Goal: Information Seeking & Learning: Learn about a topic

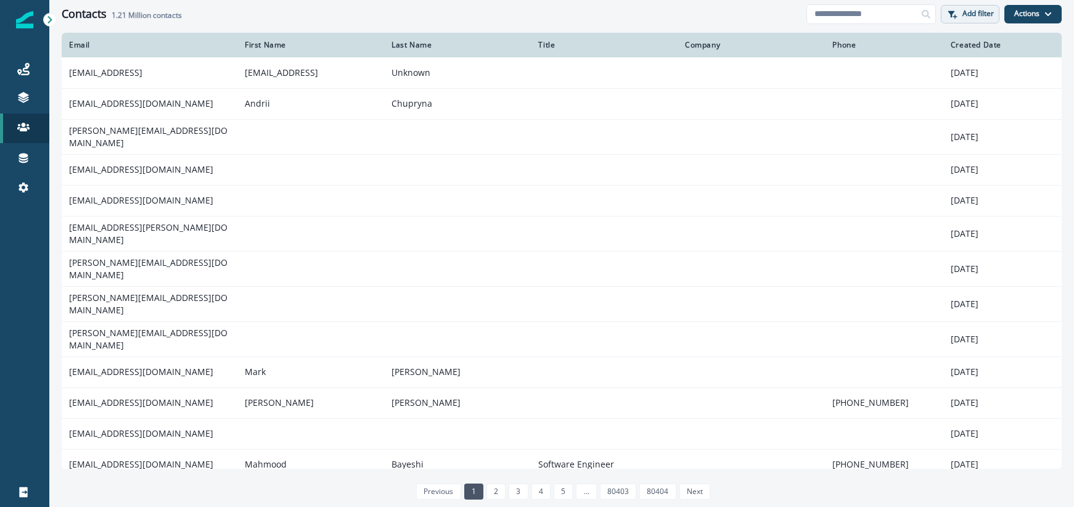
click at [985, 16] on p "Add filter" at bounding box center [978, 13] width 31 height 9
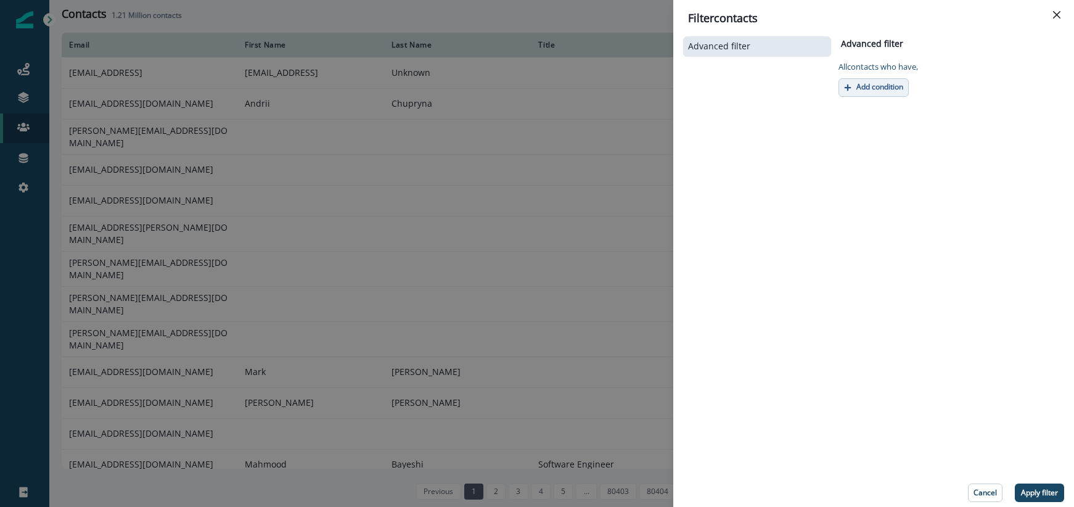
click at [859, 87] on p "Add condition" at bounding box center [880, 87] width 47 height 9
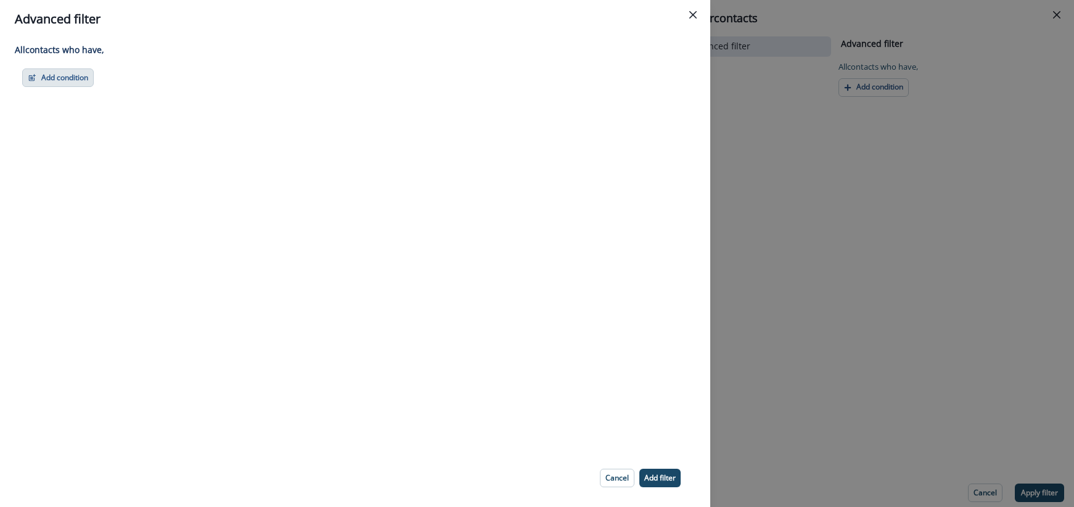
click at [76, 84] on button "Add condition" at bounding box center [58, 77] width 72 height 18
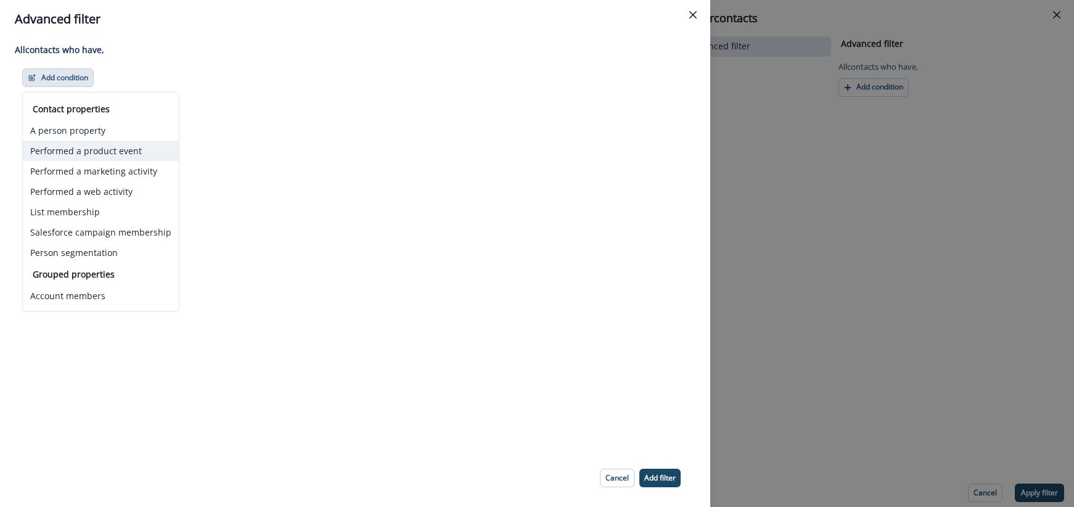
click at [90, 154] on button "Performed a product event" at bounding box center [101, 151] width 156 height 20
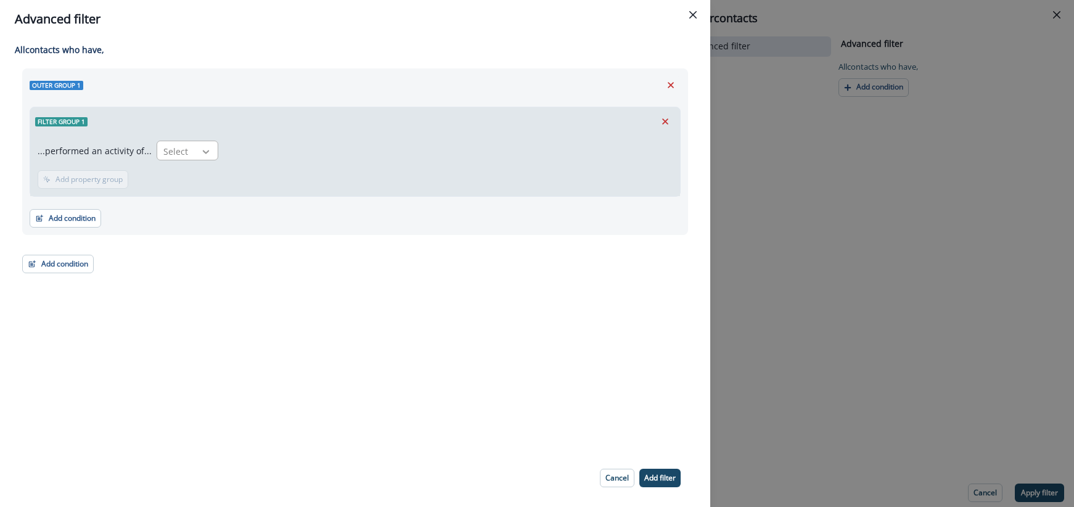
click at [195, 154] on div at bounding box center [205, 152] width 21 height 12
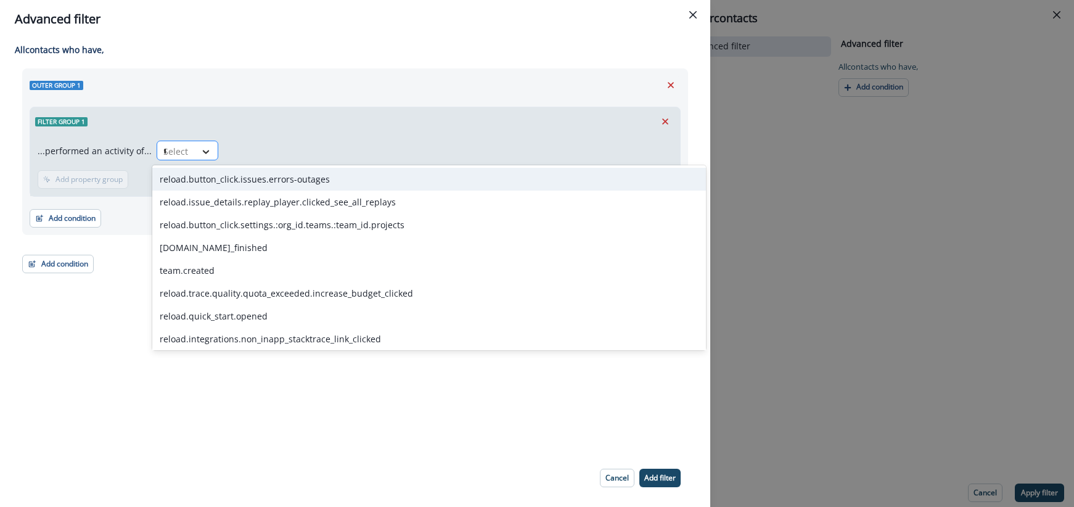
type input "**"
click at [209, 176] on div "reload.button_click.issues.errors-outages" at bounding box center [429, 179] width 554 height 23
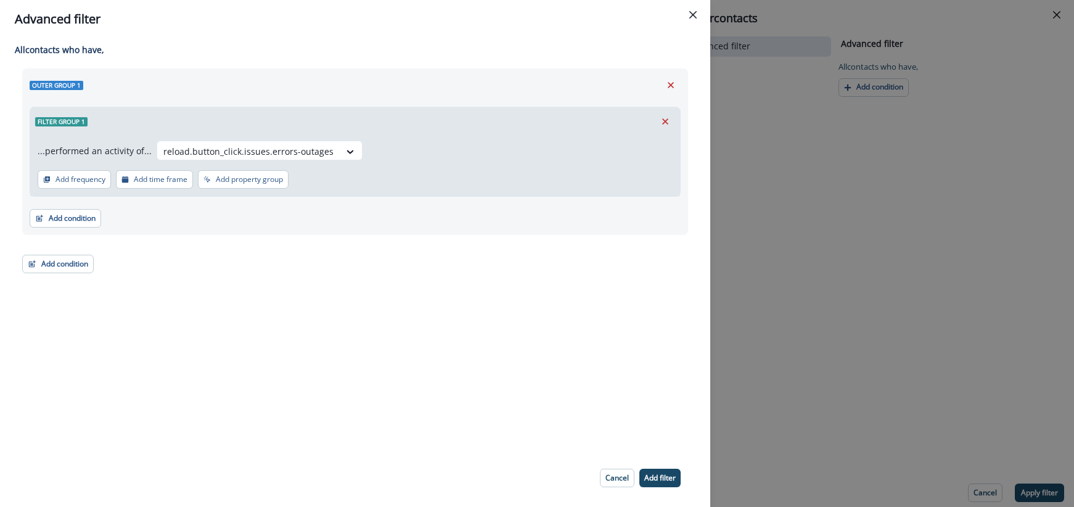
click at [224, 184] on p "Add property group" at bounding box center [249, 179] width 67 height 9
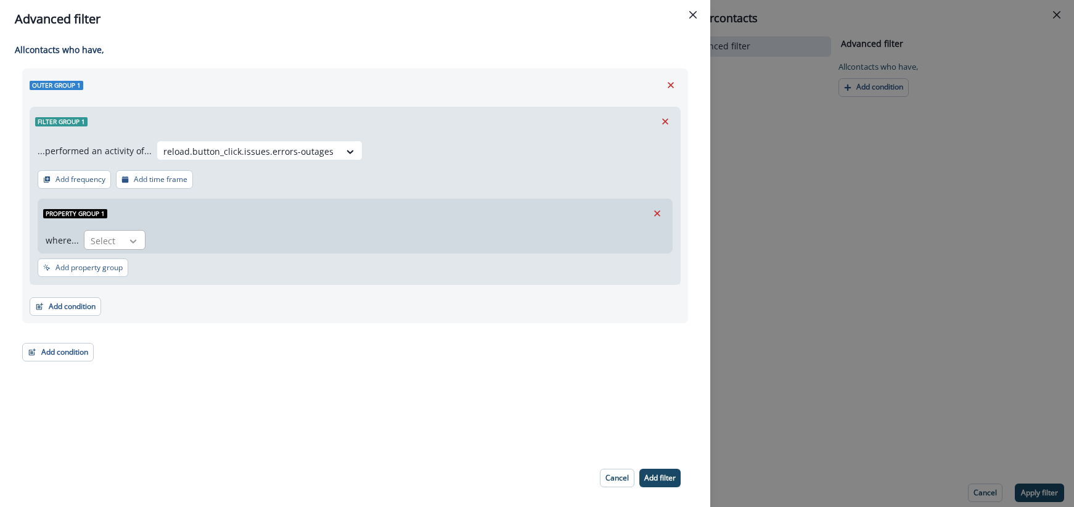
click at [136, 238] on icon at bounding box center [133, 241] width 11 height 12
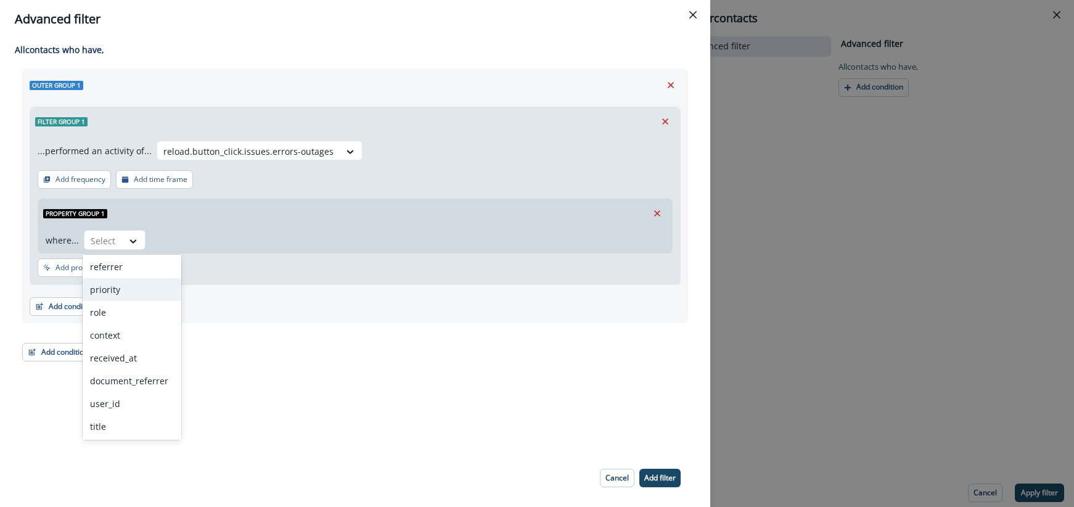
scroll to position [163, 0]
click at [121, 332] on div "context" at bounding box center [132, 333] width 99 height 23
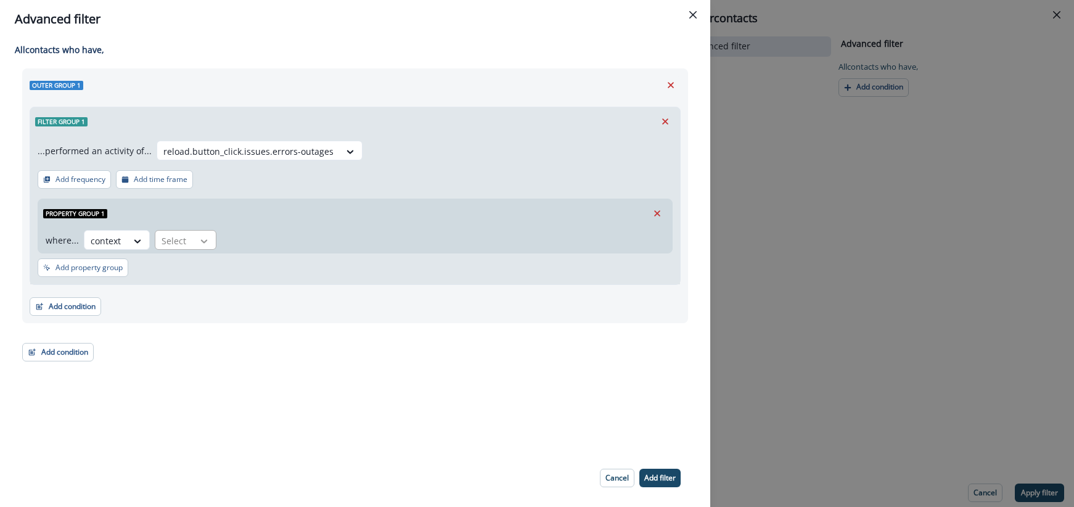
click at [194, 242] on div at bounding box center [204, 241] width 21 height 12
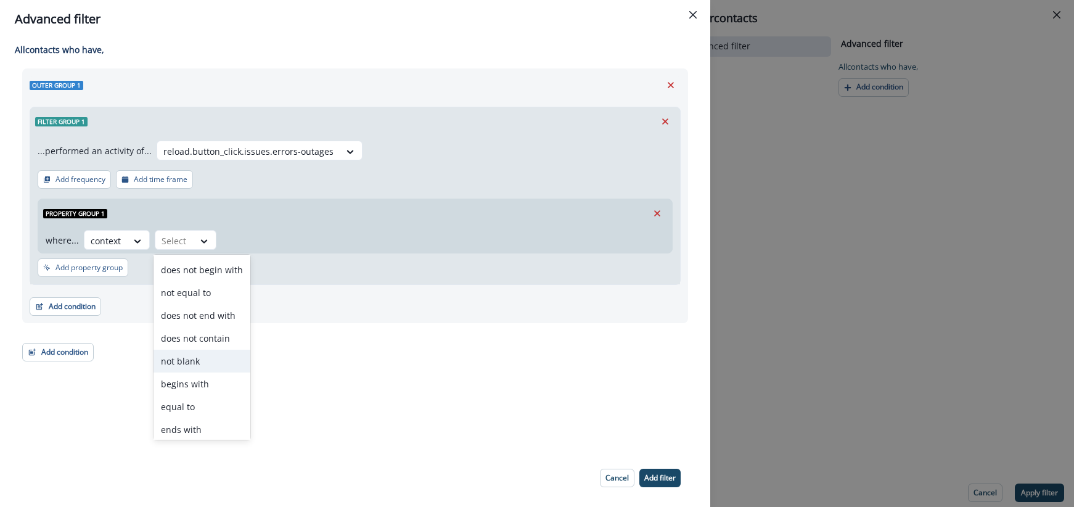
scroll to position [45, 0]
click at [187, 361] on div "not blank" at bounding box center [202, 360] width 97 height 23
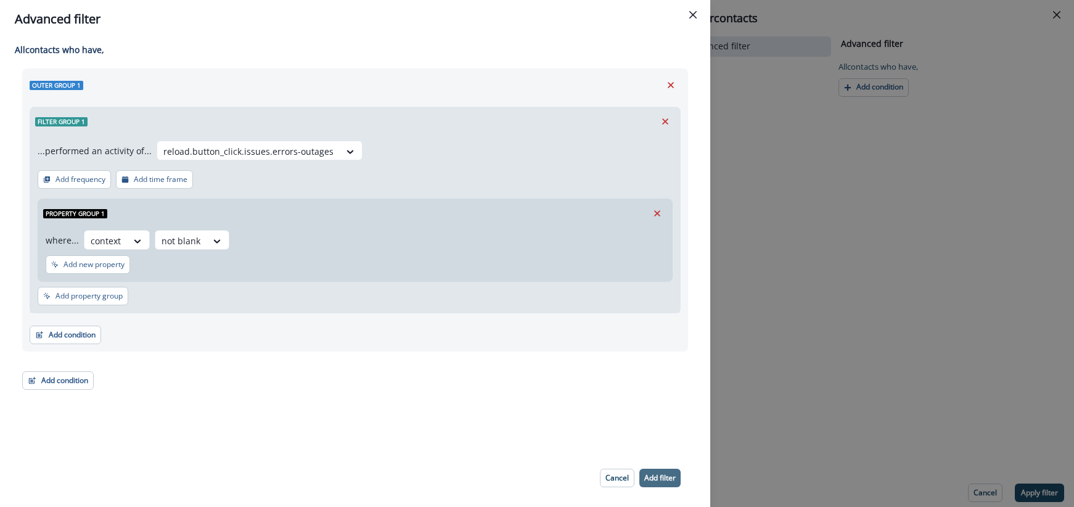
click at [664, 477] on p "Add filter" at bounding box center [659, 478] width 31 height 9
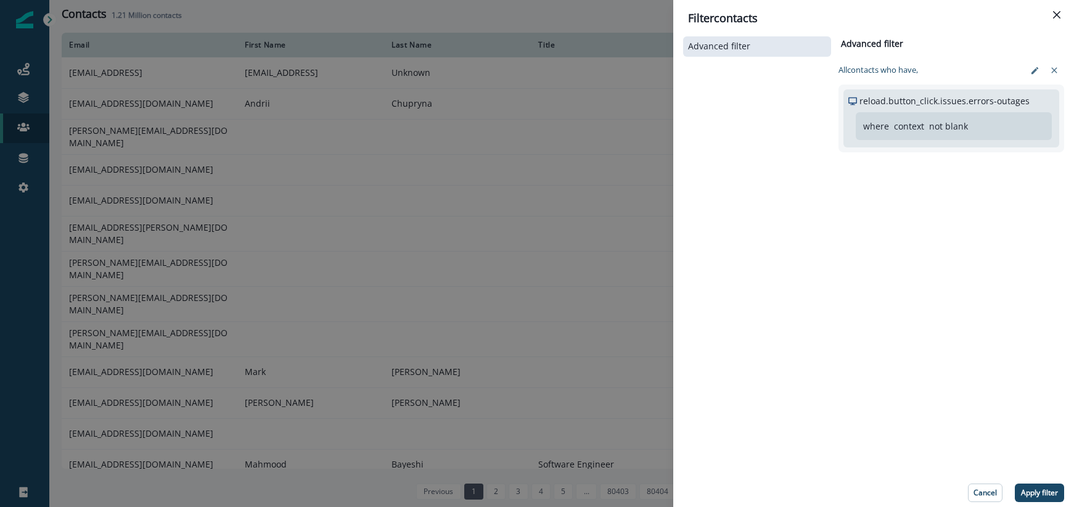
drag, startPoint x: 1050, startPoint y: 491, endPoint x: 1040, endPoint y: 487, distance: 11.0
click at [1049, 491] on p "Apply filter" at bounding box center [1039, 492] width 37 height 9
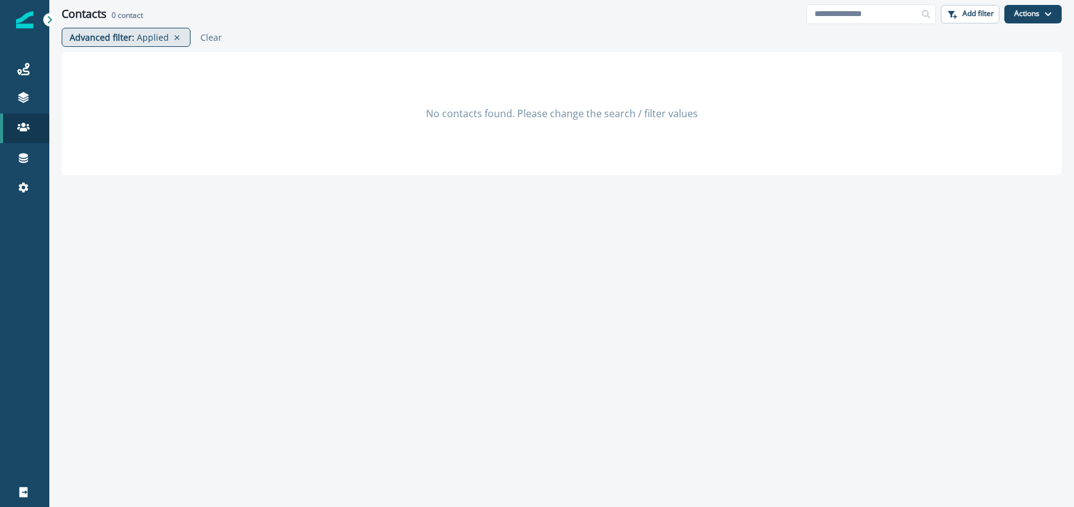
click at [155, 38] on p "Applied" at bounding box center [153, 37] width 32 height 13
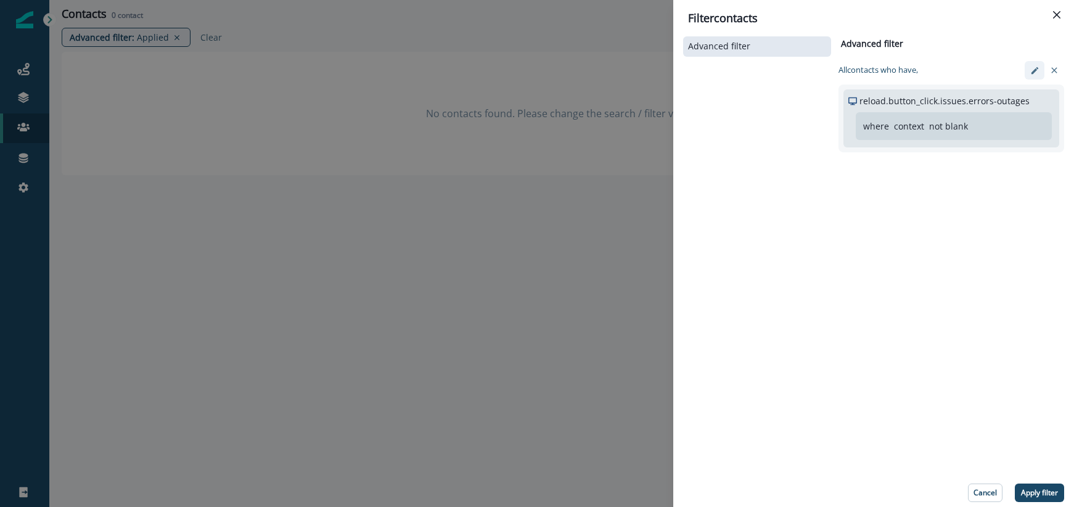
click at [1031, 73] on icon "edit-filter" at bounding box center [1034, 70] width 7 height 7
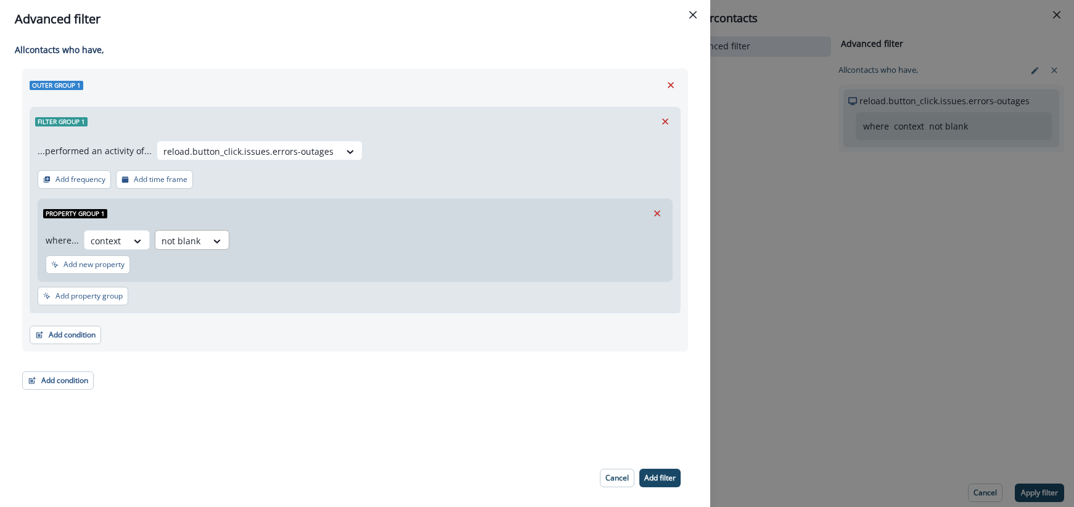
click at [192, 240] on div at bounding box center [181, 240] width 39 height 15
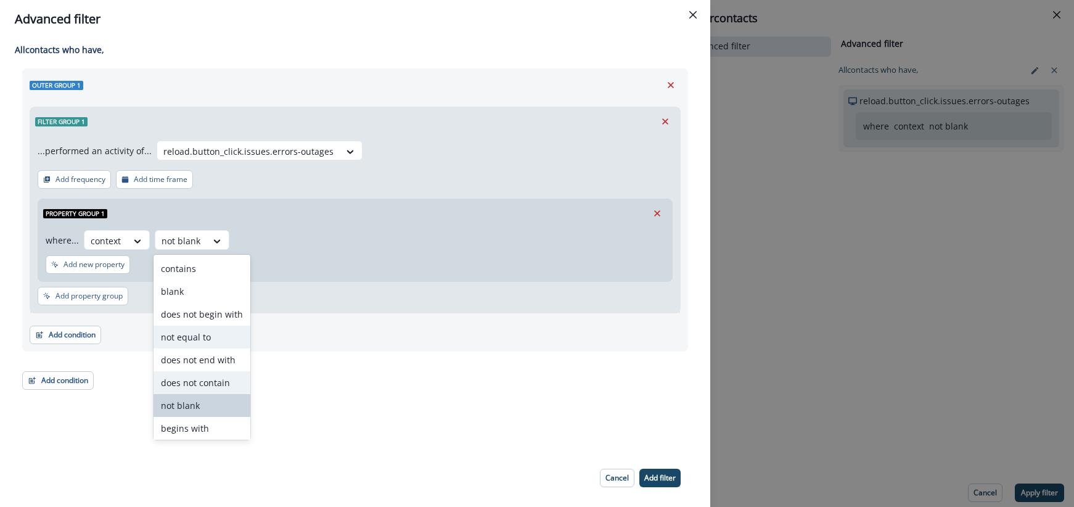
scroll to position [48, 0]
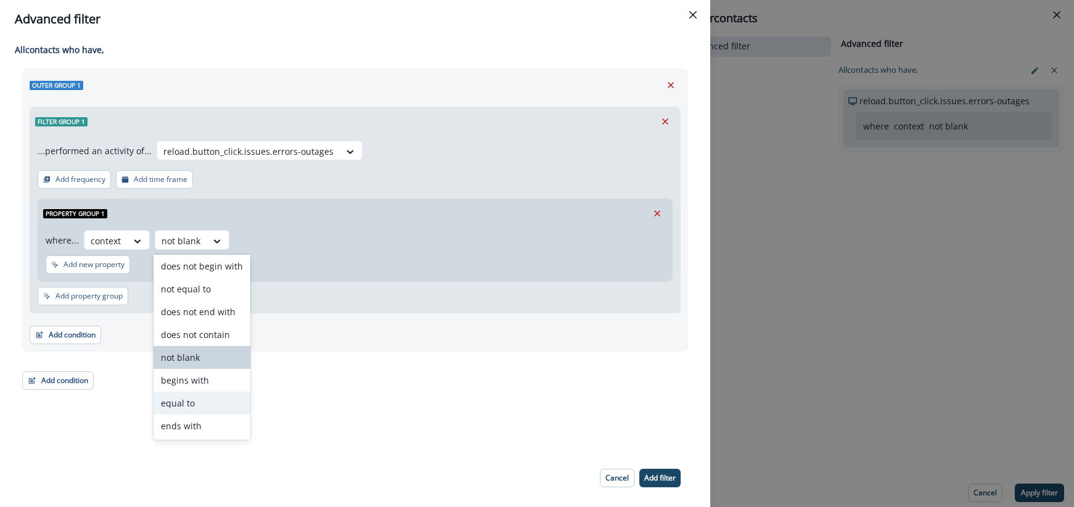
click at [189, 408] on div "equal to" at bounding box center [202, 403] width 97 height 23
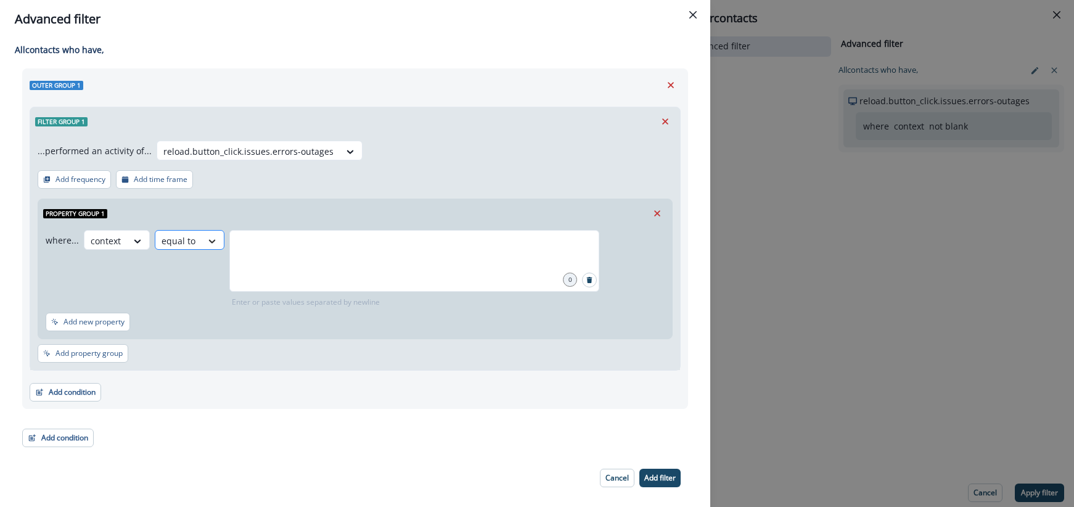
click at [207, 236] on icon at bounding box center [212, 241] width 11 height 12
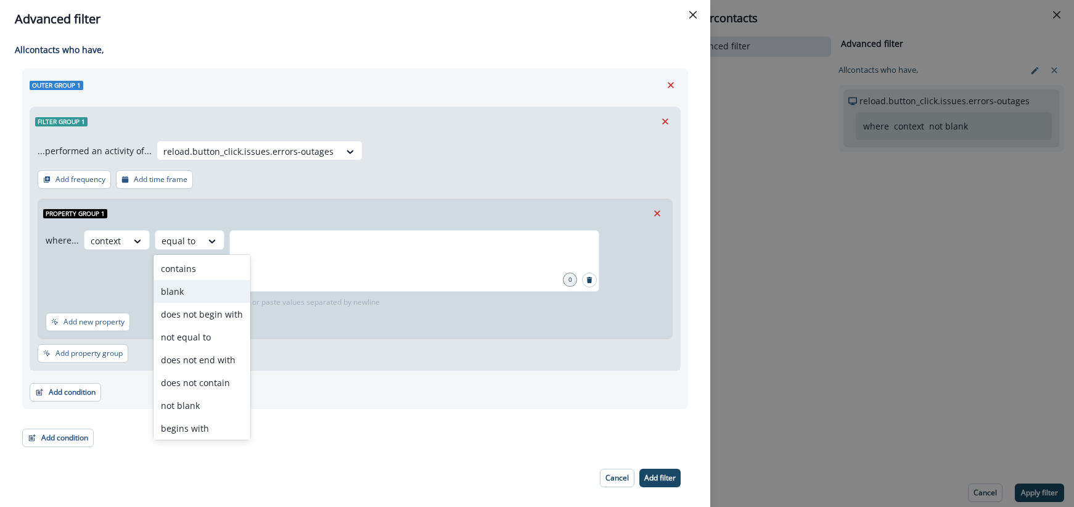
click at [187, 284] on div "blank" at bounding box center [202, 291] width 97 height 23
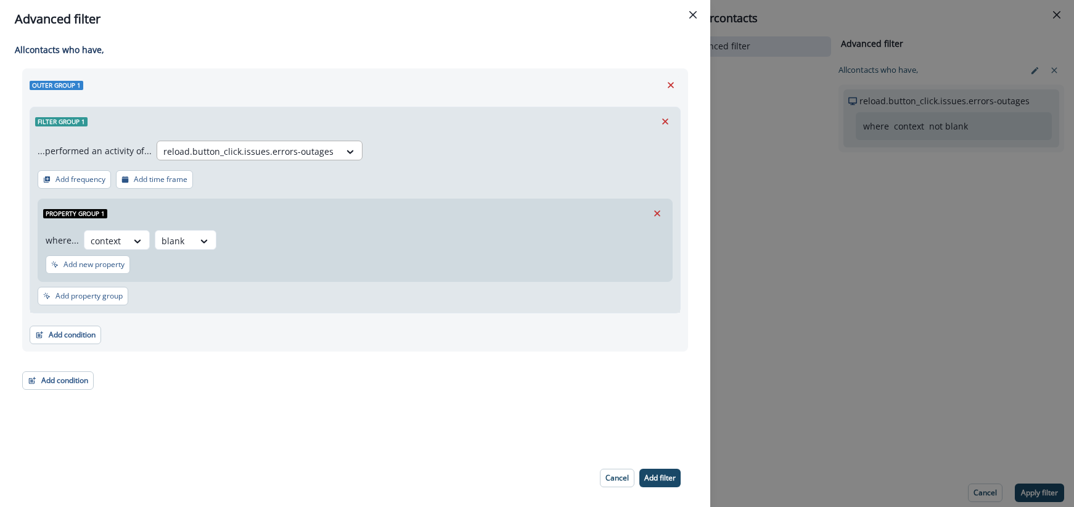
click at [289, 146] on div at bounding box center [248, 151] width 170 height 15
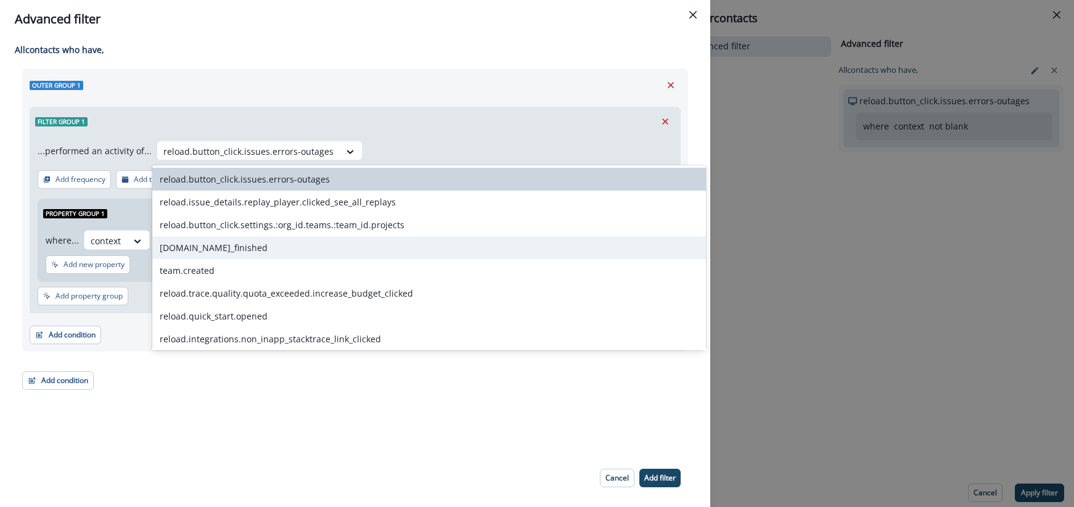
click at [254, 244] on div "[DOMAIN_NAME]_finished" at bounding box center [429, 247] width 554 height 23
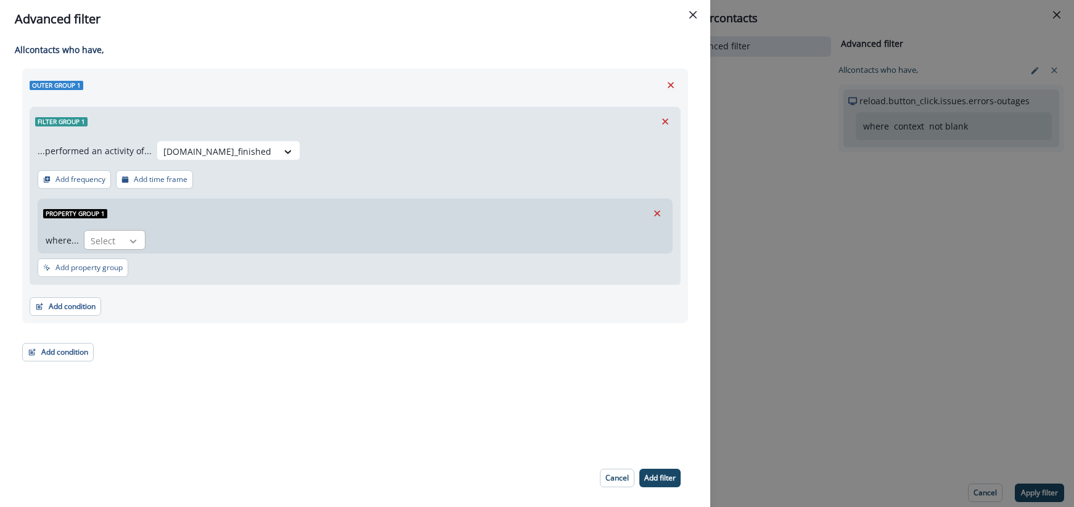
click at [132, 242] on icon at bounding box center [133, 241] width 7 height 4
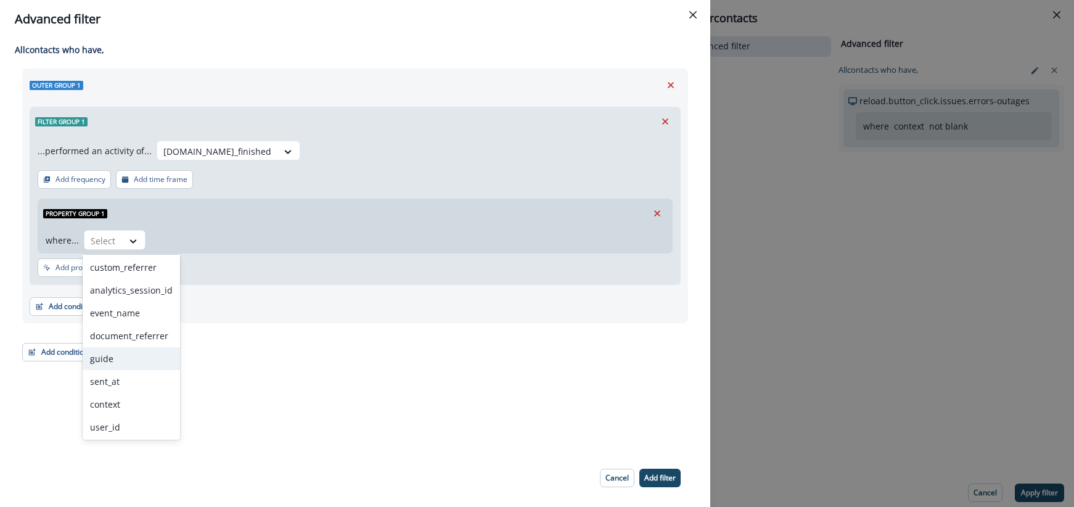
scroll to position [162, 0]
click at [125, 395] on div "context" at bounding box center [131, 403] width 97 height 23
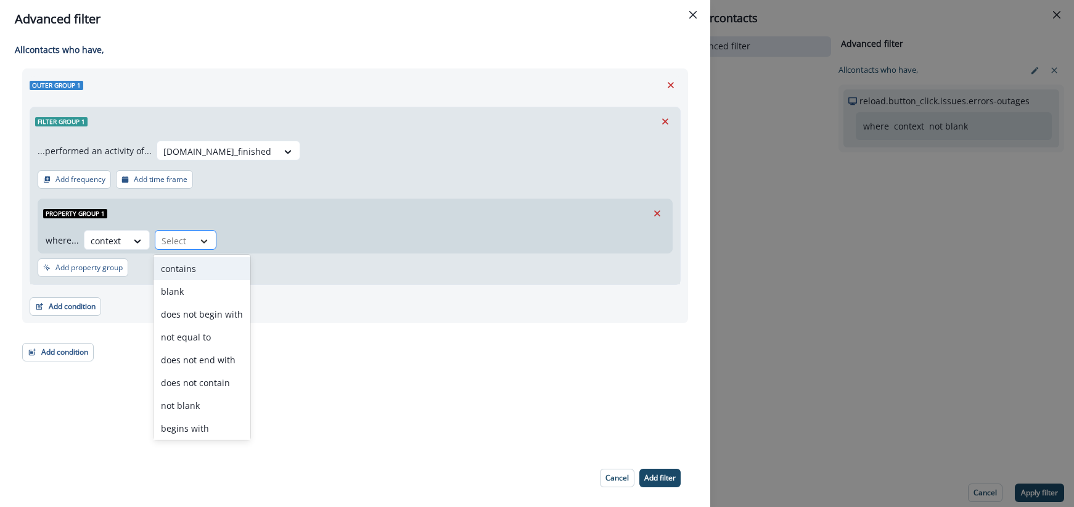
click at [201, 241] on icon at bounding box center [204, 241] width 7 height 4
click at [186, 295] on div "blank" at bounding box center [202, 291] width 97 height 23
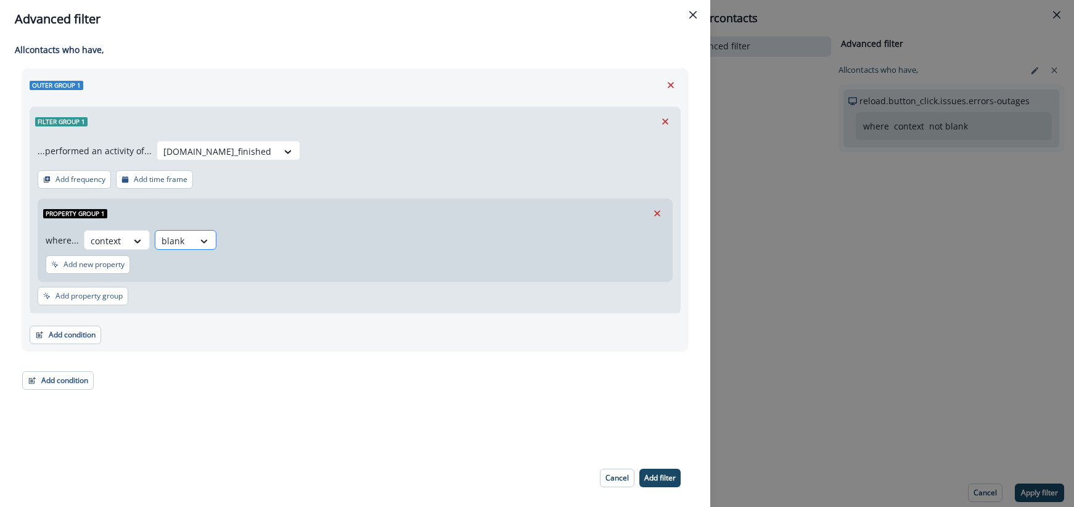
click at [199, 237] on icon at bounding box center [204, 241] width 11 height 12
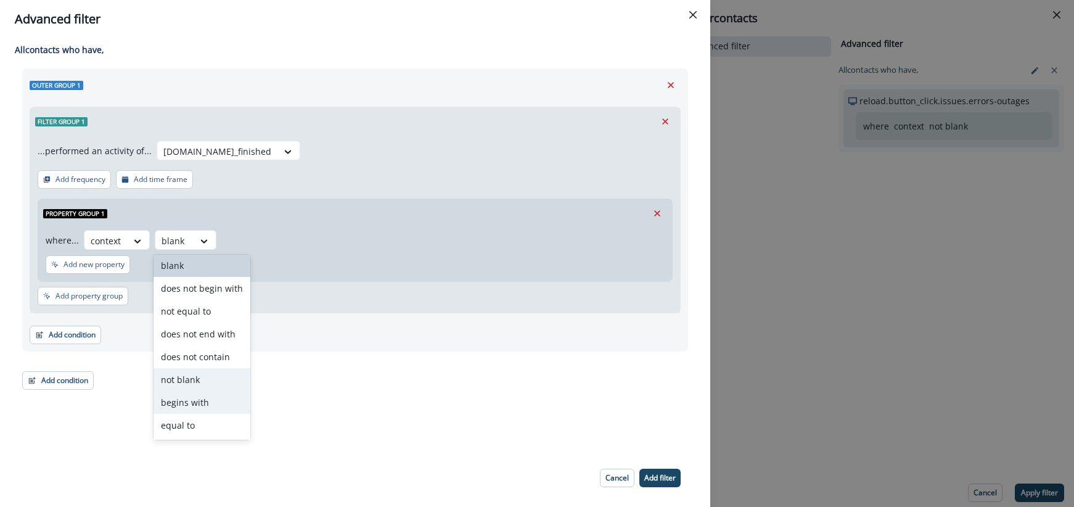
scroll to position [48, 0]
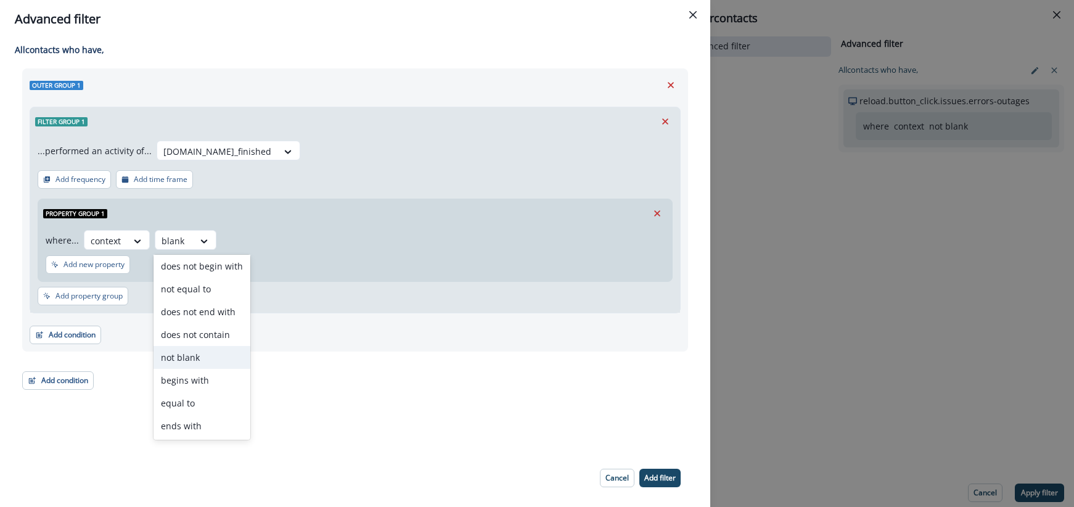
click at [192, 355] on div "not blank" at bounding box center [202, 357] width 97 height 23
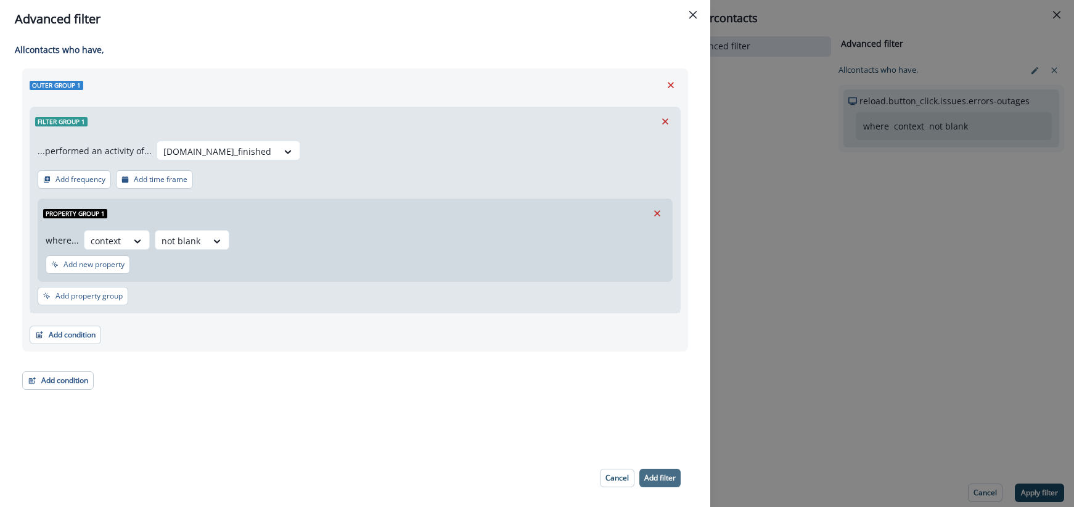
click at [653, 474] on p "Add filter" at bounding box center [659, 478] width 31 height 9
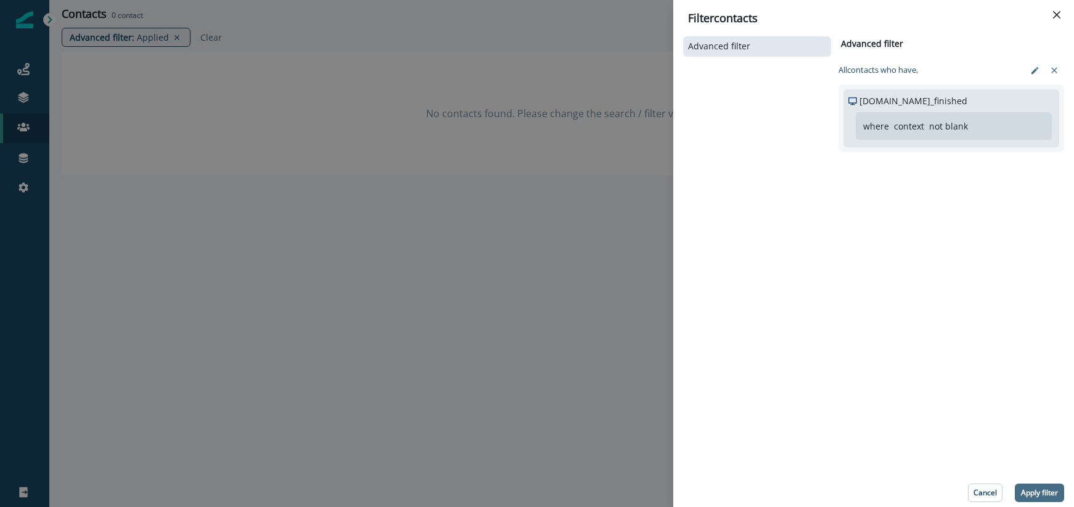
click at [1033, 486] on button "Apply filter" at bounding box center [1039, 492] width 49 height 18
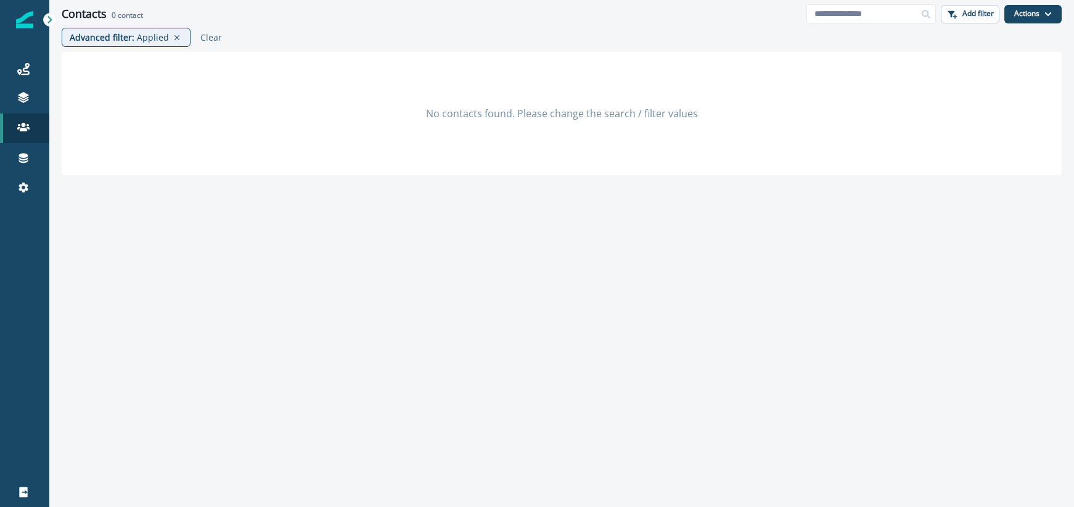
click at [319, 38] on div "Advanced filter : Applied Clear" at bounding box center [561, 40] width 1025 height 24
click at [178, 35] on icon at bounding box center [176, 38] width 11 height 10
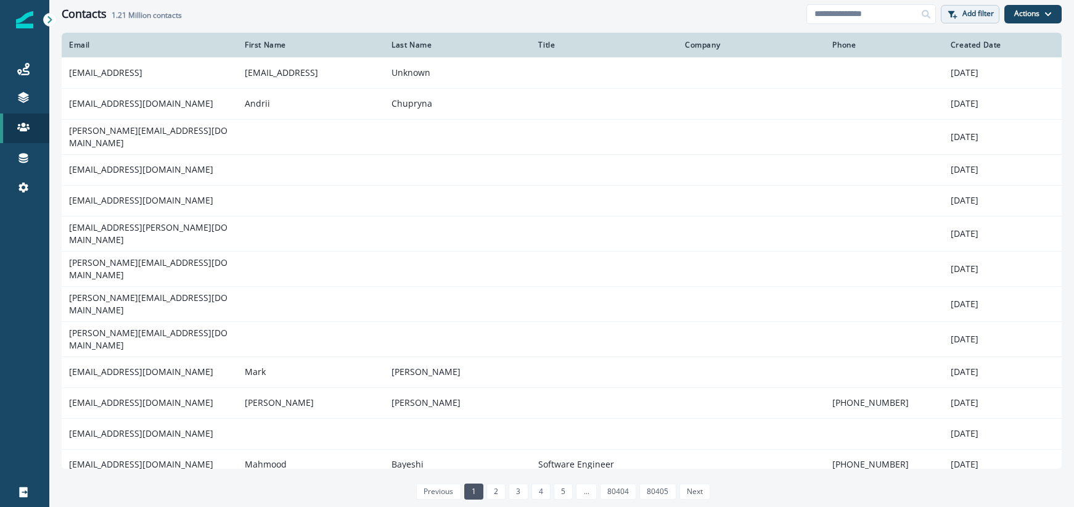
click at [949, 20] on button "Add filter" at bounding box center [970, 14] width 59 height 18
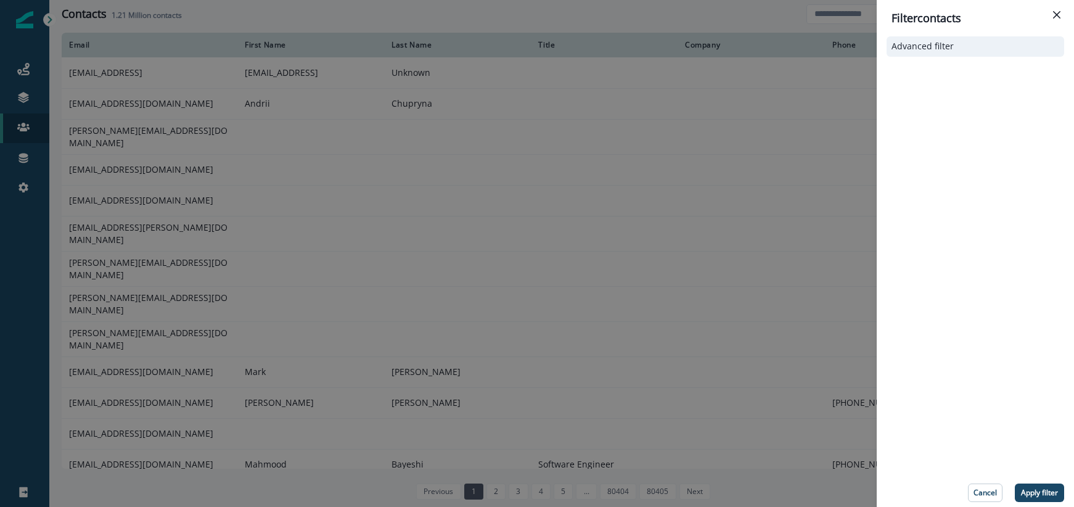
click at [965, 45] on button "Advanced filter" at bounding box center [976, 46] width 168 height 10
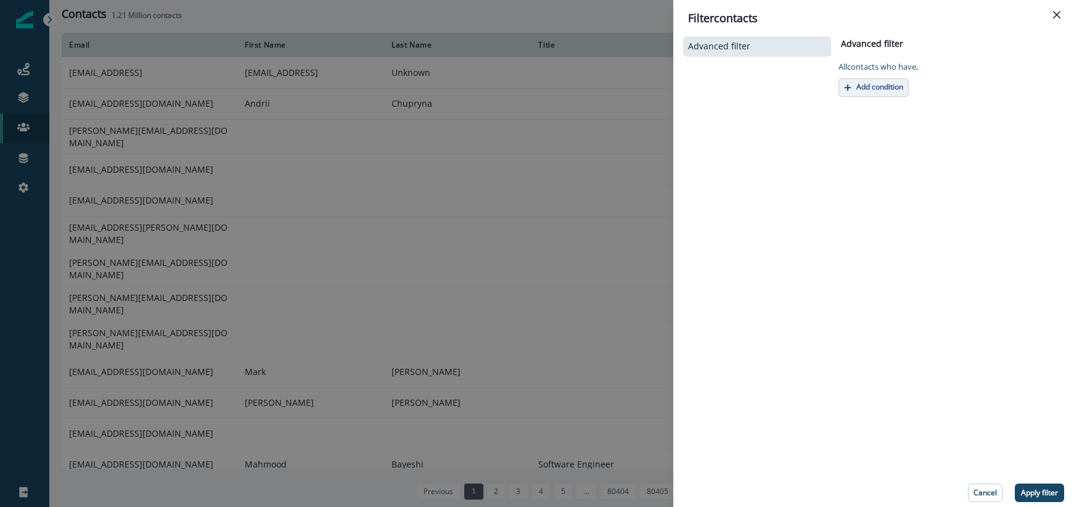
click at [904, 80] on button "Add condition" at bounding box center [874, 87] width 70 height 18
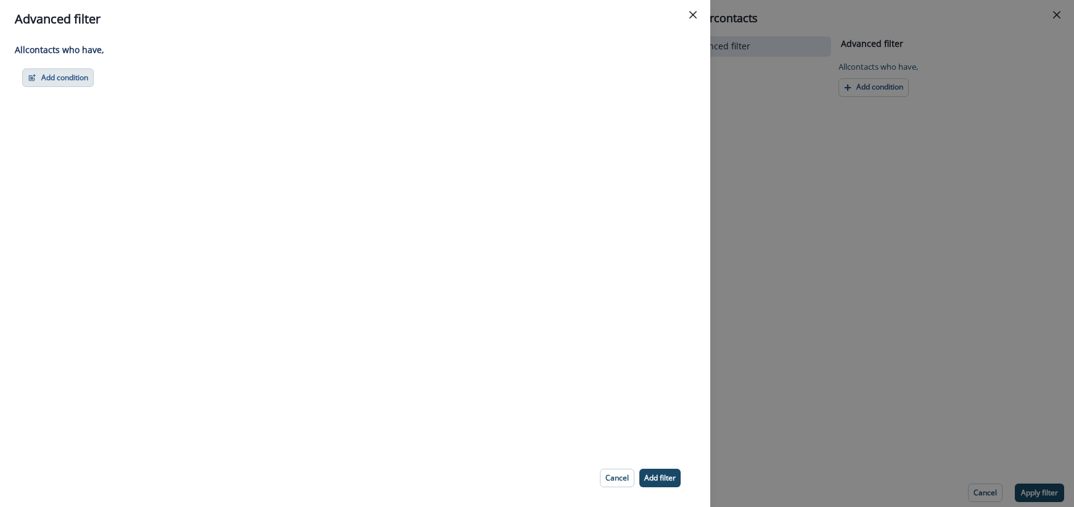
click at [59, 84] on button "Add condition" at bounding box center [58, 77] width 72 height 18
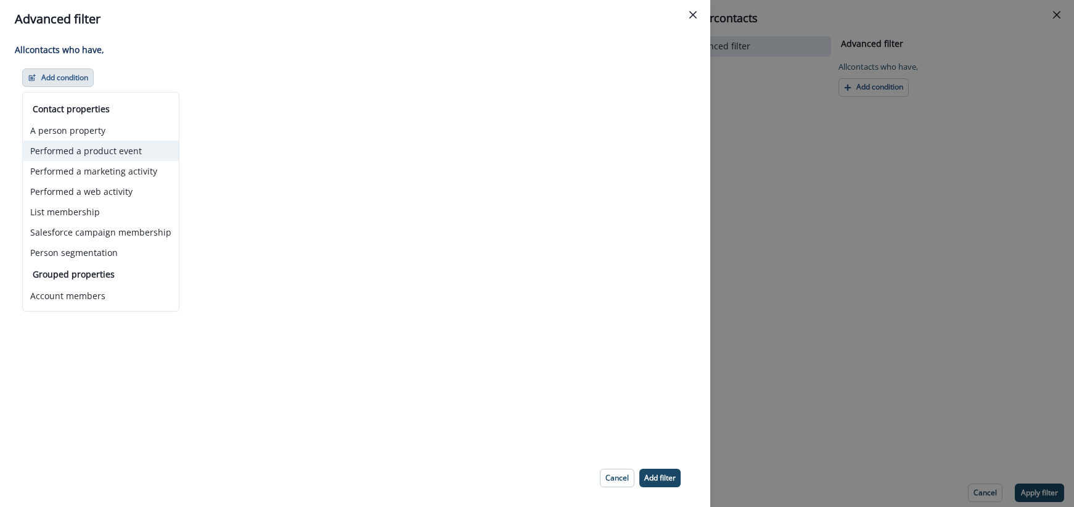
click at [73, 154] on button "Performed a product event" at bounding box center [101, 151] width 156 height 20
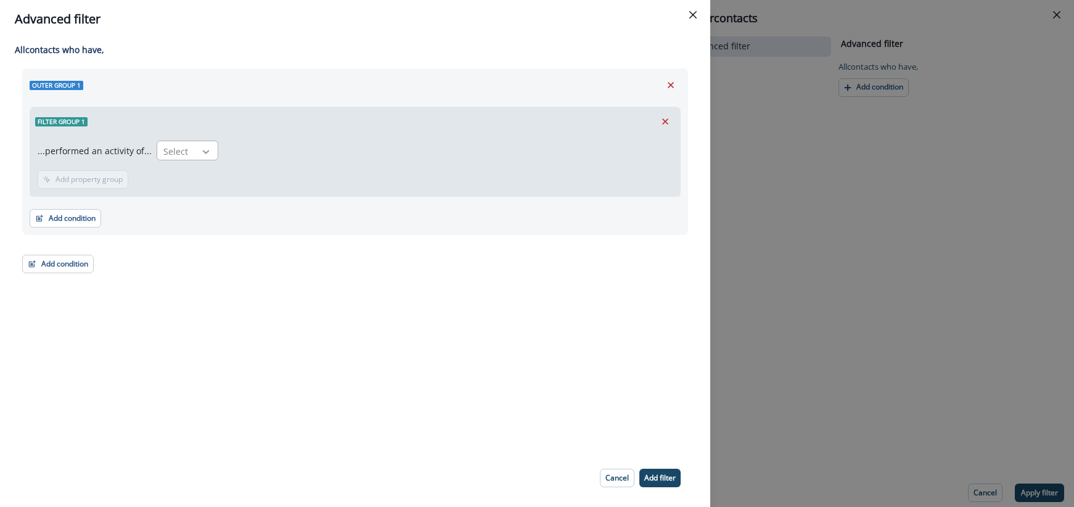
click at [200, 149] on icon at bounding box center [205, 152] width 11 height 12
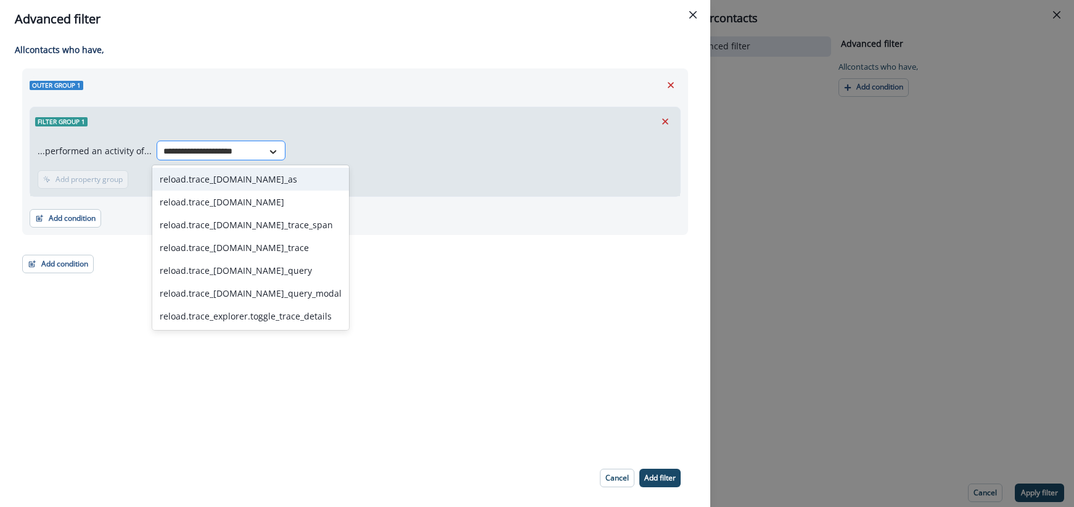
type input "**********"
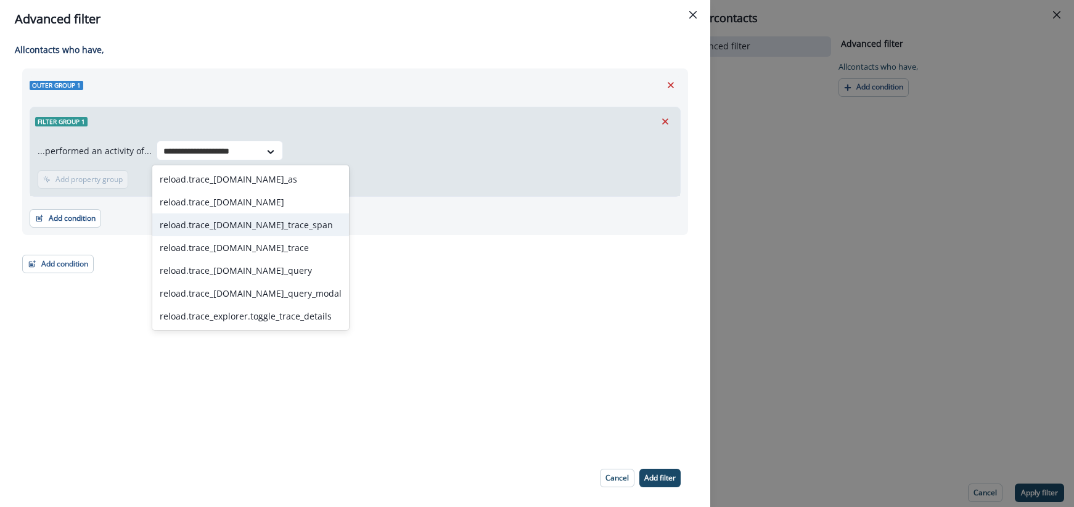
click at [253, 229] on div "reload.trace_[DOMAIN_NAME]_trace_span" at bounding box center [250, 224] width 197 height 23
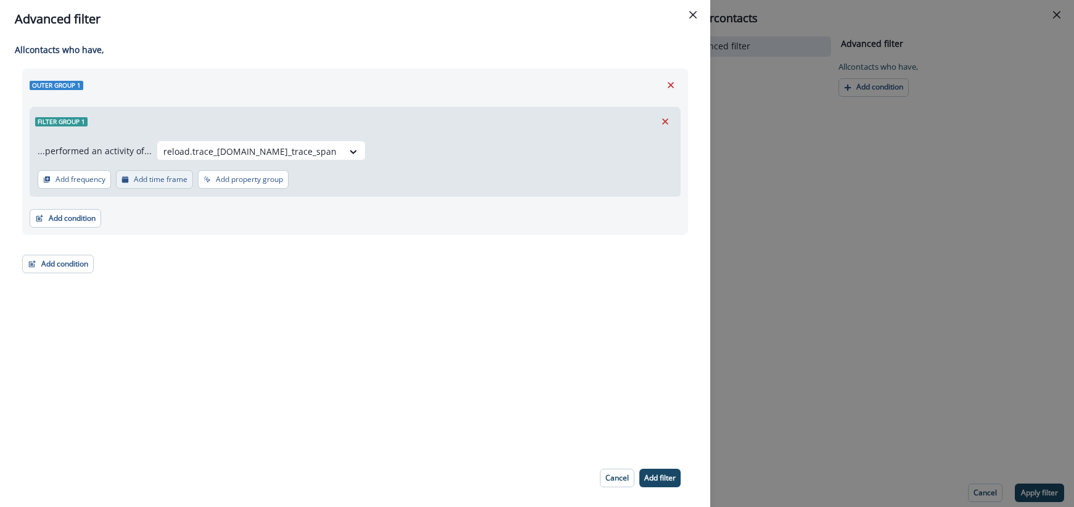
click at [166, 179] on p "Add time frame" at bounding box center [161, 179] width 54 height 9
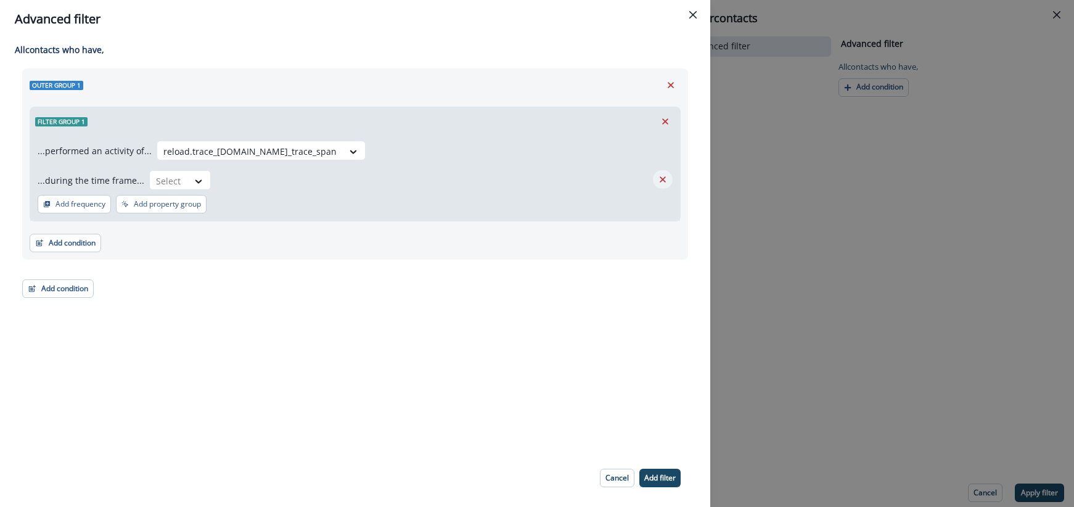
click at [662, 181] on icon "Remove" at bounding box center [663, 179] width 6 height 6
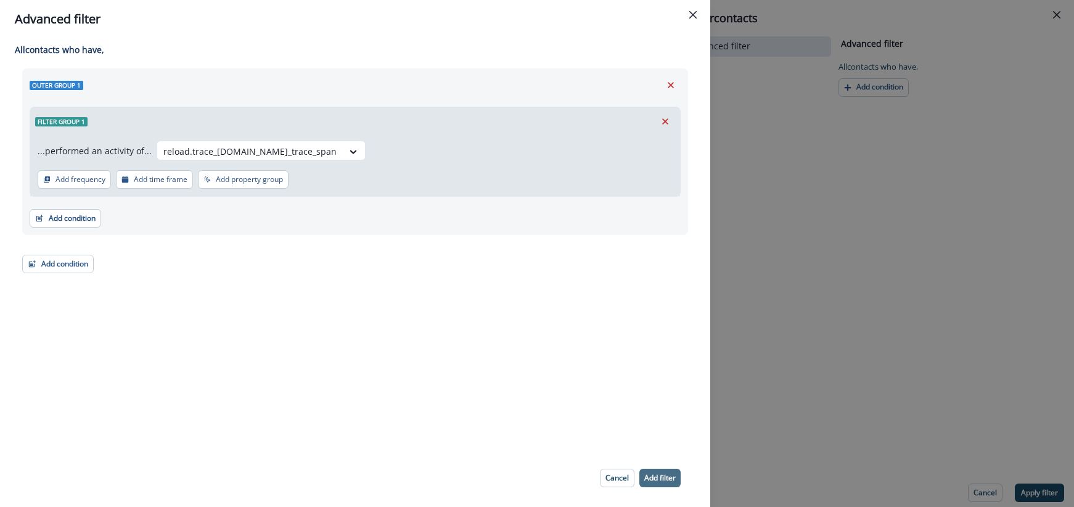
click at [667, 474] on p "Add filter" at bounding box center [659, 478] width 31 height 9
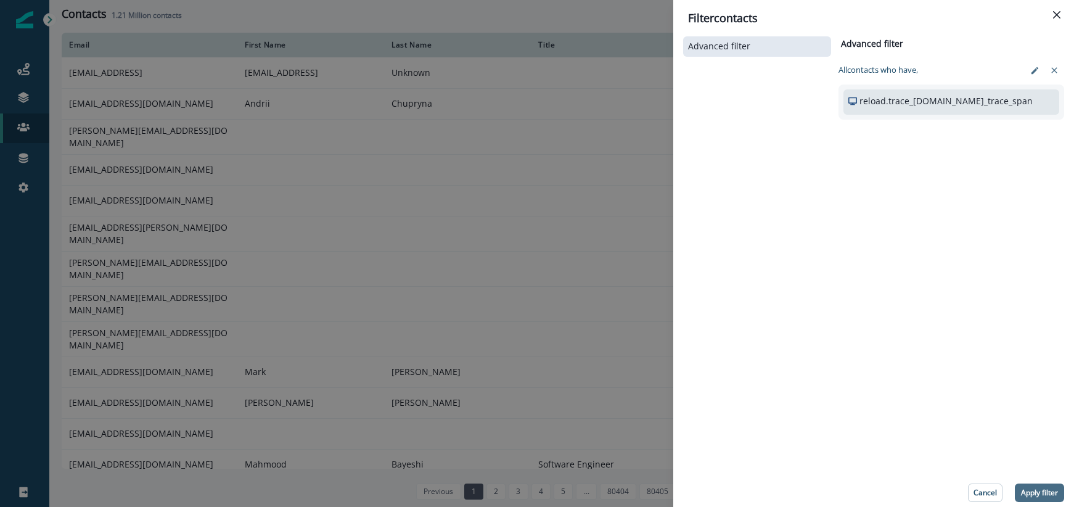
click at [1036, 483] on button "Apply filter" at bounding box center [1039, 492] width 49 height 18
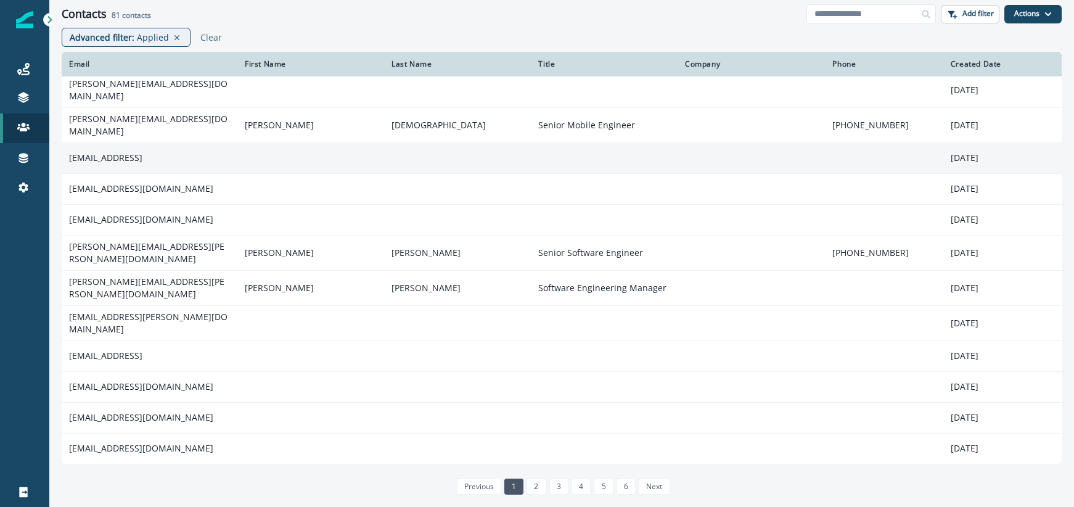
scroll to position [80, 0]
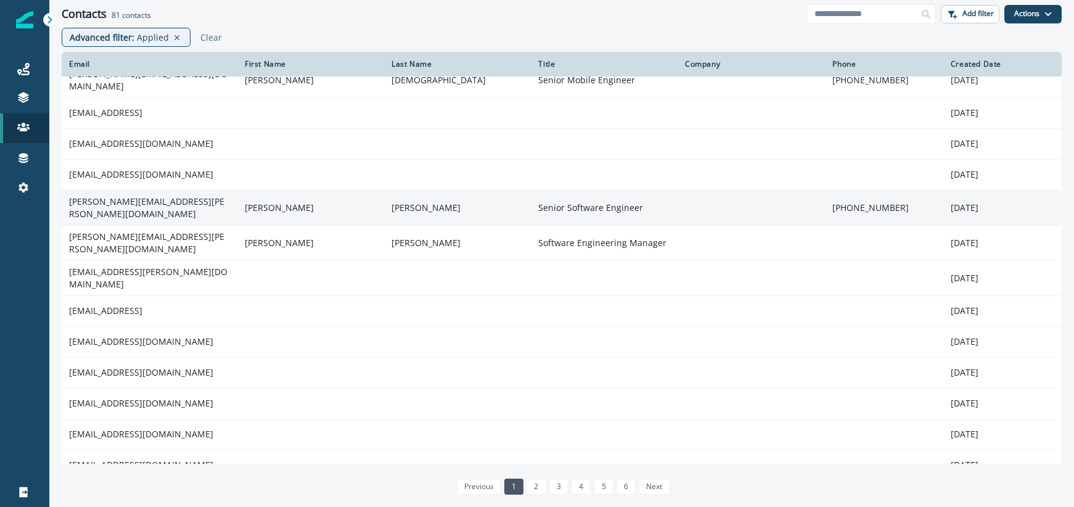
click at [201, 202] on td "[PERSON_NAME][EMAIL_ADDRESS][PERSON_NAME][DOMAIN_NAME]" at bounding box center [150, 207] width 176 height 35
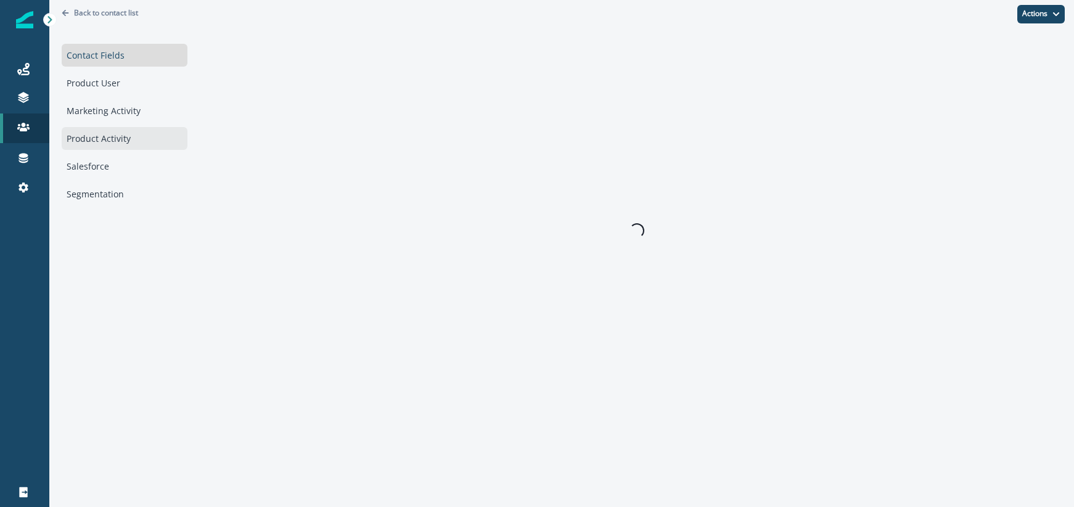
click at [127, 139] on div "Product Activity" at bounding box center [125, 138] width 126 height 23
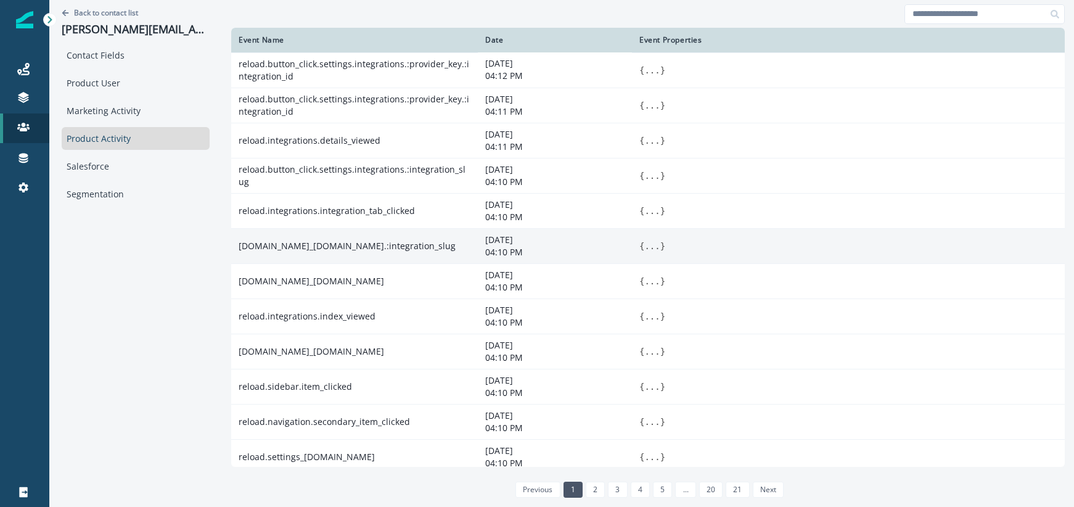
click at [654, 247] on button "..." at bounding box center [651, 246] width 15 height 12
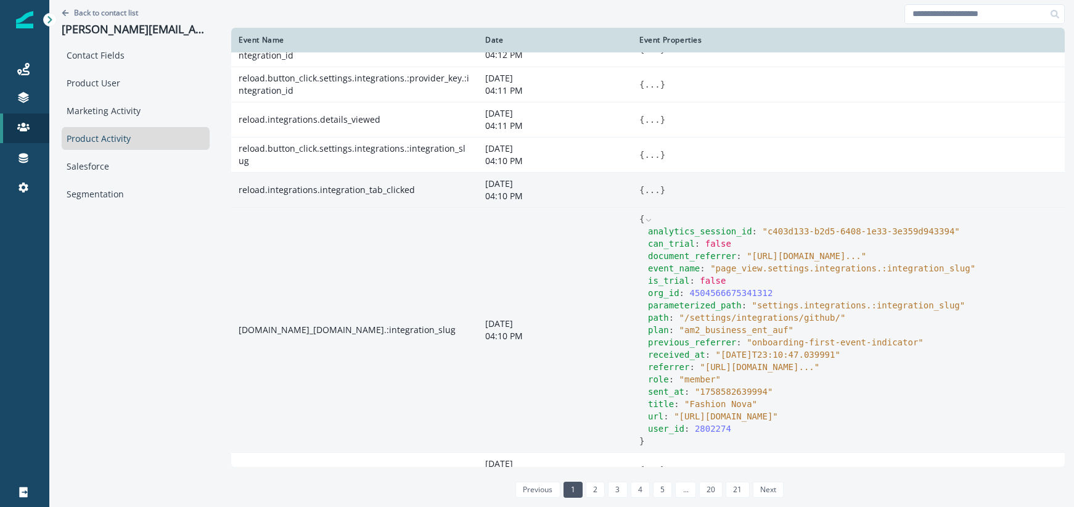
scroll to position [11, 0]
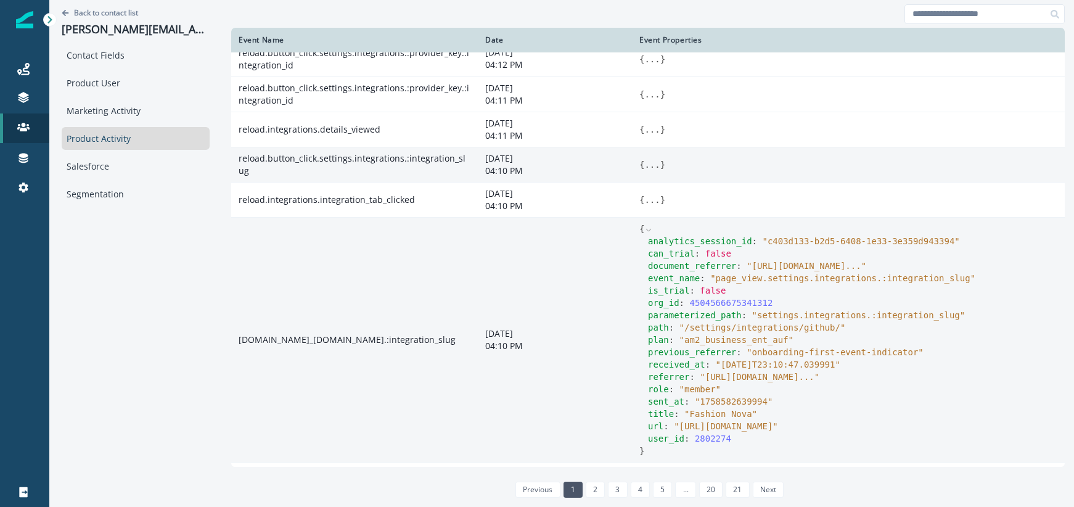
click at [658, 166] on button "..." at bounding box center [651, 164] width 15 height 12
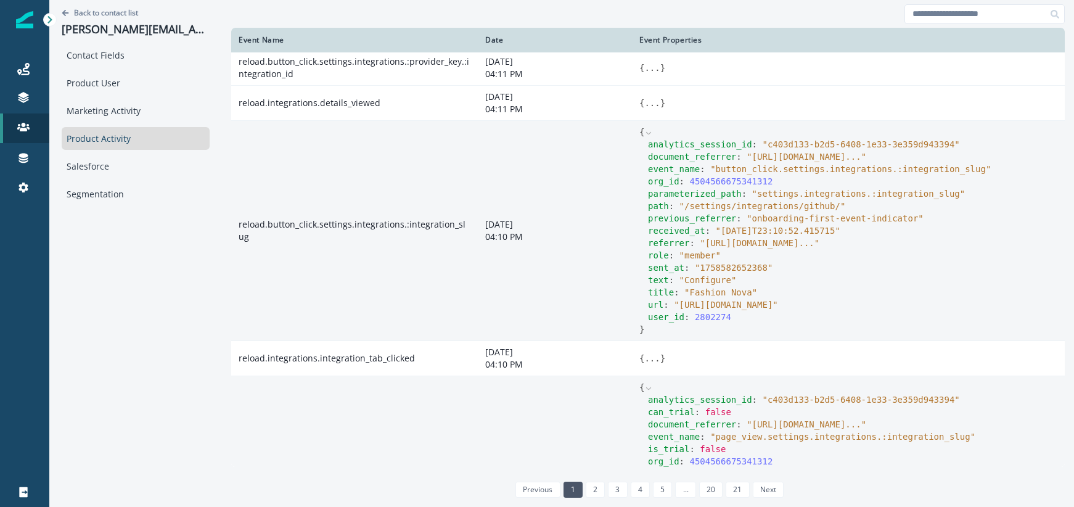
scroll to position [0, 0]
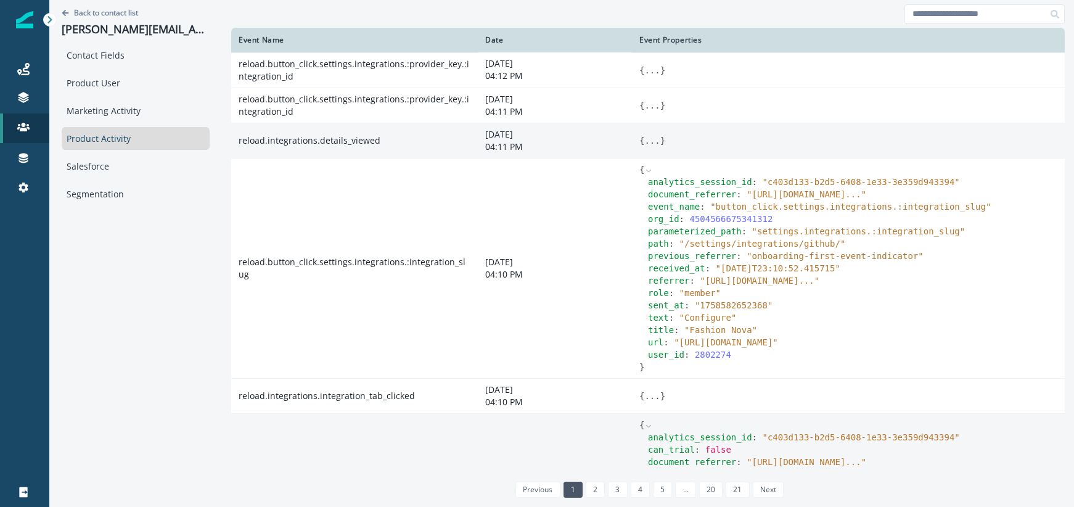
click at [651, 141] on button "..." at bounding box center [651, 140] width 15 height 12
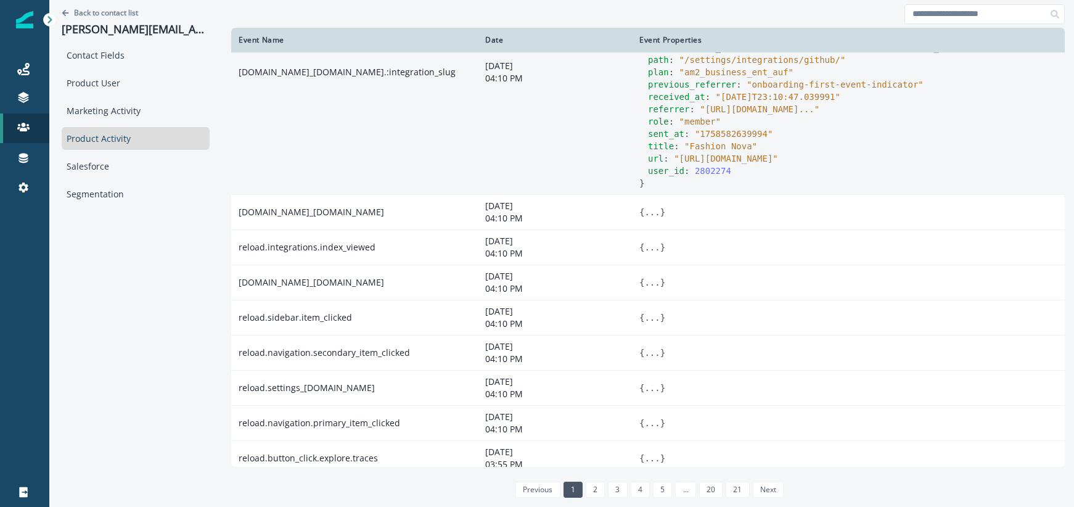
scroll to position [816, 0]
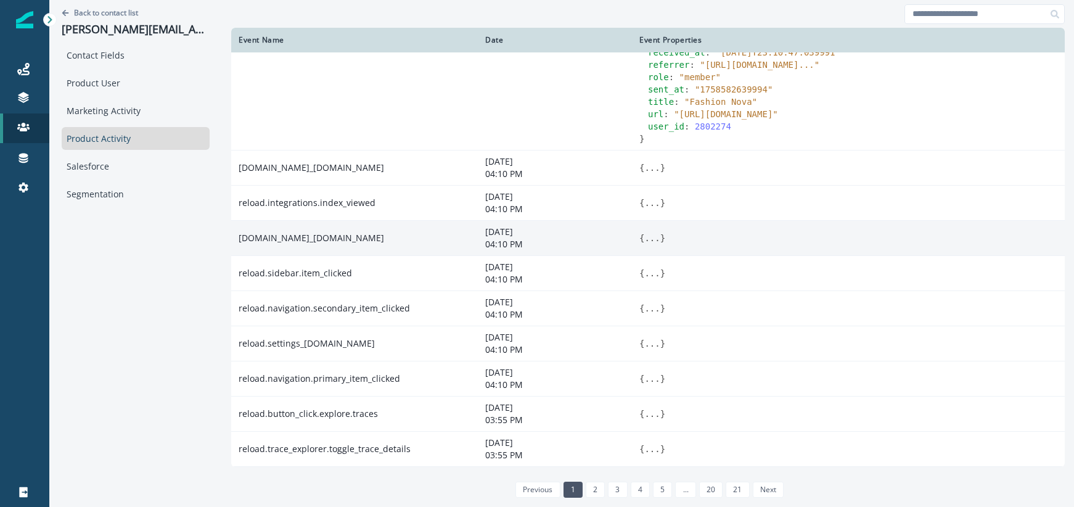
click at [650, 240] on button "..." at bounding box center [651, 238] width 15 height 12
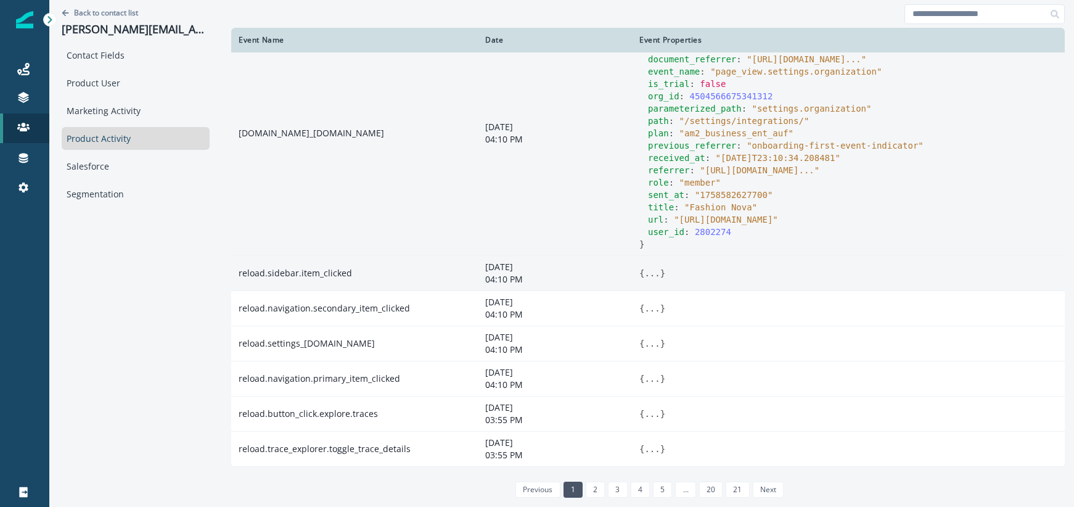
scroll to position [1051, 0]
click at [652, 277] on button "..." at bounding box center [651, 273] width 15 height 12
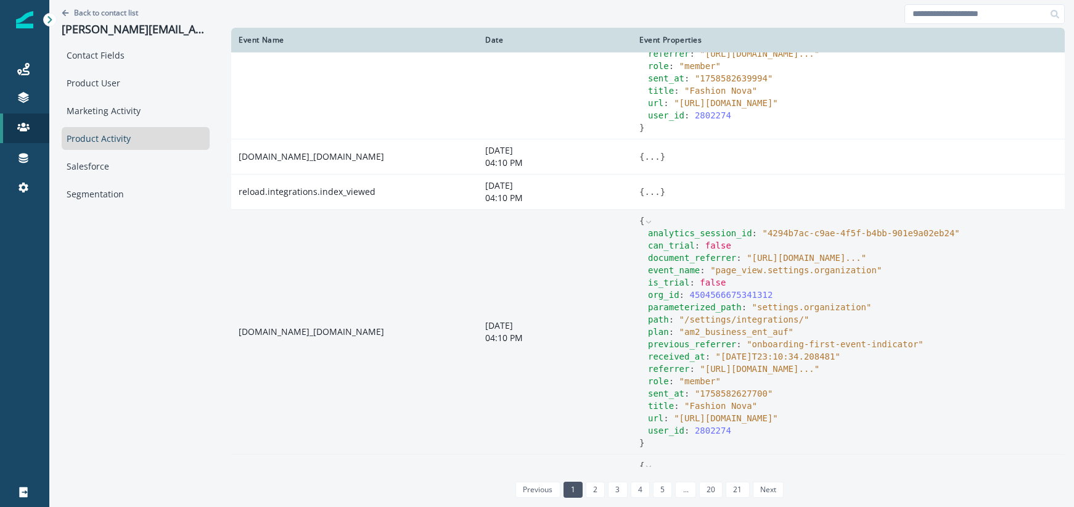
scroll to position [729, 0]
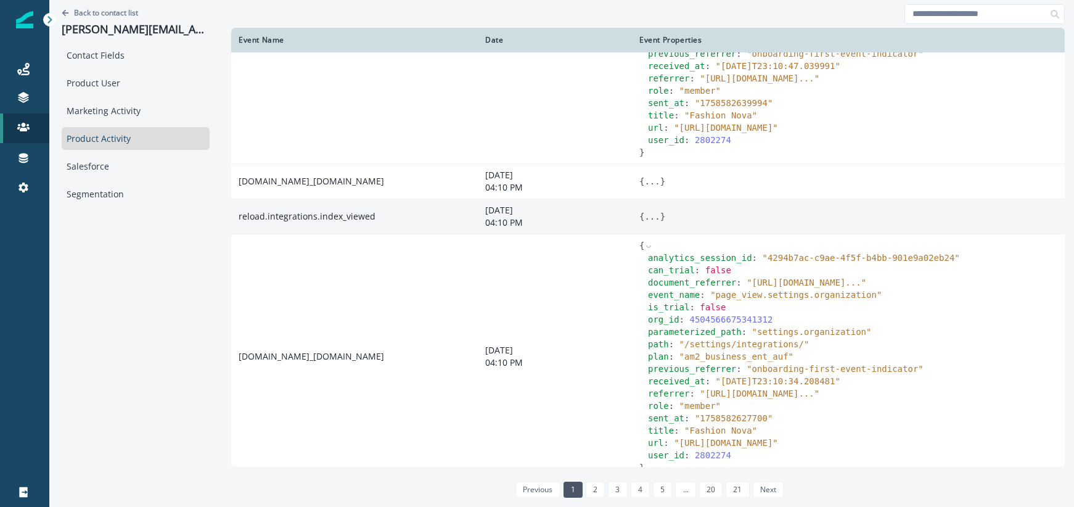
click at [655, 223] on button "..." at bounding box center [651, 216] width 15 height 12
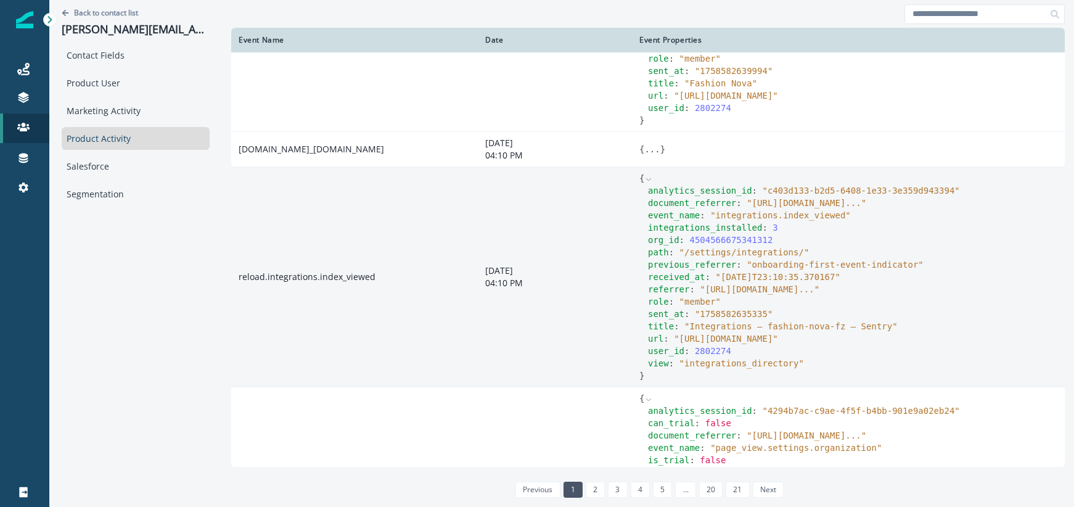
scroll to position [733, 0]
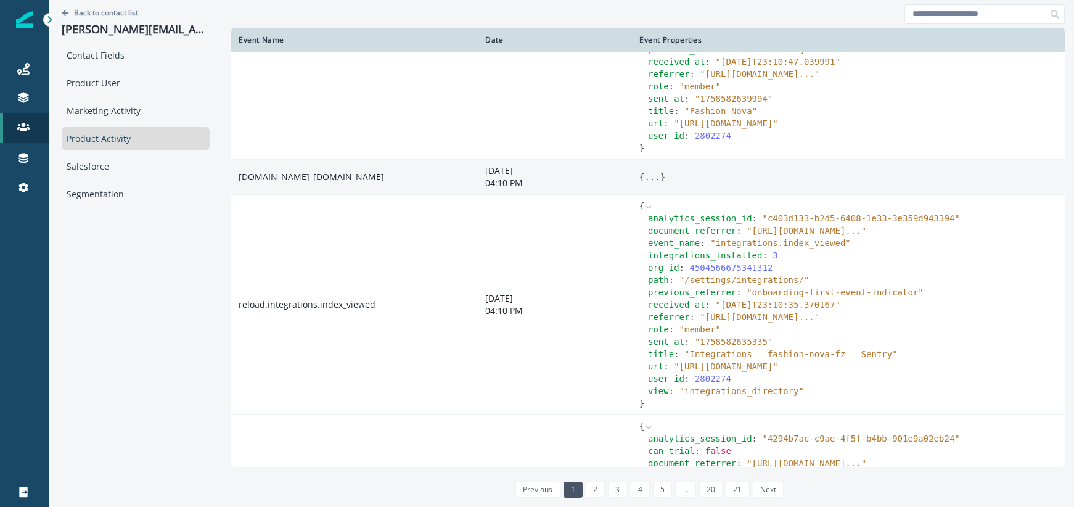
click at [656, 183] on button "..." at bounding box center [651, 177] width 15 height 12
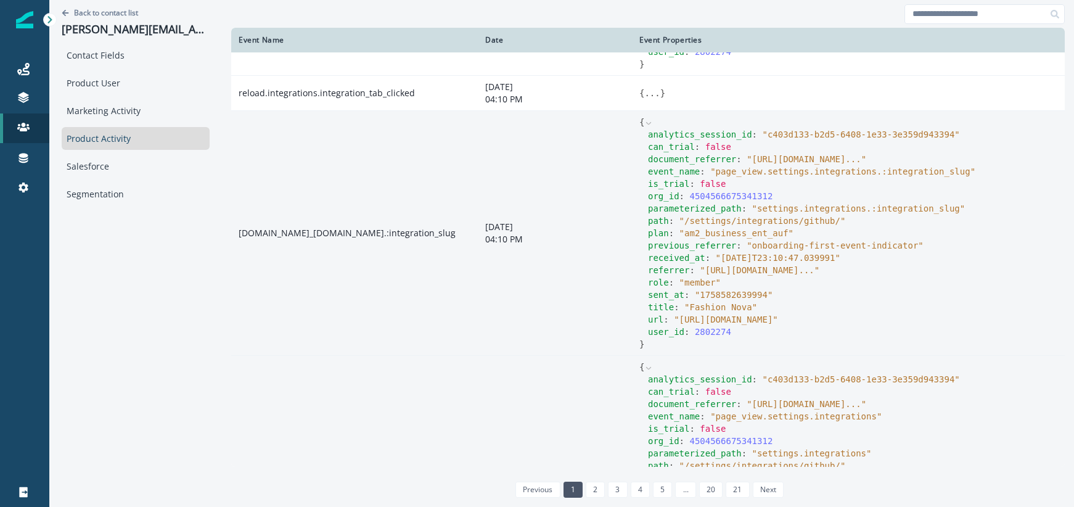
scroll to position [496, 0]
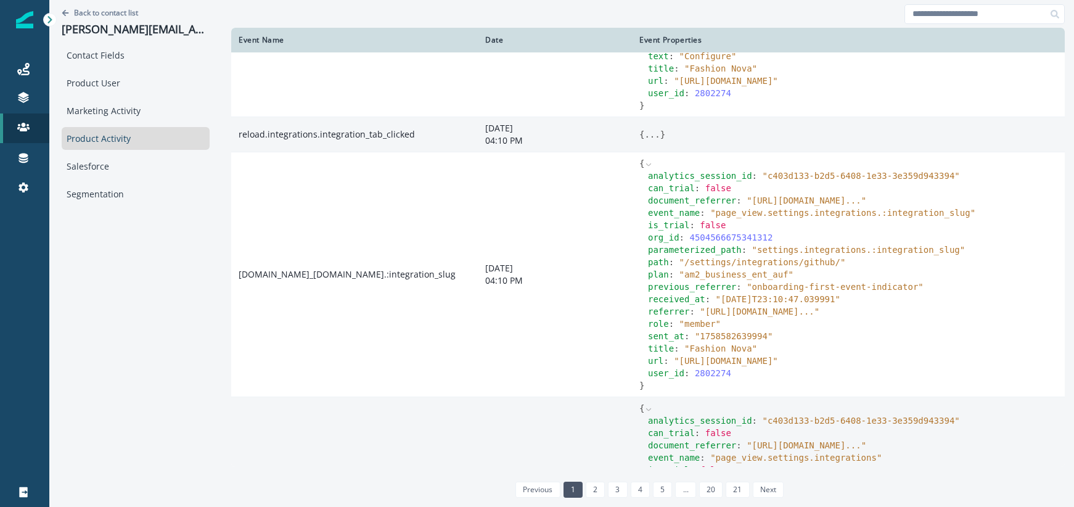
click at [651, 141] on button "..." at bounding box center [651, 134] width 15 height 12
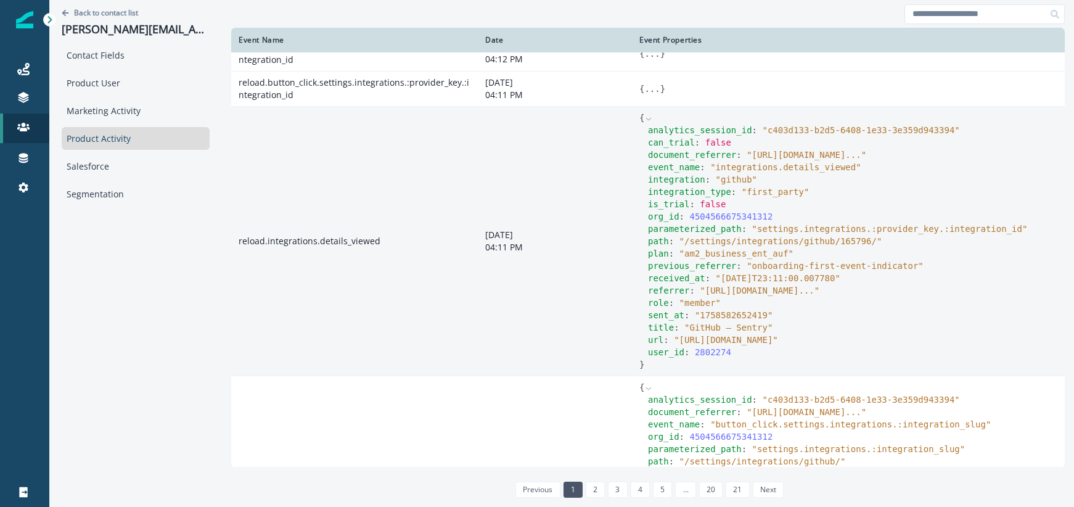
scroll to position [0, 0]
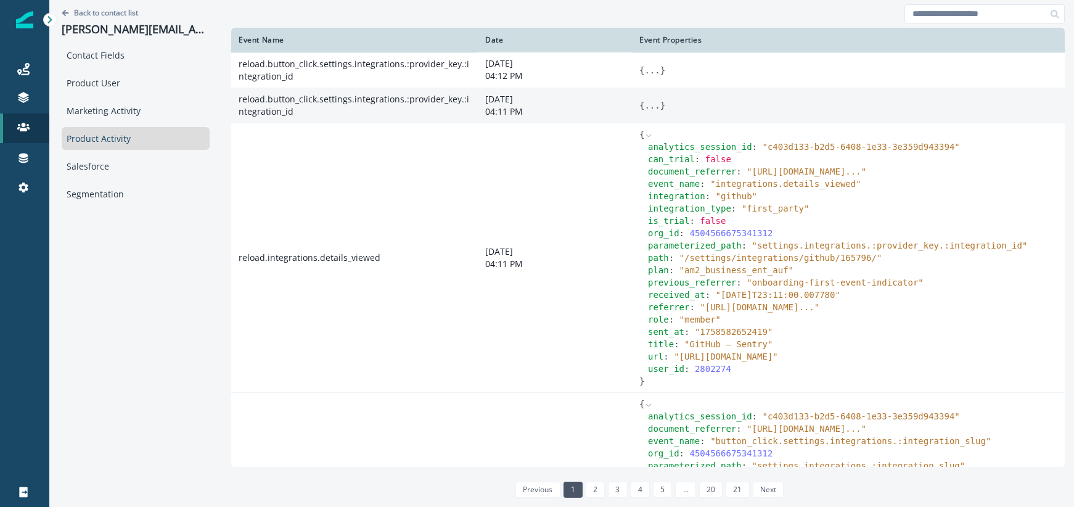
click at [650, 102] on button "..." at bounding box center [651, 105] width 15 height 12
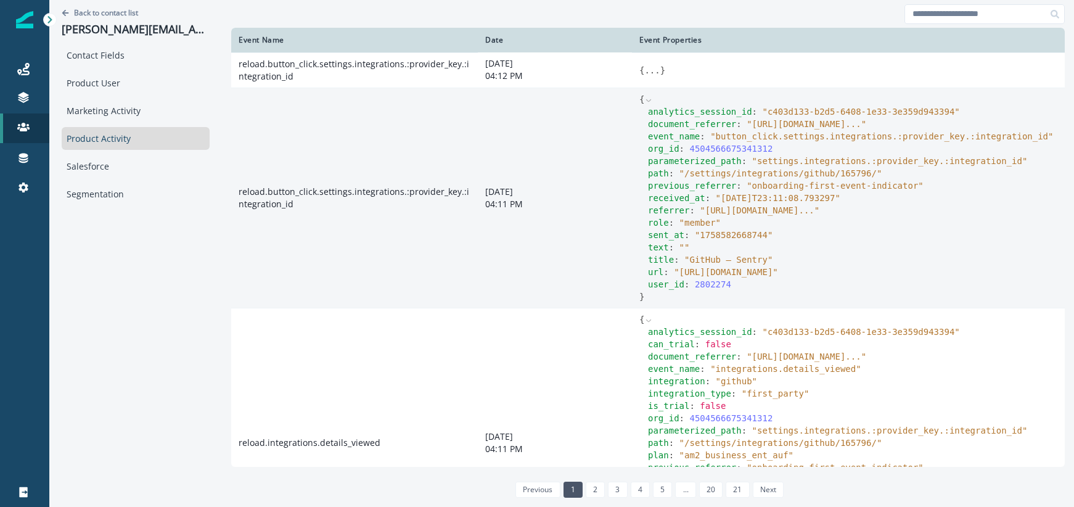
click at [800, 129] on span "" [URL][DOMAIN_NAME] ... "" at bounding box center [807, 124] width 120 height 10
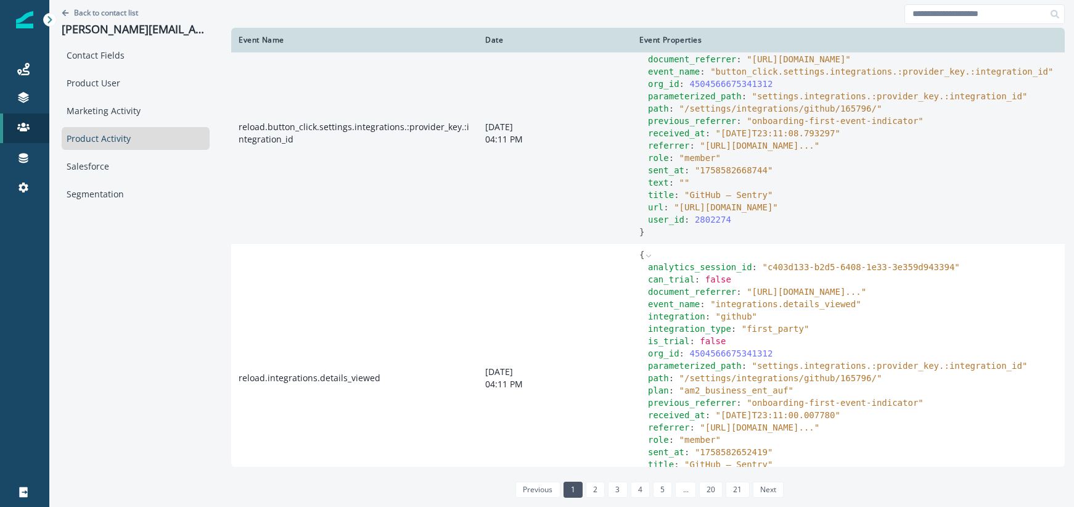
scroll to position [65, 0]
drag, startPoint x: 751, startPoint y: 171, endPoint x: 916, endPoint y: 173, distance: 165.3
click at [916, 125] on span "" onboarding-first-event-indicator "" at bounding box center [835, 120] width 177 height 10
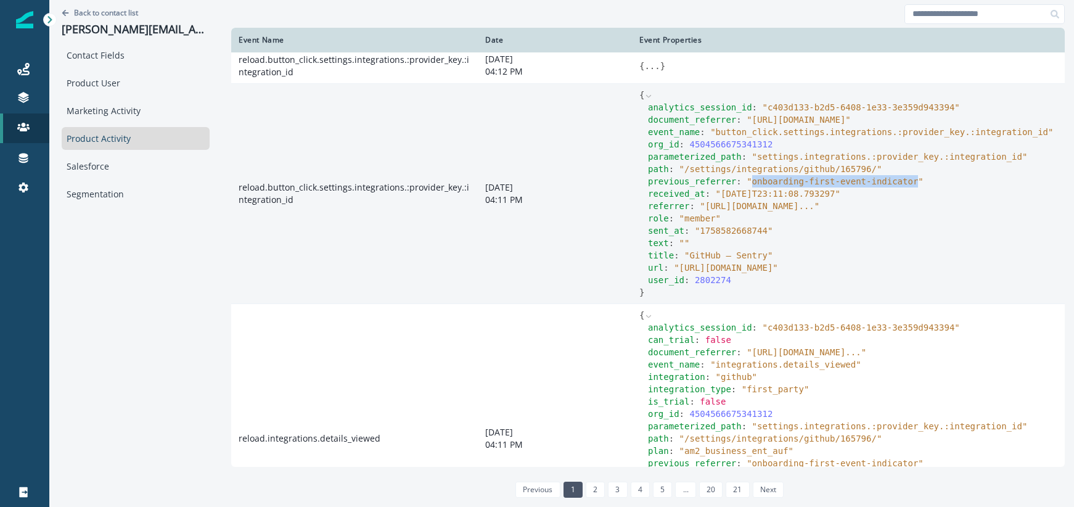
scroll to position [0, 0]
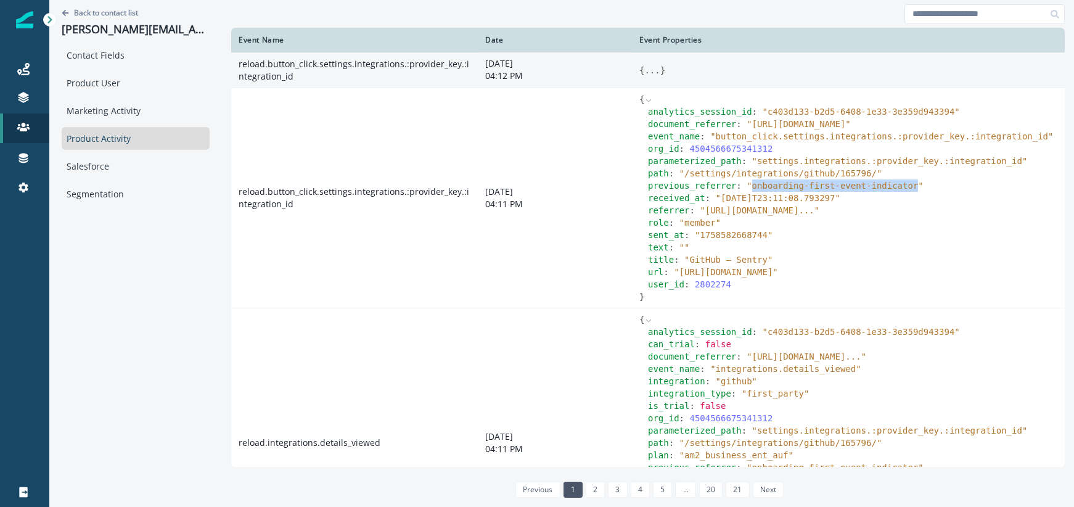
click at [647, 67] on button "..." at bounding box center [651, 70] width 15 height 12
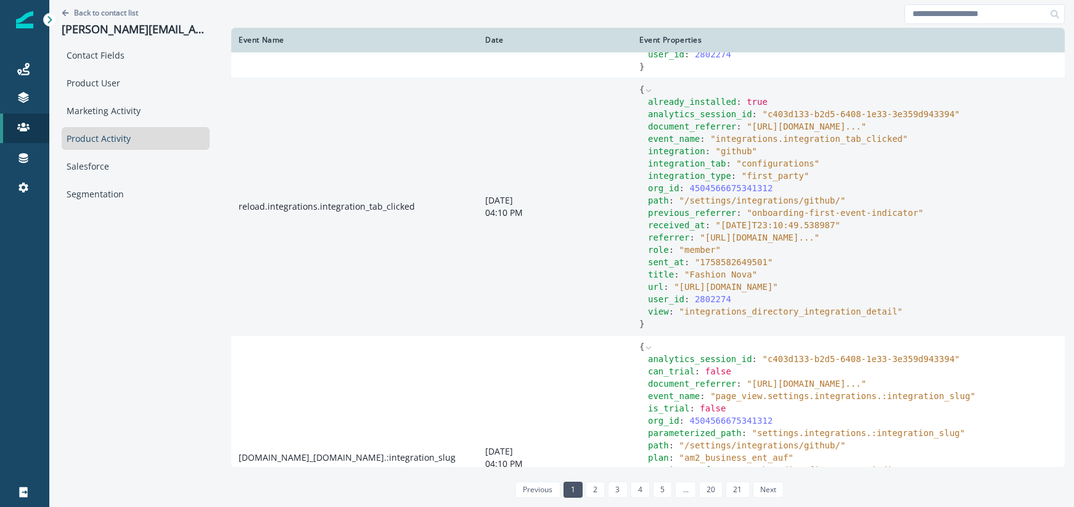
scroll to position [969, 0]
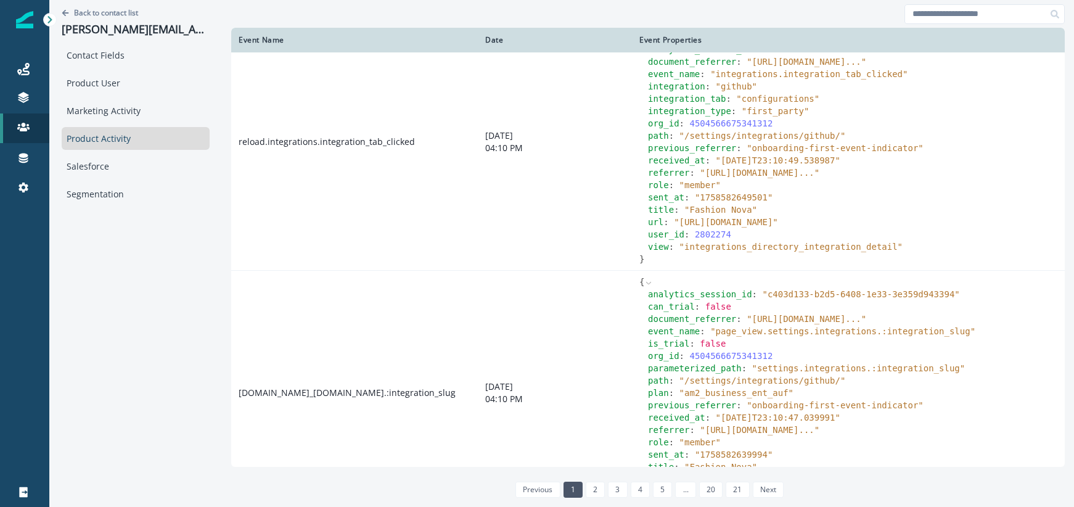
drag, startPoint x: 661, startPoint y: 487, endPoint x: 662, endPoint y: 474, distance: 13.6
click at [660, 487] on link "5" at bounding box center [662, 490] width 19 height 16
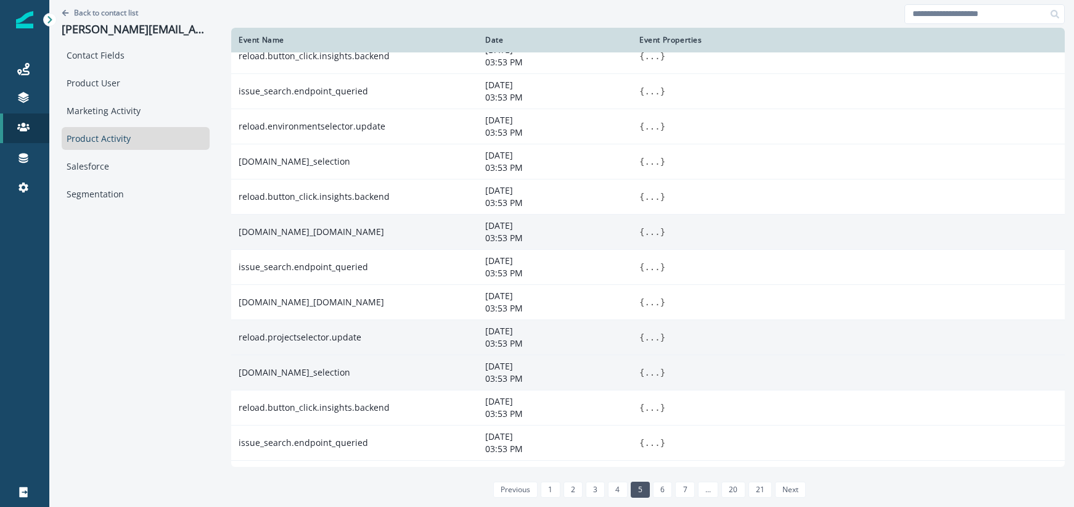
scroll to position [113, 0]
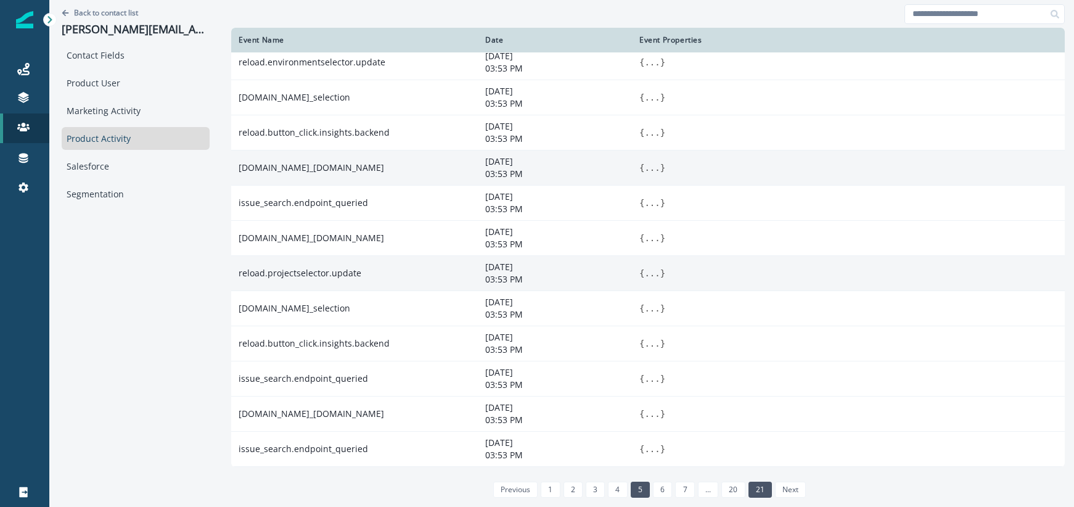
click at [751, 491] on link "21" at bounding box center [760, 490] width 23 height 16
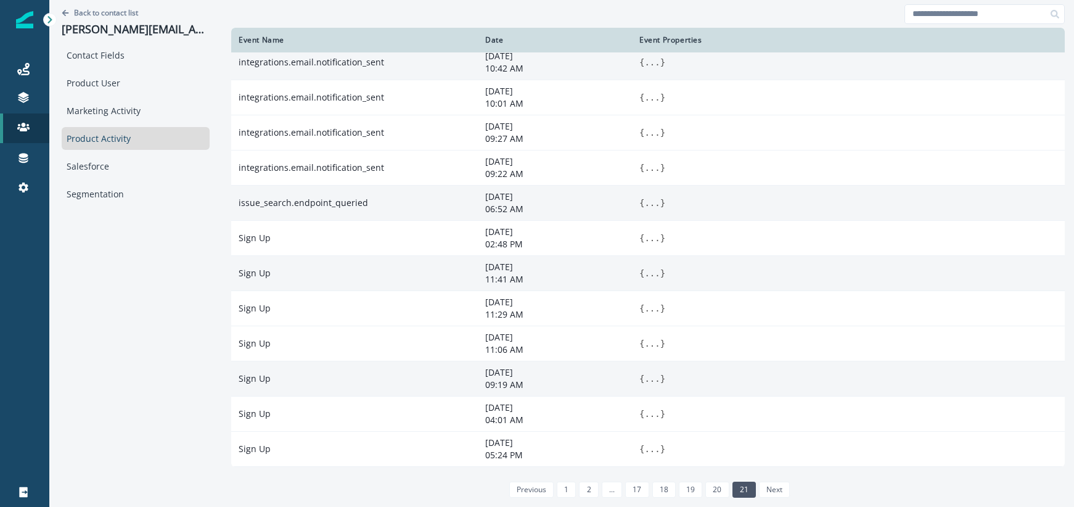
scroll to position [0, 0]
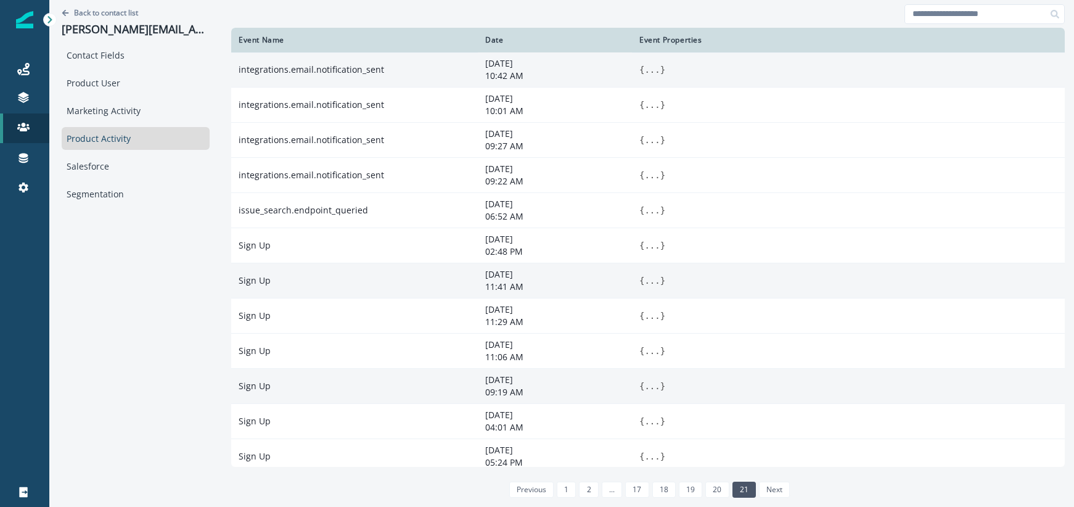
click at [713, 482] on link "20" at bounding box center [716, 490] width 23 height 16
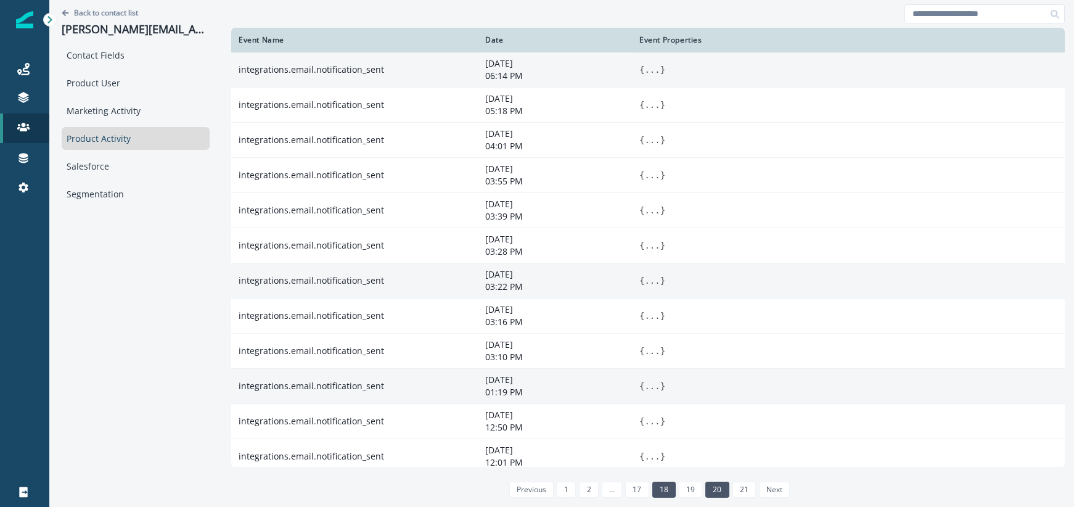
click at [668, 491] on link "18" at bounding box center [663, 490] width 23 height 16
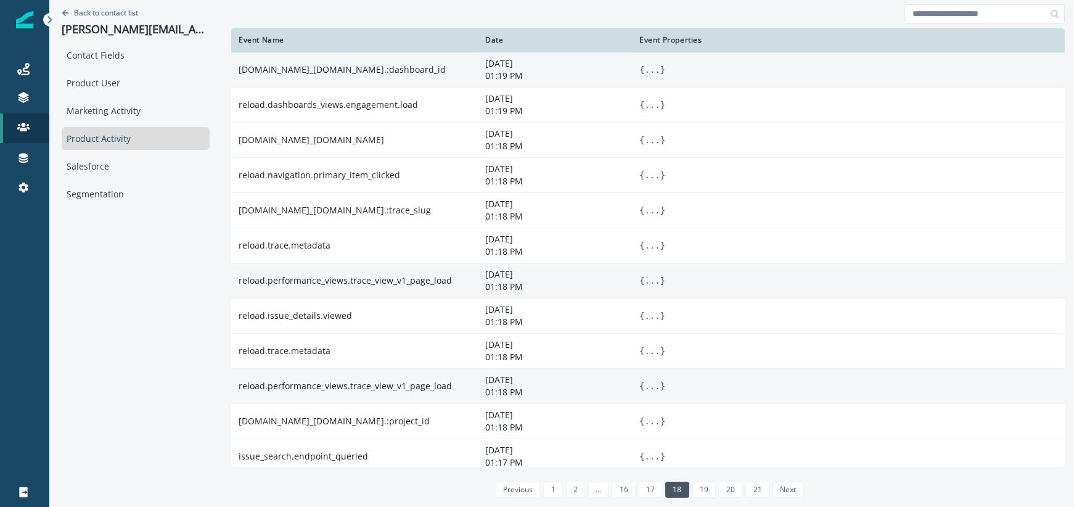
drag, startPoint x: 701, startPoint y: 485, endPoint x: 694, endPoint y: 478, distance: 10.0
click at [701, 485] on link "19" at bounding box center [704, 490] width 23 height 16
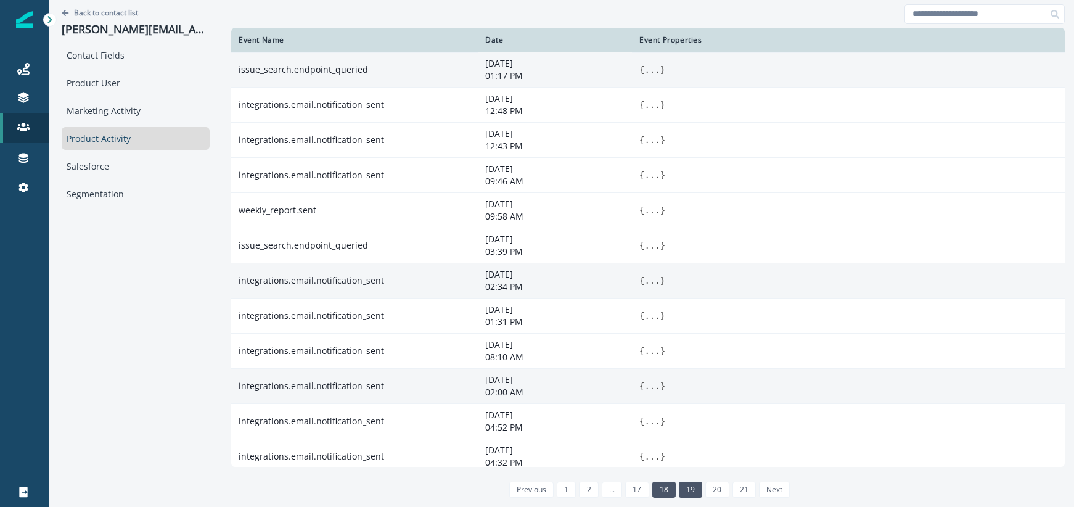
click at [664, 488] on link "18" at bounding box center [663, 490] width 23 height 16
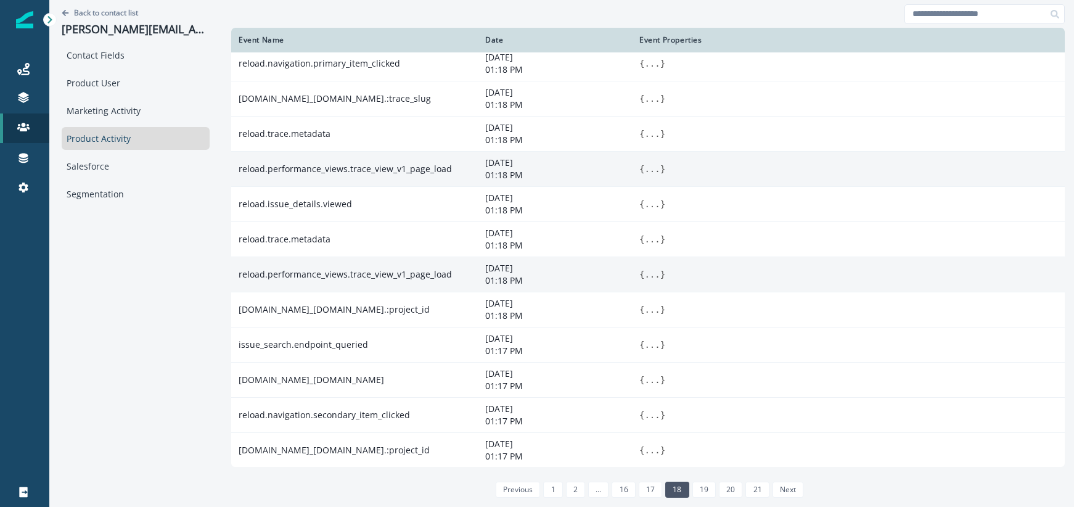
scroll to position [113, 0]
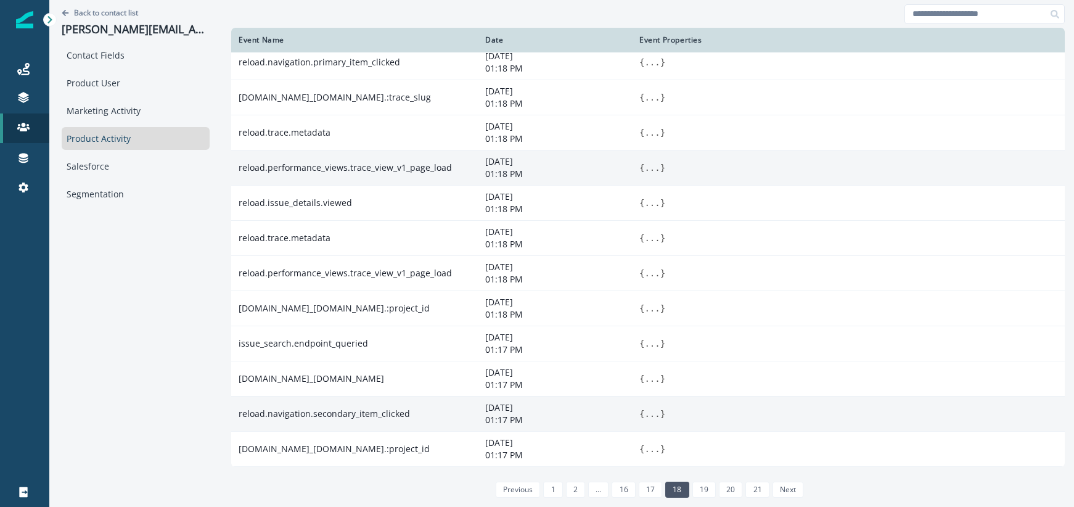
click at [652, 414] on button "..." at bounding box center [651, 414] width 15 height 12
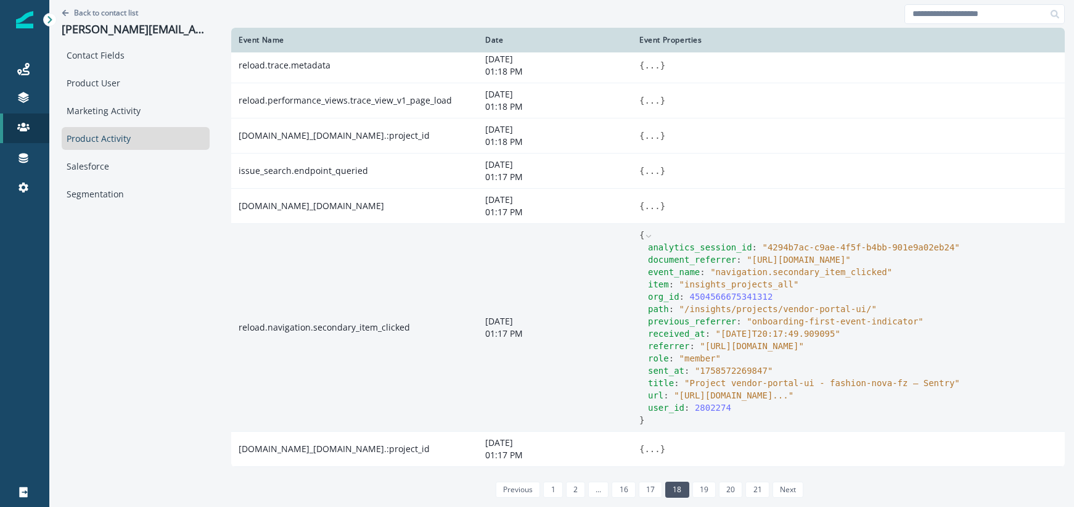
scroll to position [298, 0]
click at [721, 389] on div "url : " [URL][DOMAIN_NAME] ... "" at bounding box center [852, 395] width 409 height 12
click at [775, 395] on span "" [URL][DOMAIN_NAME] ... "" at bounding box center [734, 395] width 120 height 10
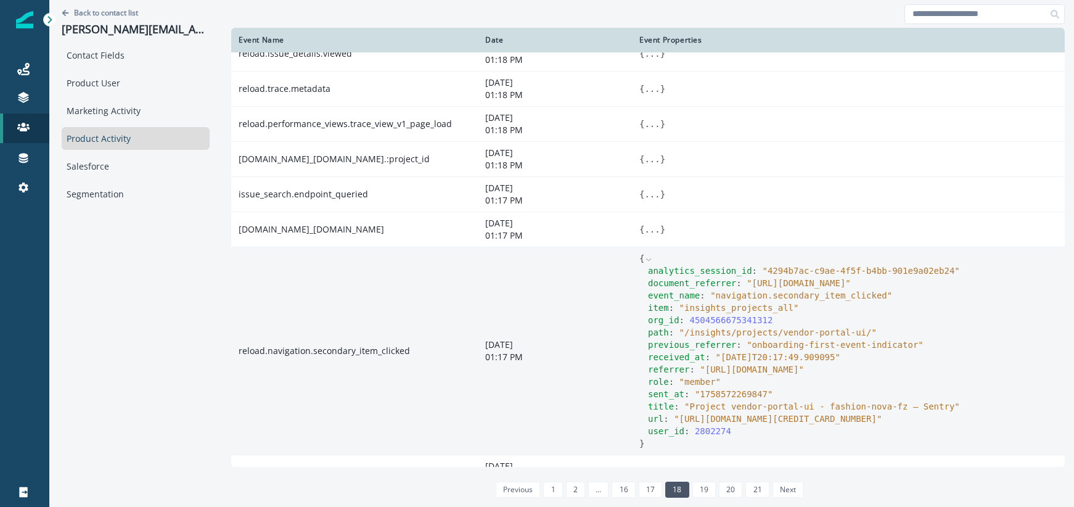
scroll to position [255, 0]
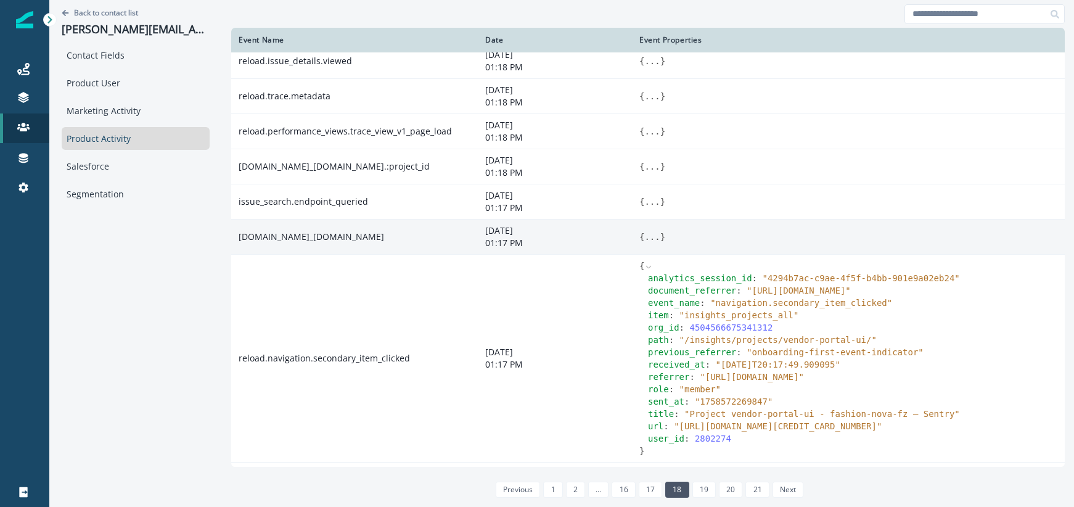
click at [651, 238] on button "..." at bounding box center [651, 237] width 15 height 12
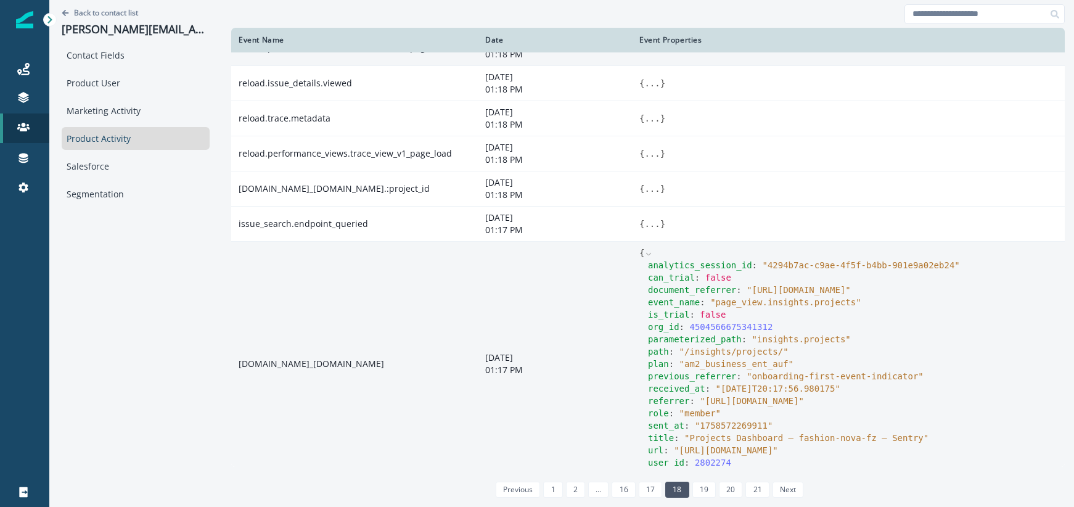
scroll to position [216, 0]
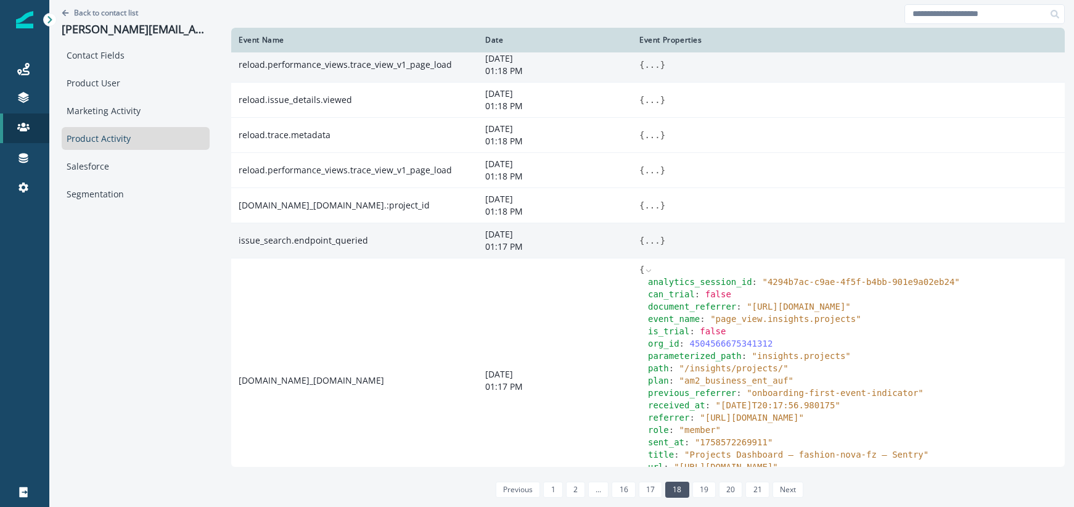
click at [659, 238] on button "..." at bounding box center [651, 240] width 15 height 12
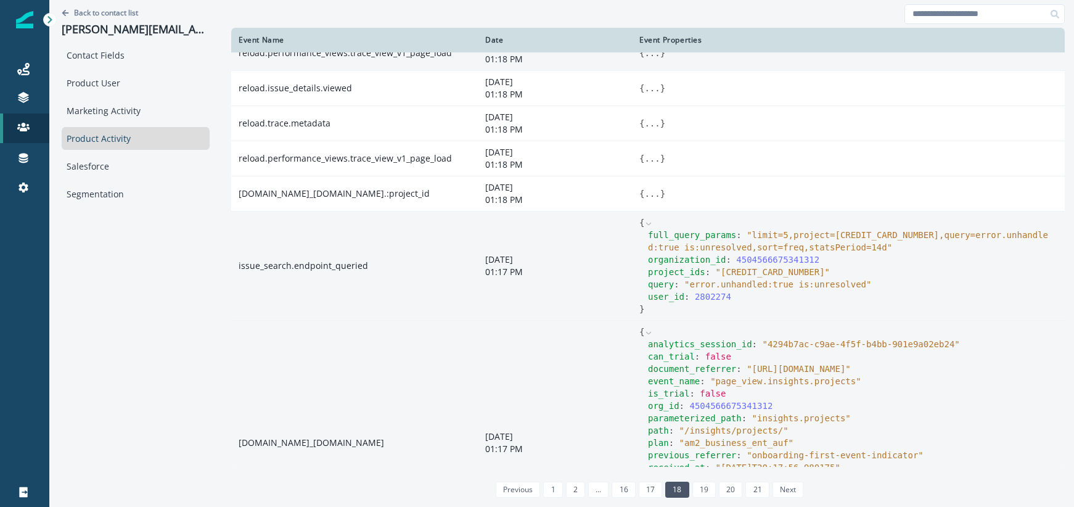
scroll to position [168, 0]
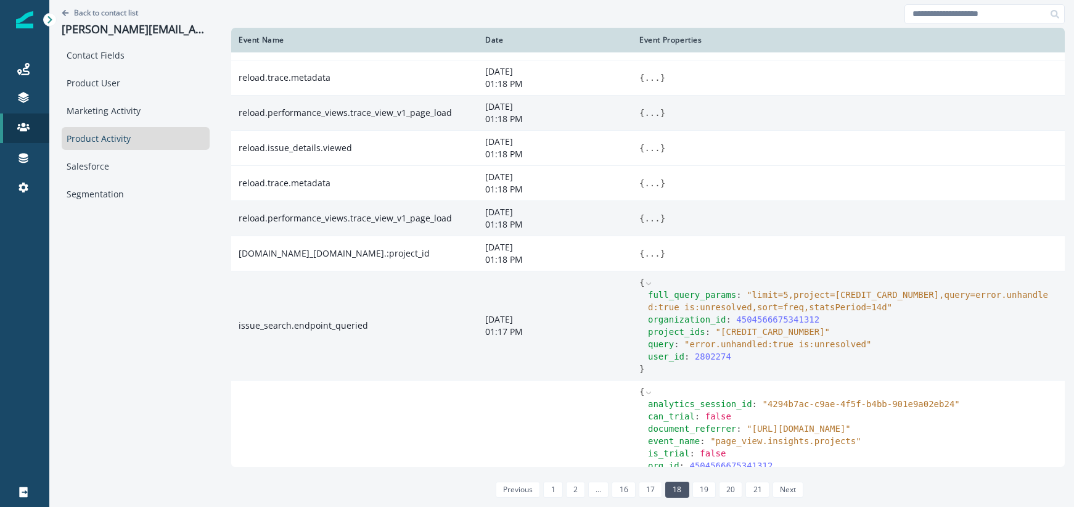
click at [647, 216] on button "..." at bounding box center [651, 218] width 15 height 12
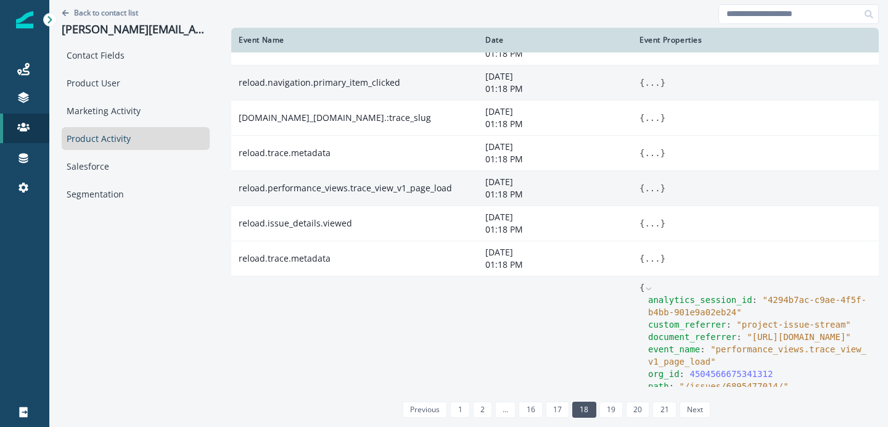
scroll to position [10, 0]
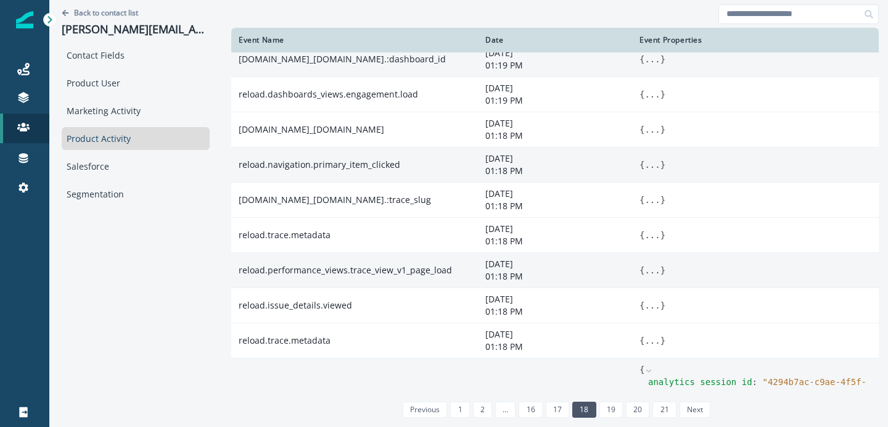
click at [650, 163] on button "..." at bounding box center [651, 164] width 15 height 12
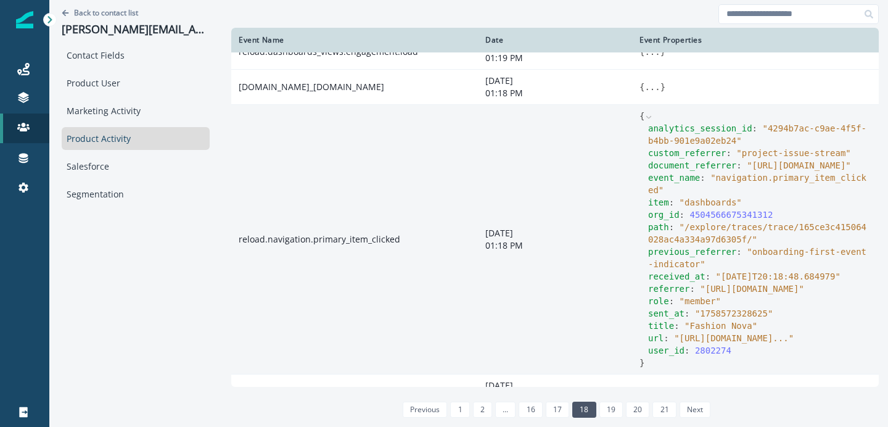
scroll to position [73, 0]
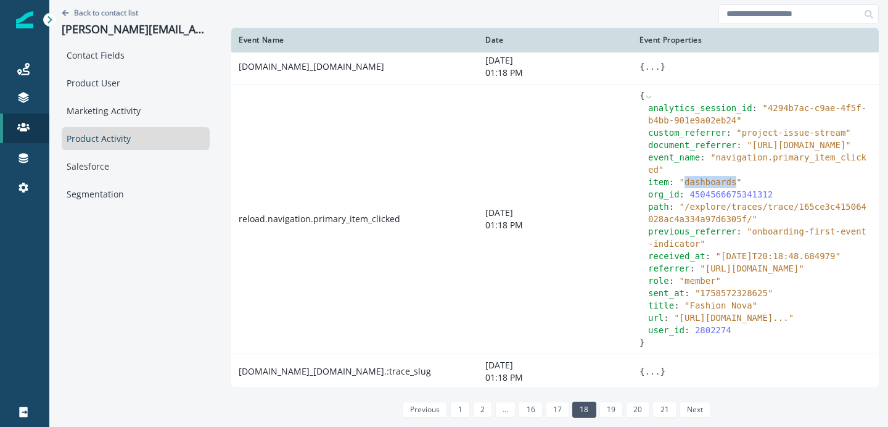
drag, startPoint x: 684, startPoint y: 194, endPoint x: 736, endPoint y: 195, distance: 51.8
click at [736, 187] on span "" dashboards "" at bounding box center [711, 182] width 62 height 10
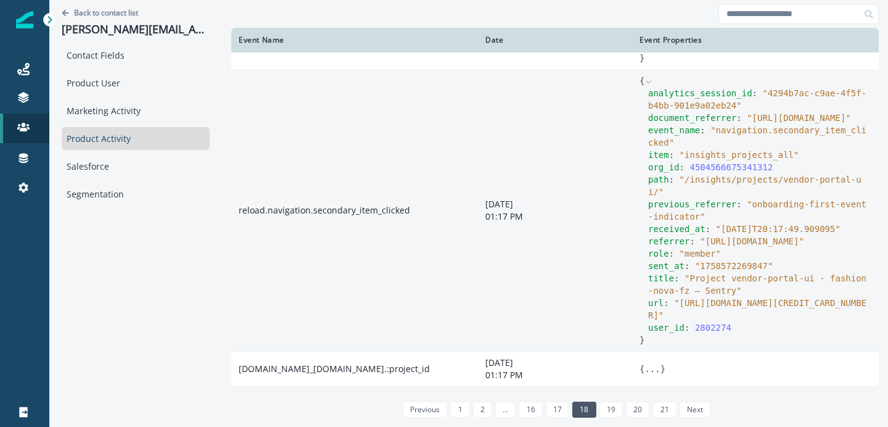
scroll to position [1407, 0]
click at [791, 160] on span "" insights_projects_all "" at bounding box center [740, 155] width 120 height 10
drag, startPoint x: 794, startPoint y: 160, endPoint x: 686, endPoint y: 165, distance: 108.7
click at [685, 160] on span "" insights_projects_all "" at bounding box center [740, 155] width 120 height 10
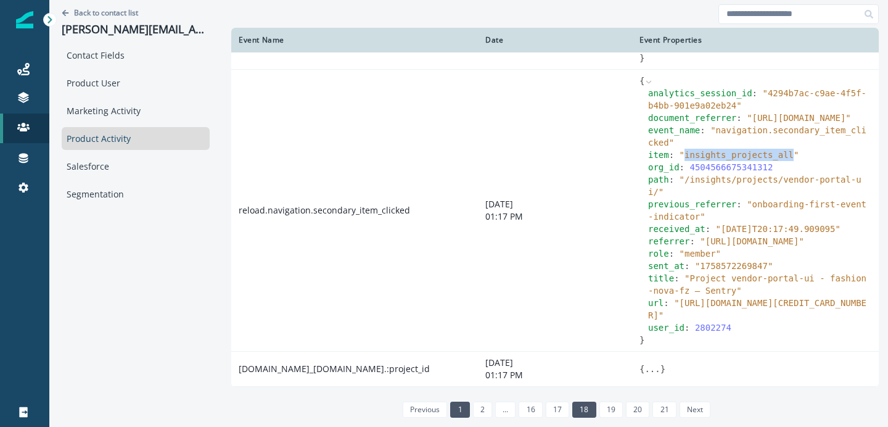
click at [461, 408] on link "1" at bounding box center [459, 409] width 19 height 16
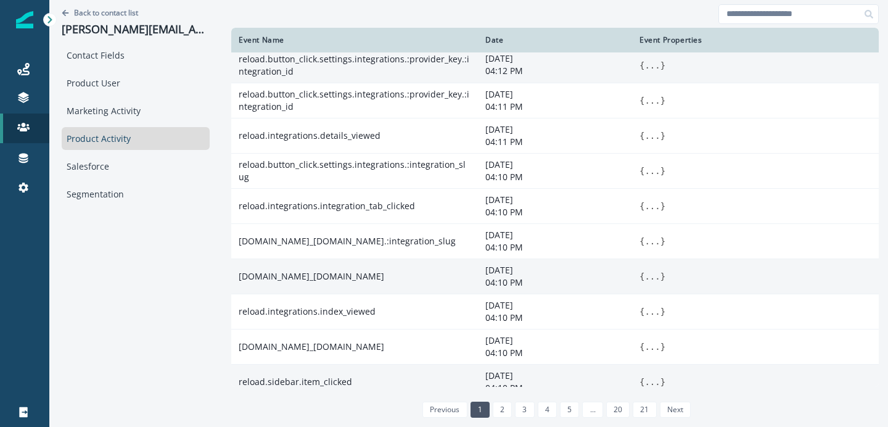
scroll to position [0, 0]
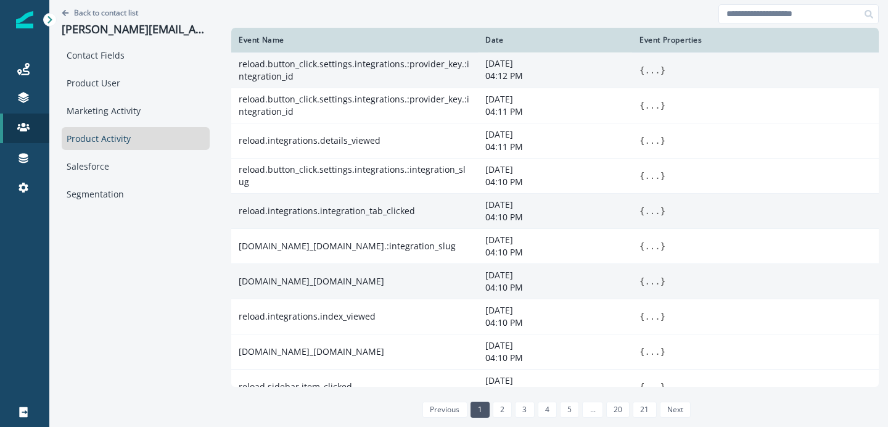
click at [652, 207] on button "..." at bounding box center [651, 211] width 15 height 12
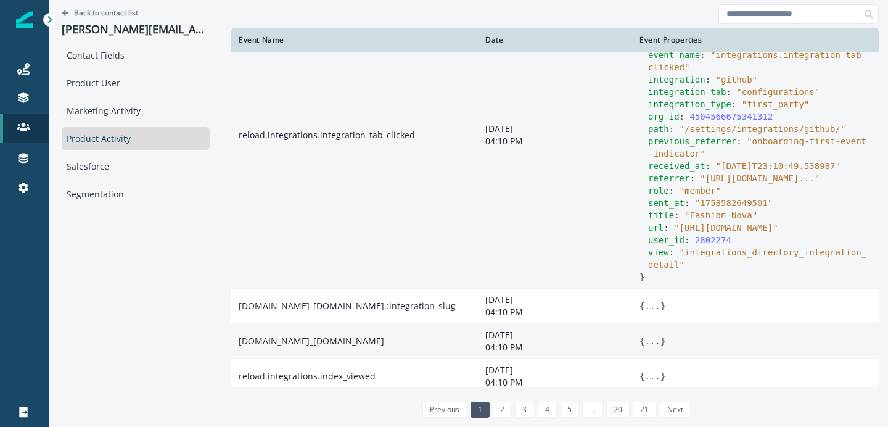
scroll to position [246, 0]
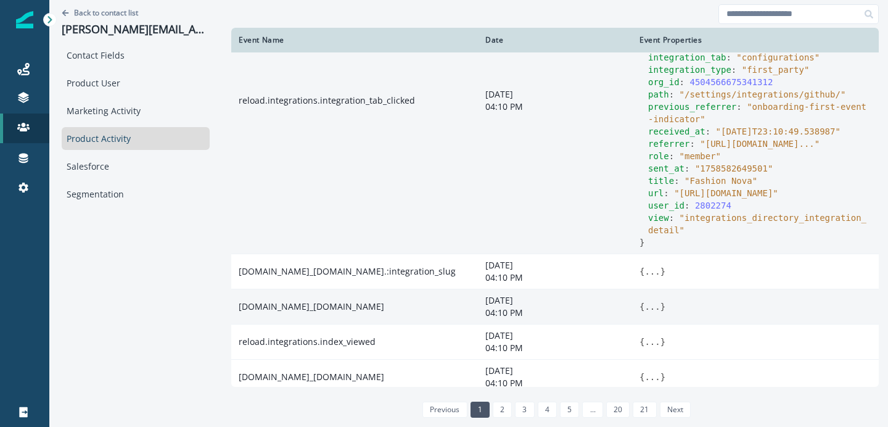
click at [649, 186] on span "title" at bounding box center [661, 181] width 26 height 10
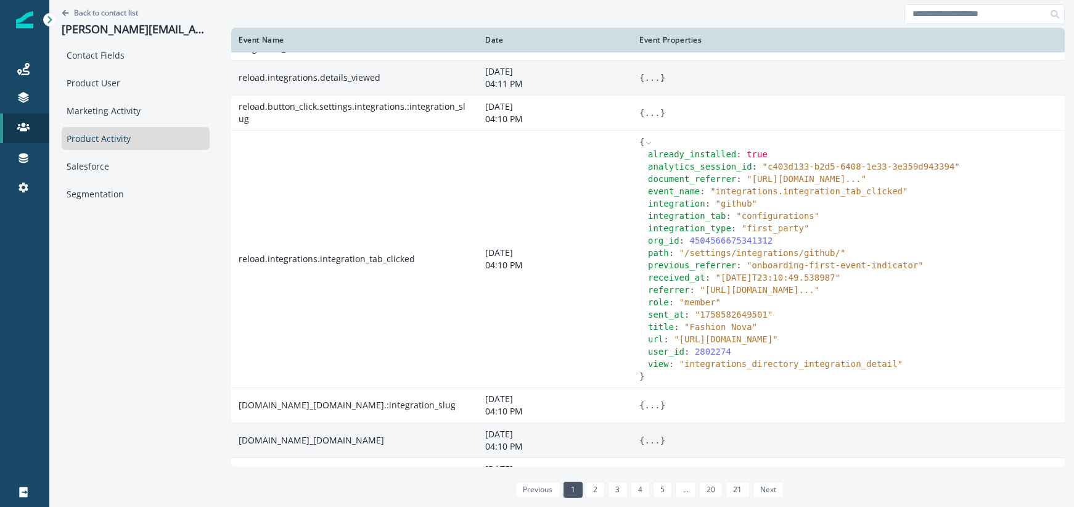
scroll to position [31, 0]
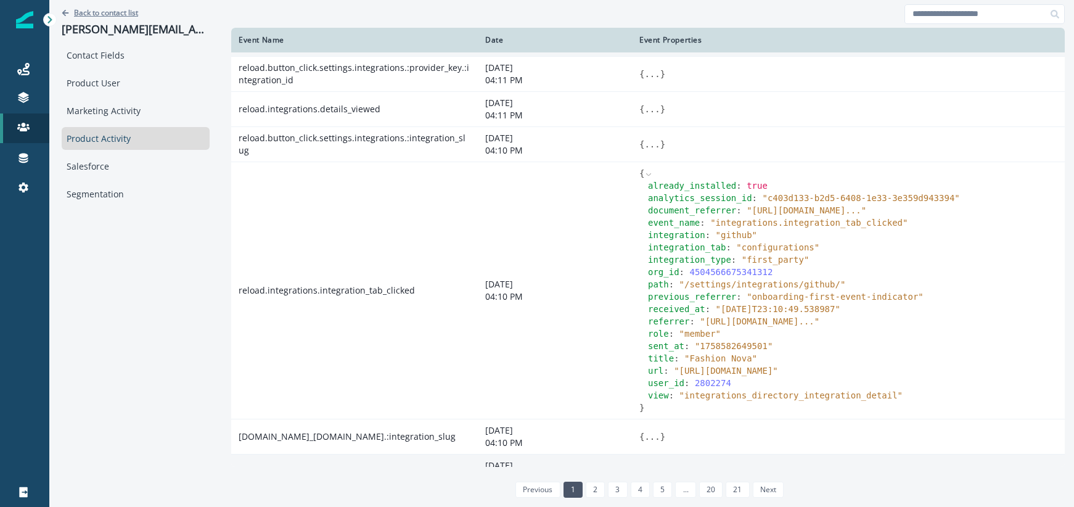
click at [82, 9] on p "Back to contact list" at bounding box center [106, 12] width 64 height 10
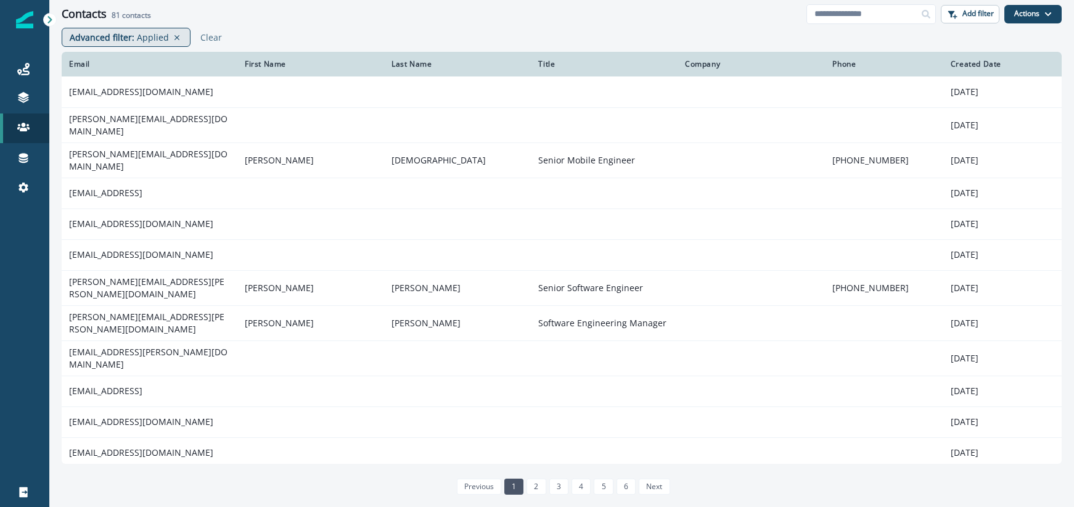
click at [158, 38] on p "Applied" at bounding box center [153, 37] width 32 height 13
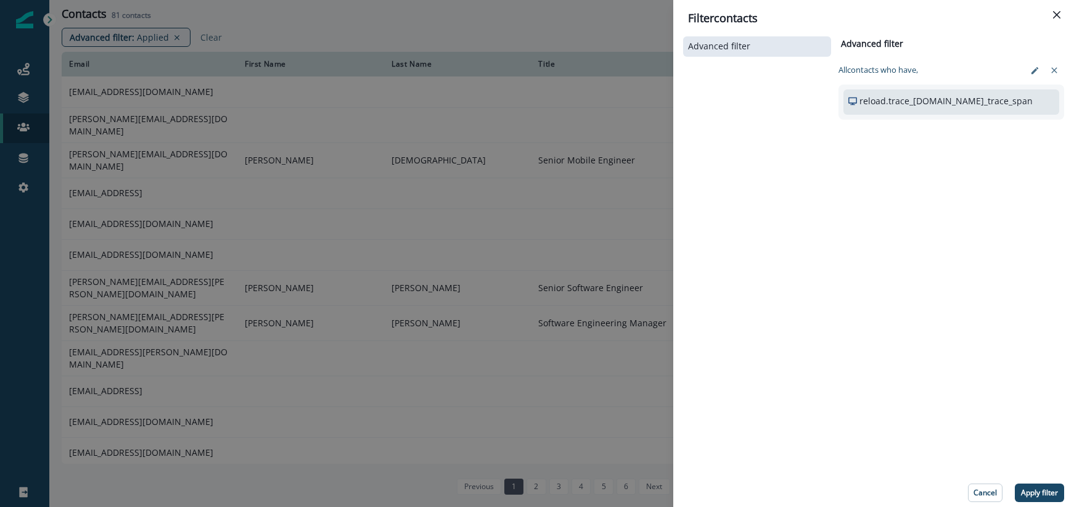
click at [934, 94] on p "reload.trace_[DOMAIN_NAME]_trace_span" at bounding box center [946, 100] width 173 height 13
drag, startPoint x: 1037, startPoint y: 492, endPoint x: 1031, endPoint y: 488, distance: 7.5
click at [1037, 491] on p "Apply filter" at bounding box center [1039, 492] width 37 height 9
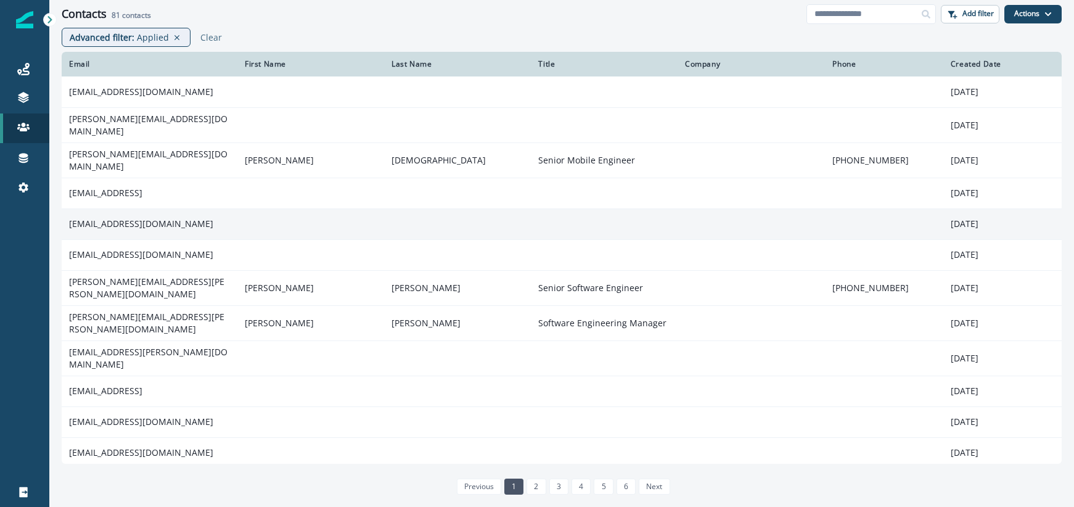
scroll to position [1, 0]
click at [149, 220] on td "[EMAIL_ADDRESS][DOMAIN_NAME]" at bounding box center [150, 223] width 176 height 31
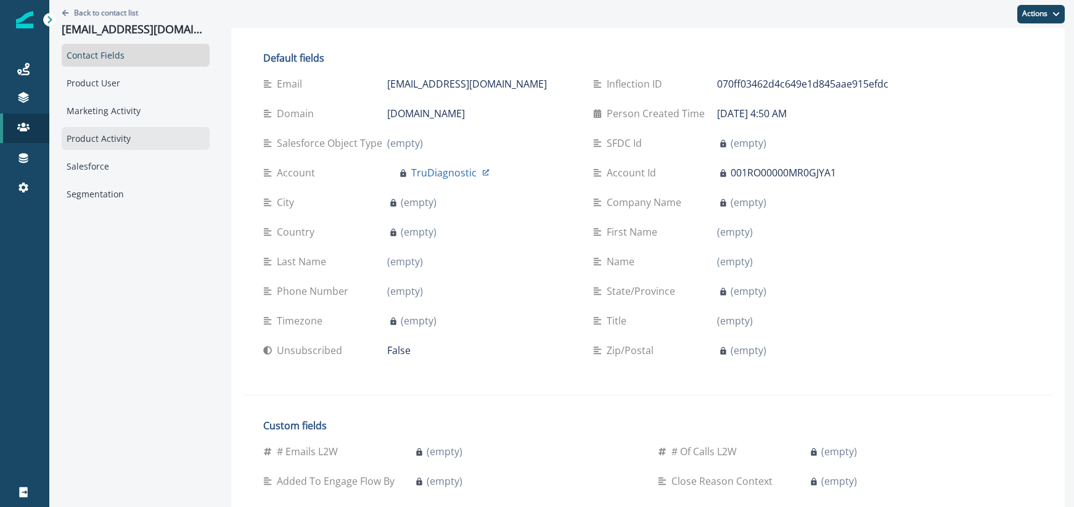
click at [114, 143] on div "Product Activity" at bounding box center [136, 138] width 148 height 23
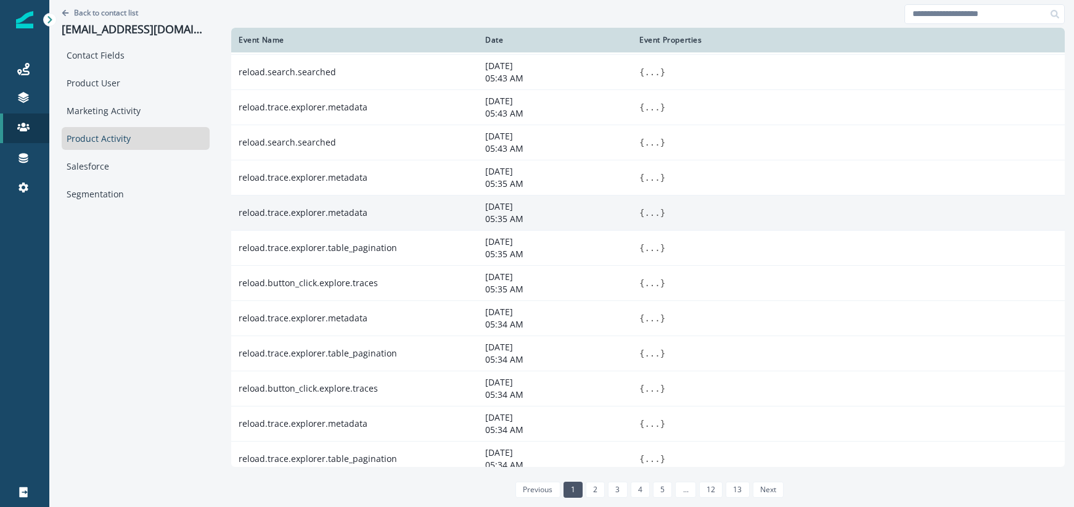
scroll to position [641, 0]
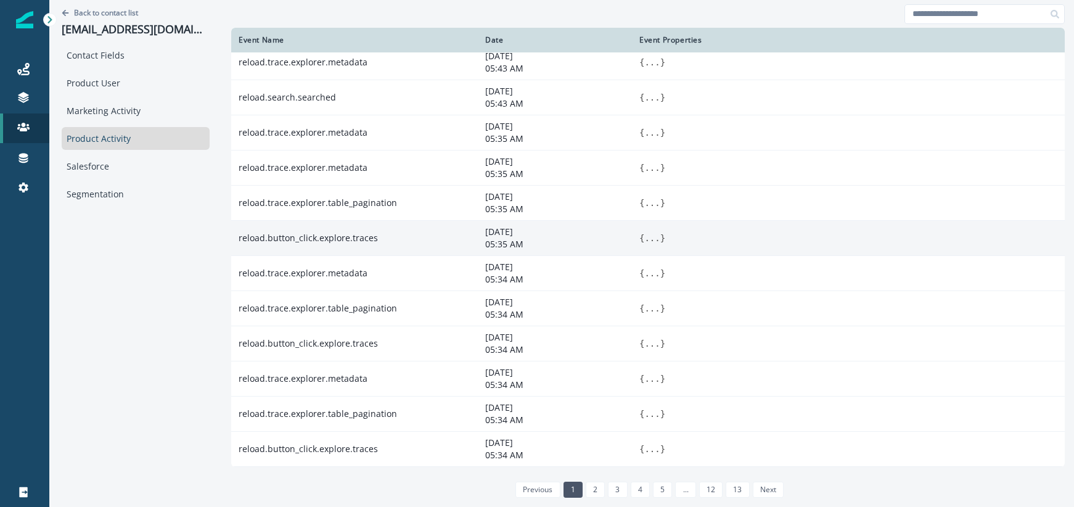
click at [656, 245] on td "{ ... }" at bounding box center [848, 238] width 433 height 35
click at [654, 242] on button "..." at bounding box center [651, 238] width 15 height 12
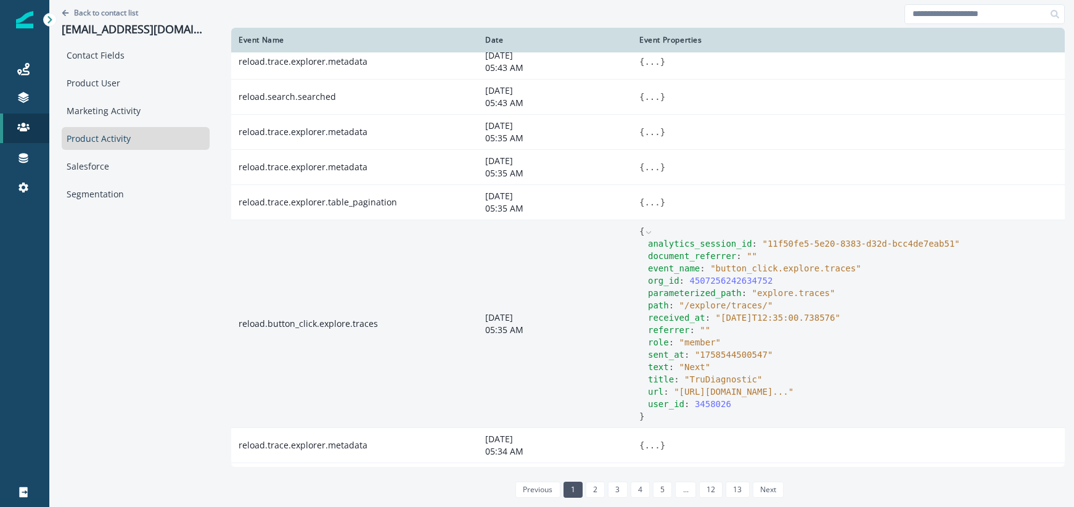
scroll to position [696, 0]
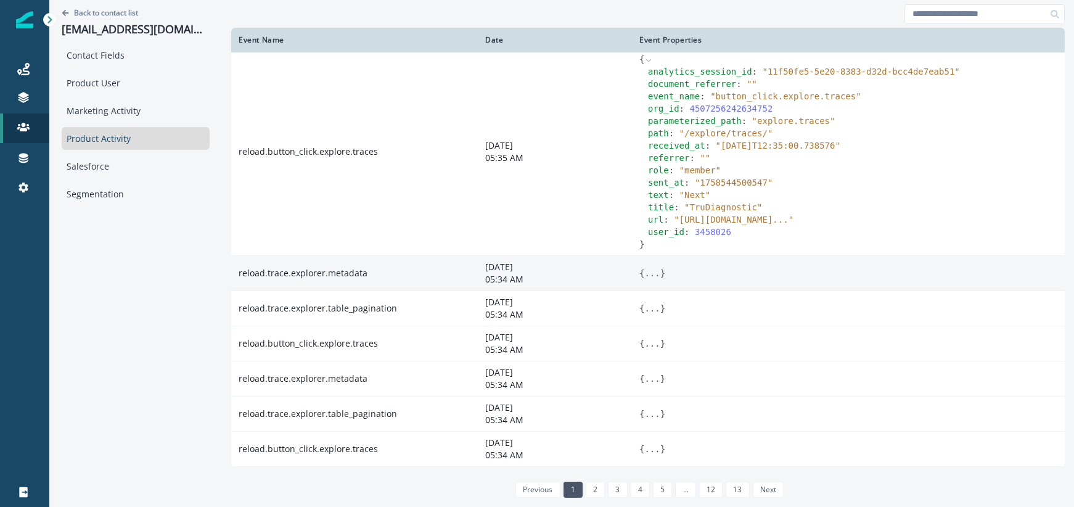
click at [656, 271] on button "..." at bounding box center [651, 273] width 15 height 12
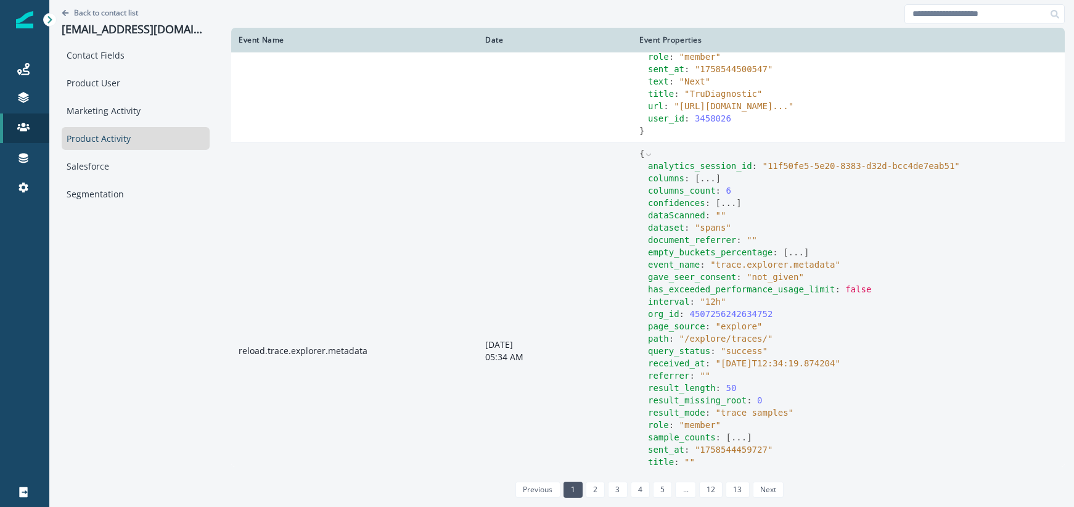
scroll to position [936, 0]
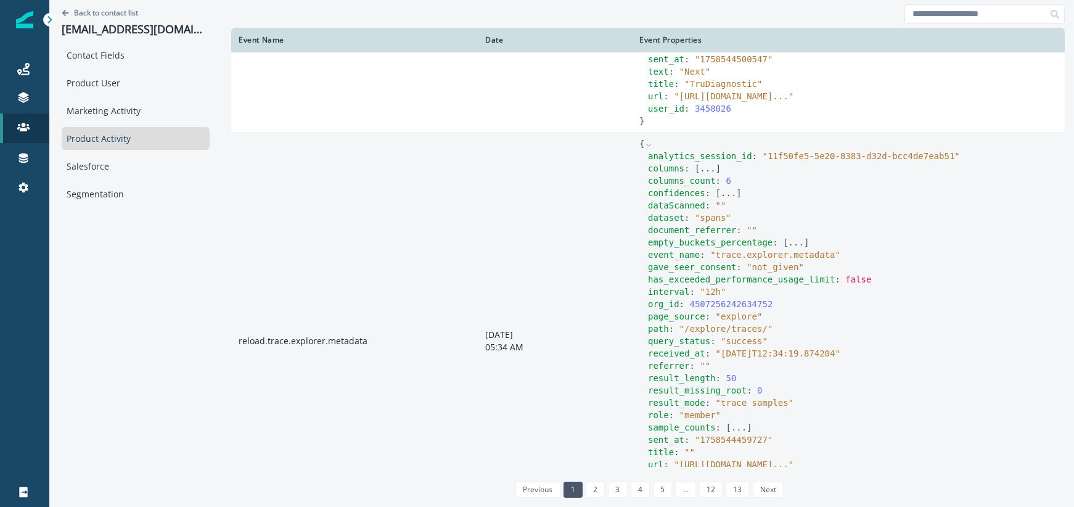
click at [706, 175] on button "..." at bounding box center [707, 168] width 15 height 12
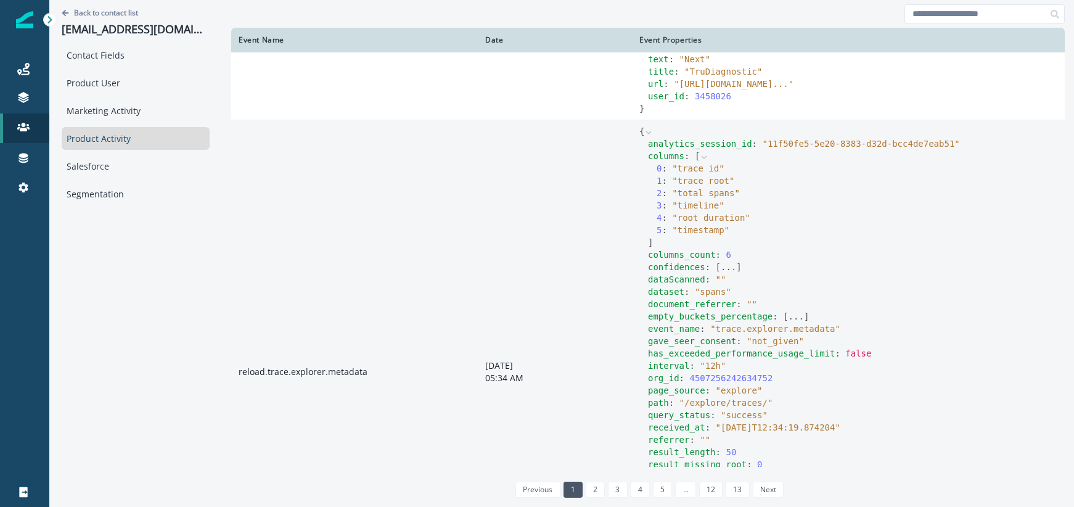
scroll to position [990, 0]
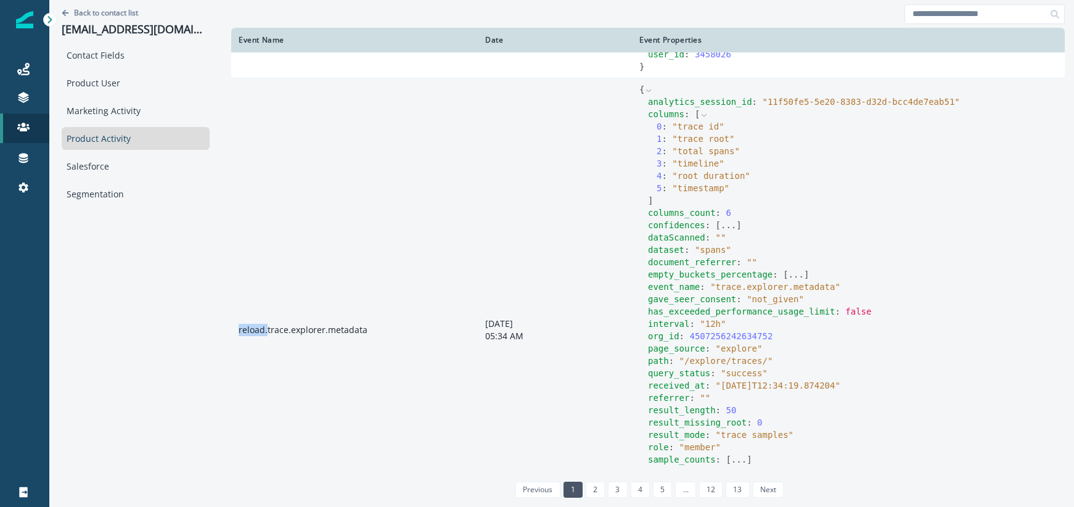
drag, startPoint x: 237, startPoint y: 349, endPoint x: 267, endPoint y: 353, distance: 29.8
click at [267, 353] on td "reload.trace.explorer.metadata" at bounding box center [354, 330] width 247 height 504
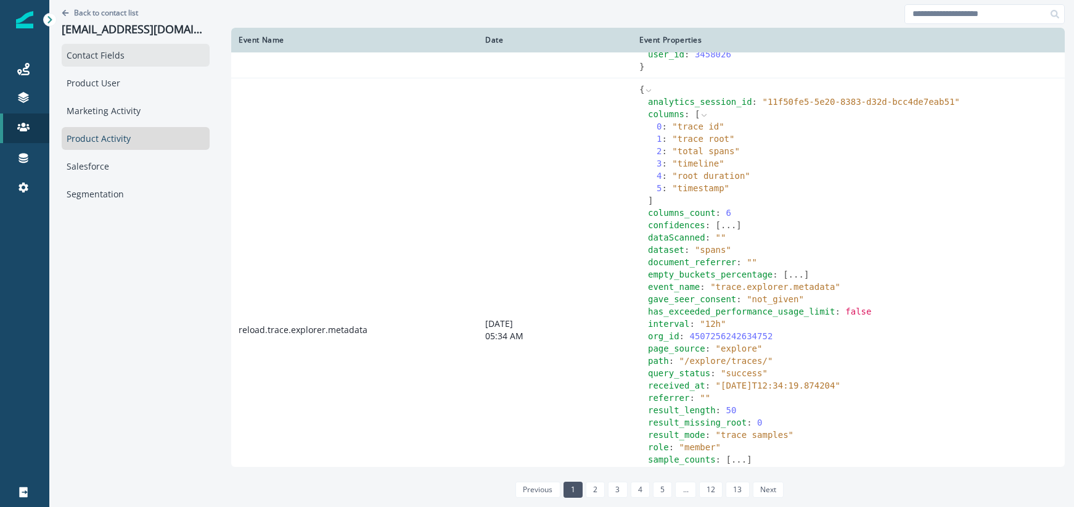
click at [105, 55] on div "Contact Fields" at bounding box center [136, 55] width 148 height 23
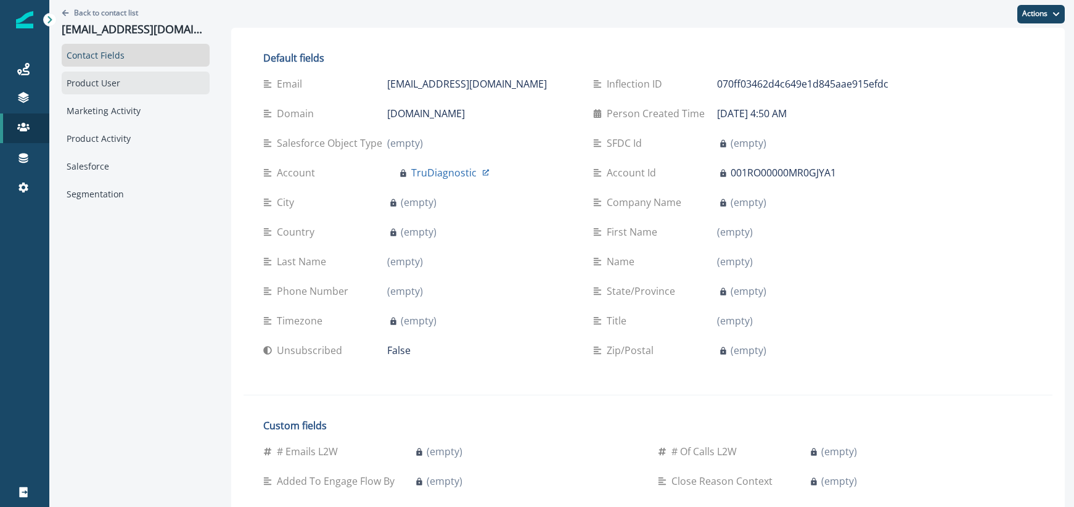
click at [104, 84] on div "Product User" at bounding box center [136, 83] width 148 height 23
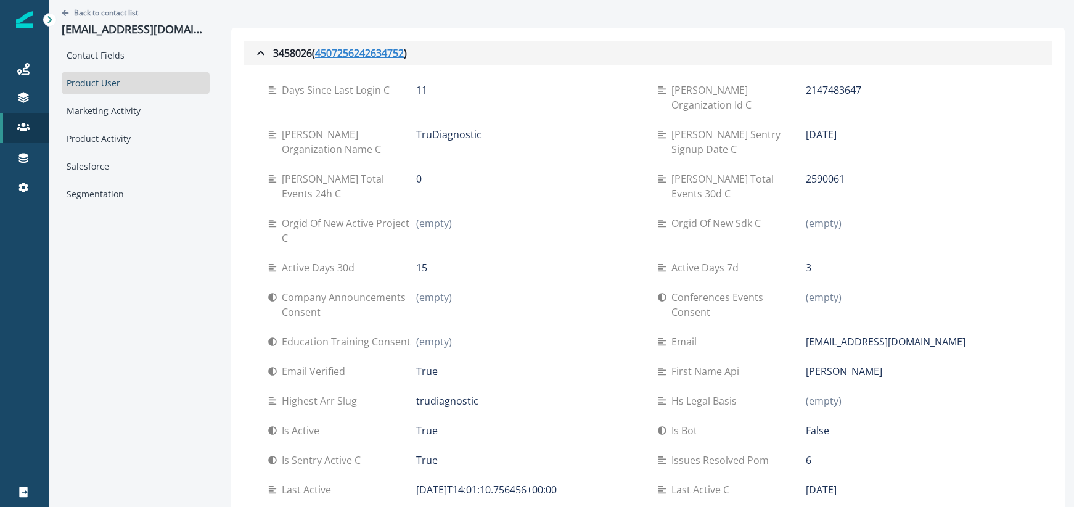
click at [372, 55] on u "4507256242634752" at bounding box center [359, 53] width 89 height 15
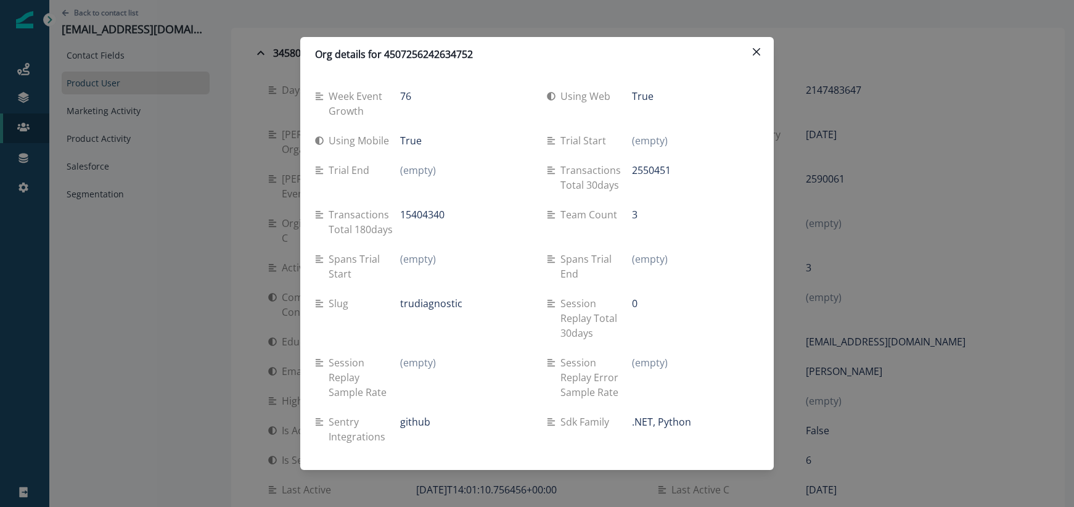
drag, startPoint x: 479, startPoint y: 53, endPoint x: 384, endPoint y: 52, distance: 95.6
click at [384, 52] on div "Org details for 4507256242634752" at bounding box center [537, 54] width 444 height 15
copy p "4507256242634752"
click at [894, 131] on div "Org details for 4507256242634752 Week event growth 76 Using web True Using mobi…" at bounding box center [537, 253] width 1074 height 507
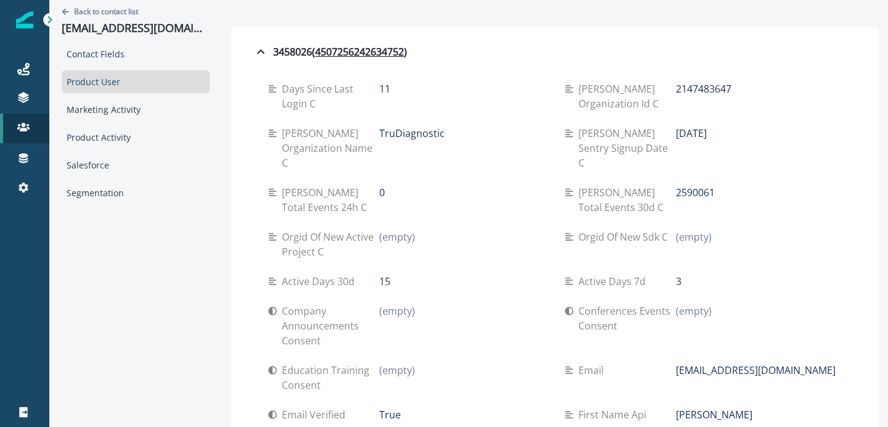
scroll to position [1, 0]
click at [84, 14] on p "Back to contact list" at bounding box center [106, 11] width 64 height 10
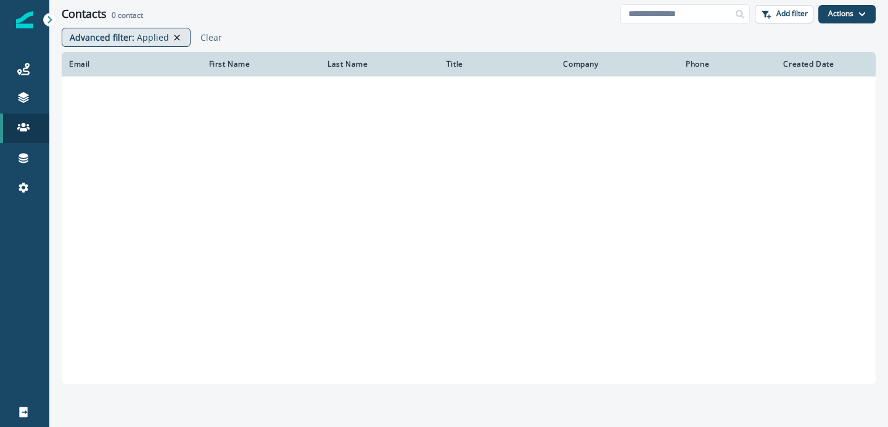
click at [178, 33] on icon at bounding box center [176, 38] width 11 height 10
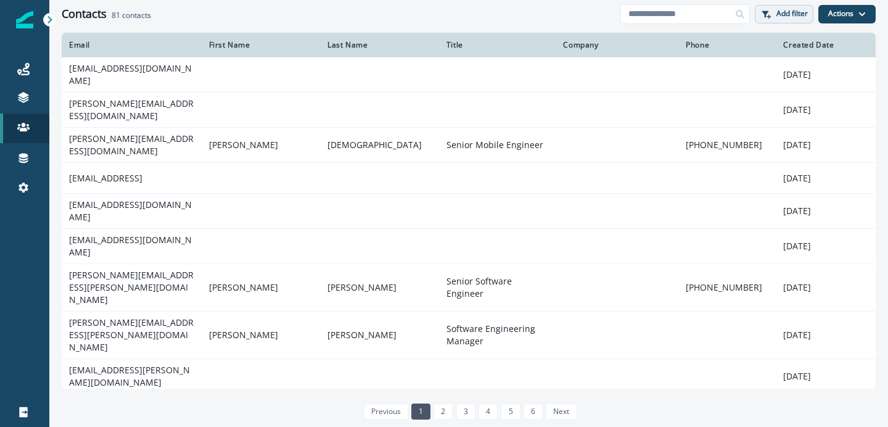
click at [785, 17] on p "Add filter" at bounding box center [791, 13] width 31 height 9
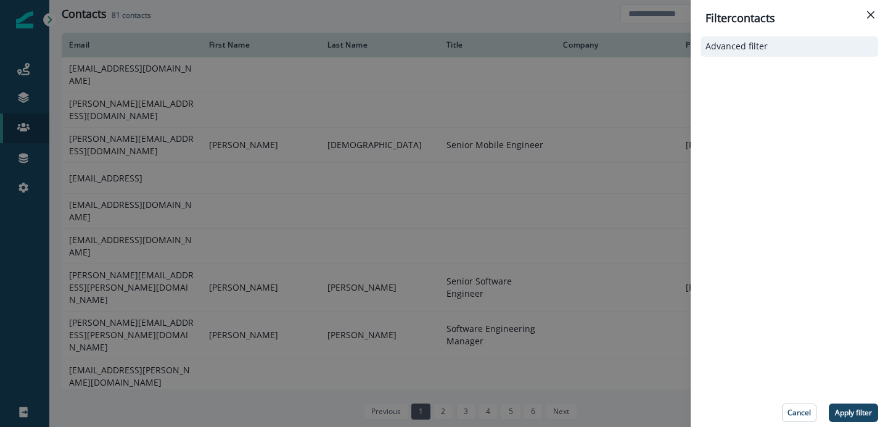
click at [753, 46] on p "Advanced filter" at bounding box center [736, 46] width 62 height 10
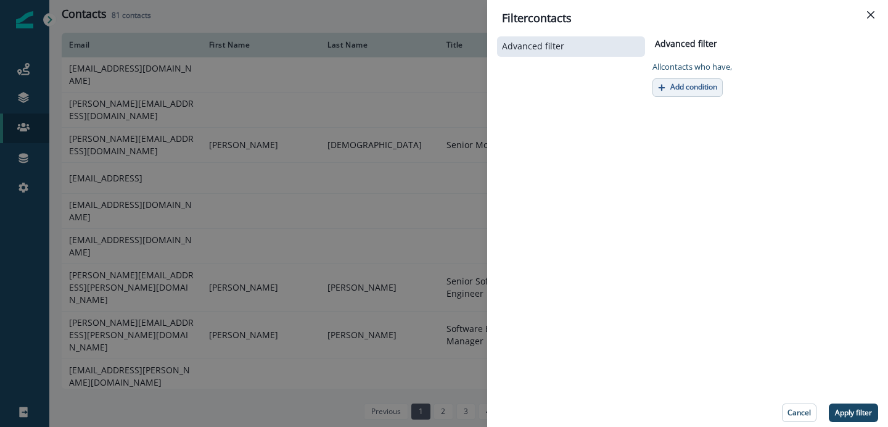
click at [676, 83] on p "Add condition" at bounding box center [693, 87] width 47 height 9
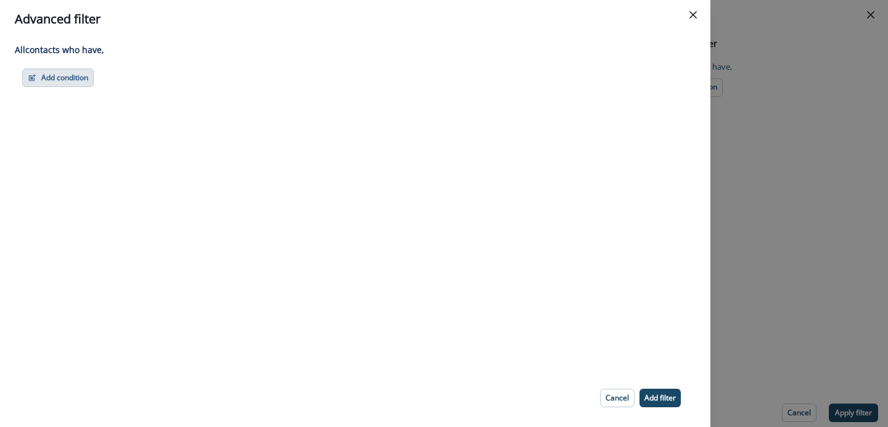
click at [69, 81] on button "Add condition" at bounding box center [58, 77] width 72 height 18
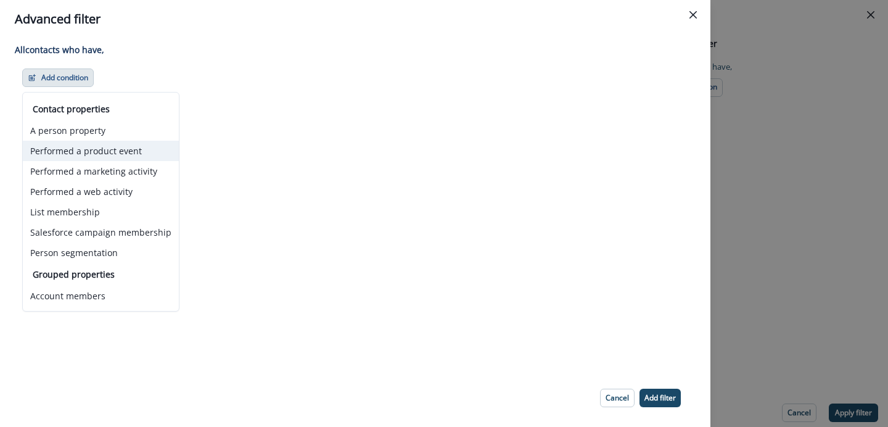
click at [91, 148] on button "Performed a product event" at bounding box center [101, 151] width 156 height 20
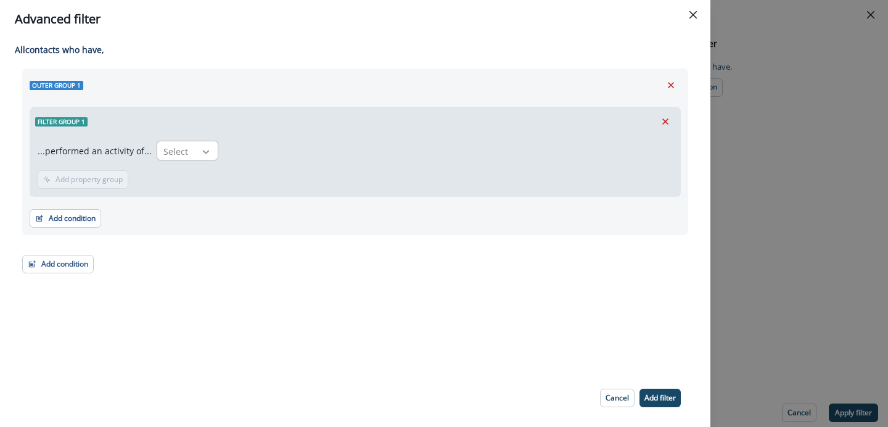
click at [203, 152] on icon at bounding box center [206, 152] width 7 height 4
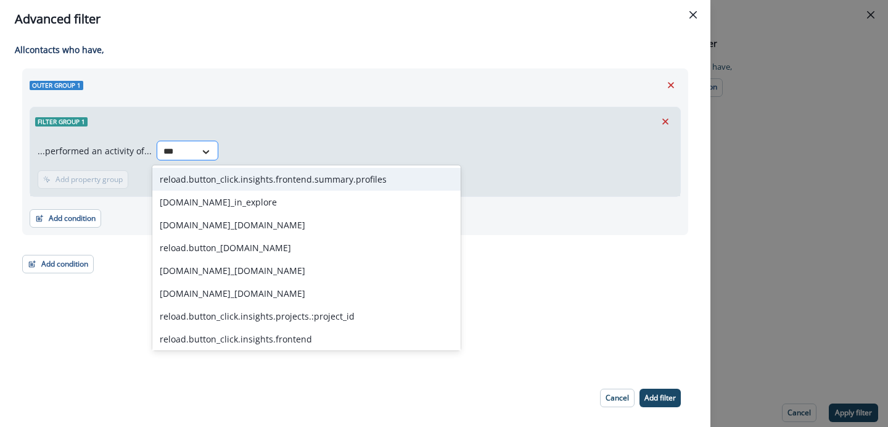
type input "****"
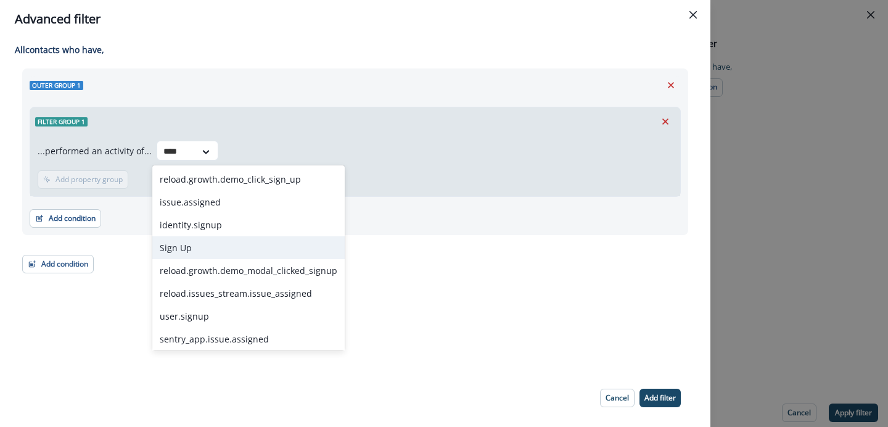
click at [183, 240] on div "Sign Up" at bounding box center [248, 247] width 192 height 23
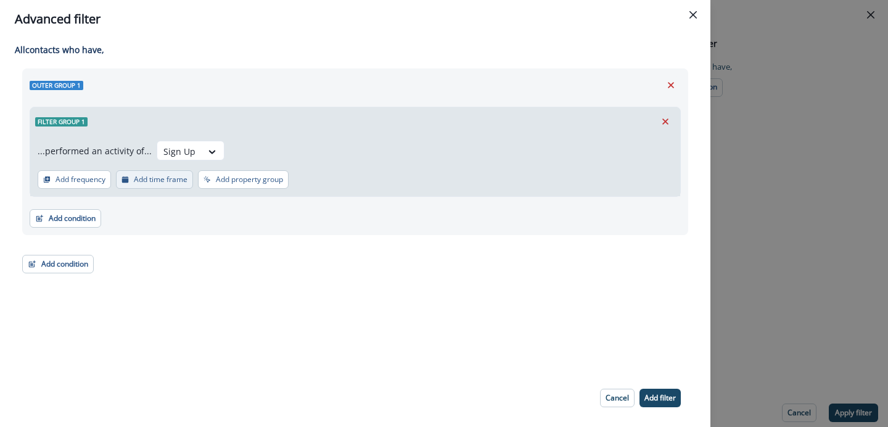
click at [162, 175] on p "Add time frame" at bounding box center [161, 179] width 54 height 9
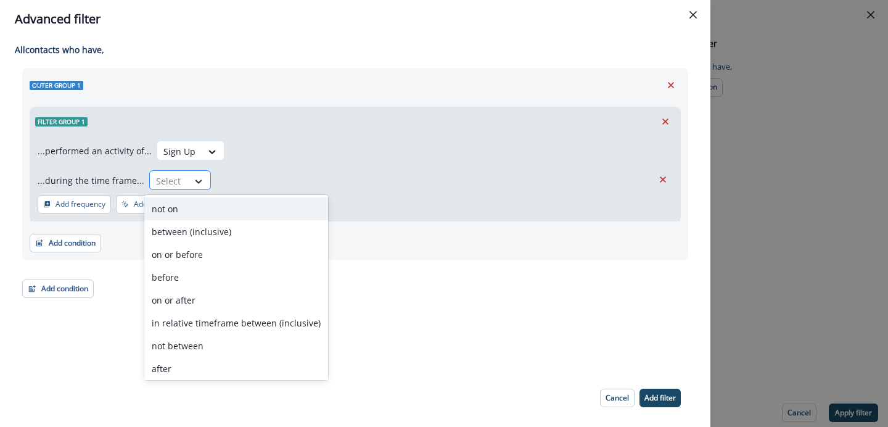
click at [188, 176] on div at bounding box center [198, 181] width 21 height 12
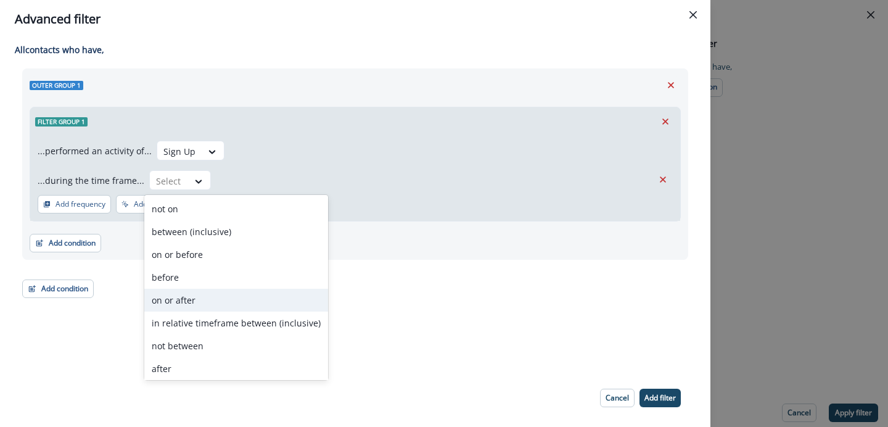
scroll to position [48, 0]
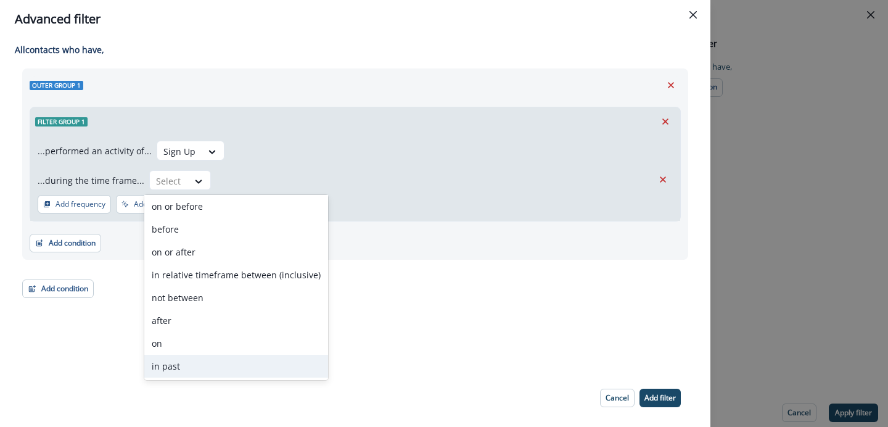
click at [167, 366] on div "in past" at bounding box center [236, 366] width 184 height 23
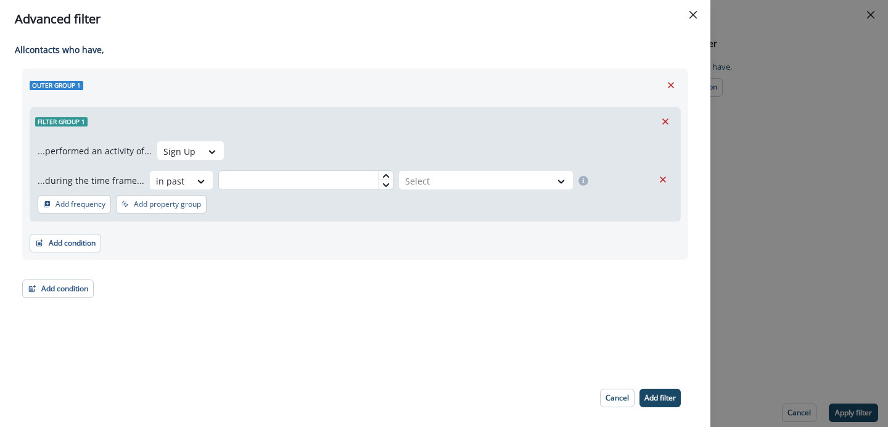
click at [301, 187] on input "text" at bounding box center [305, 180] width 175 height 20
type input "*"
click at [440, 187] on div at bounding box center [474, 180] width 139 height 15
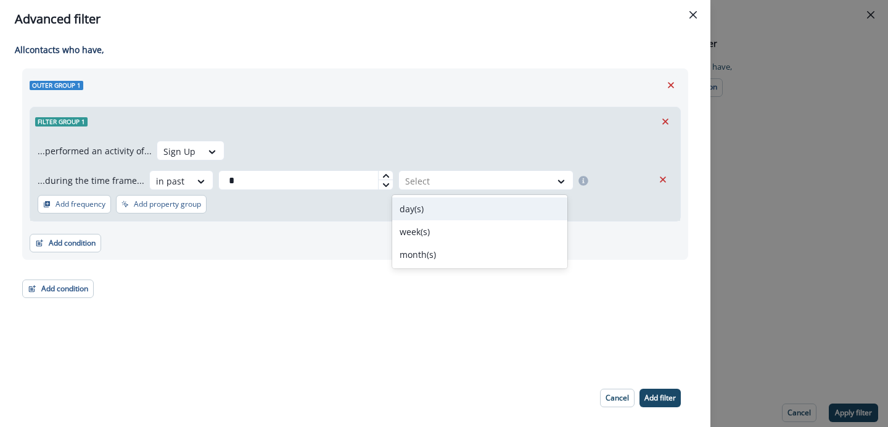
click at [426, 207] on div "day(s)" at bounding box center [479, 208] width 175 height 23
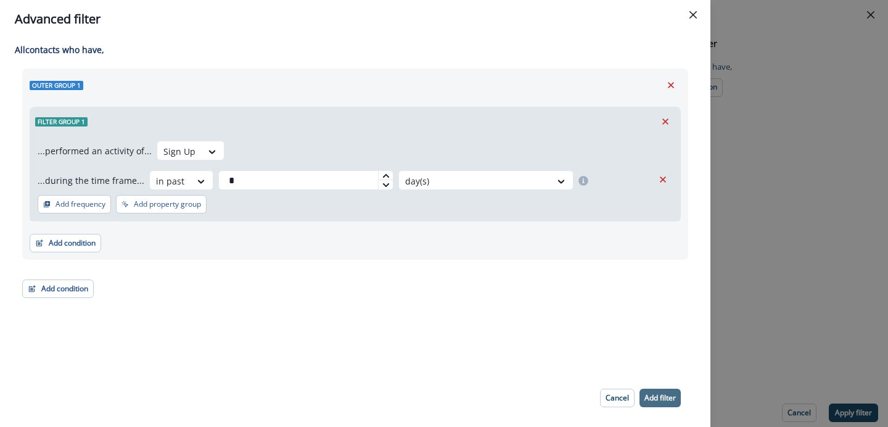
click at [661, 399] on p "Add filter" at bounding box center [659, 397] width 31 height 9
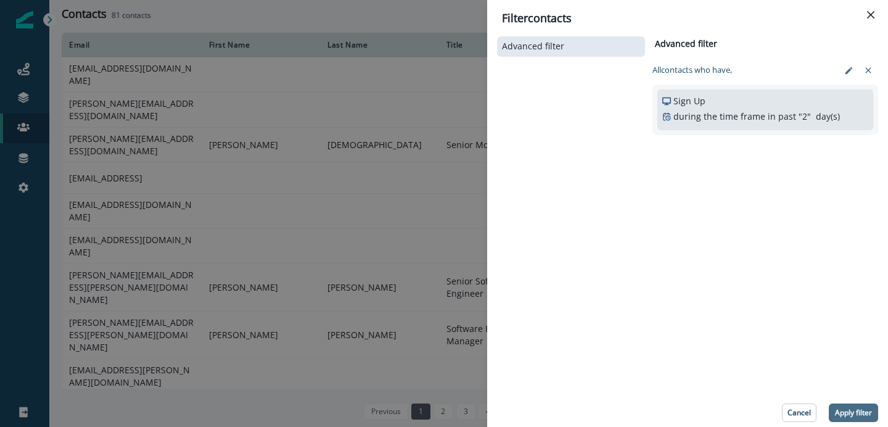
click at [846, 411] on p "Apply filter" at bounding box center [853, 412] width 37 height 9
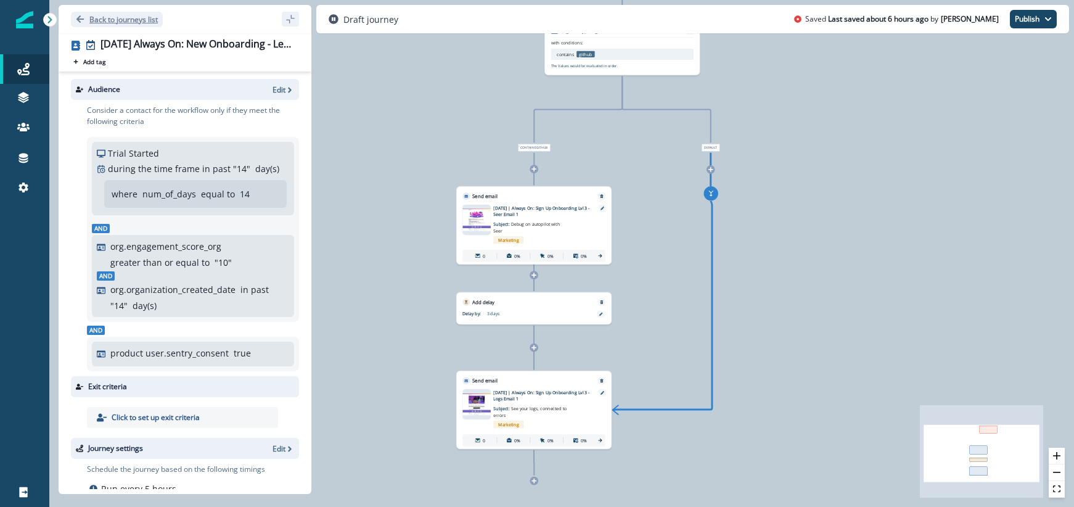
click at [90, 23] on p "Back to journeys list" at bounding box center [123, 19] width 68 height 10
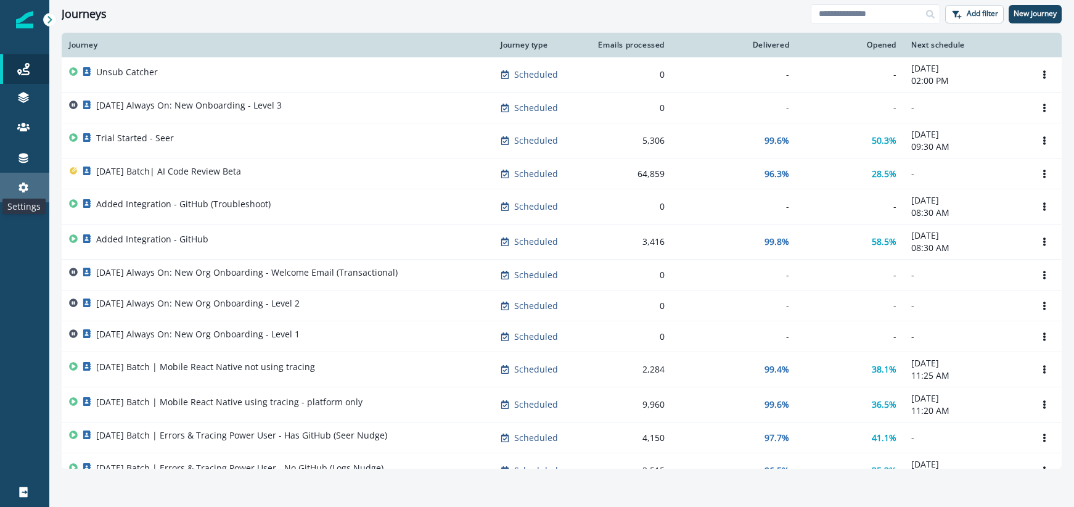
click at [21, 187] on icon at bounding box center [23, 188] width 10 height 10
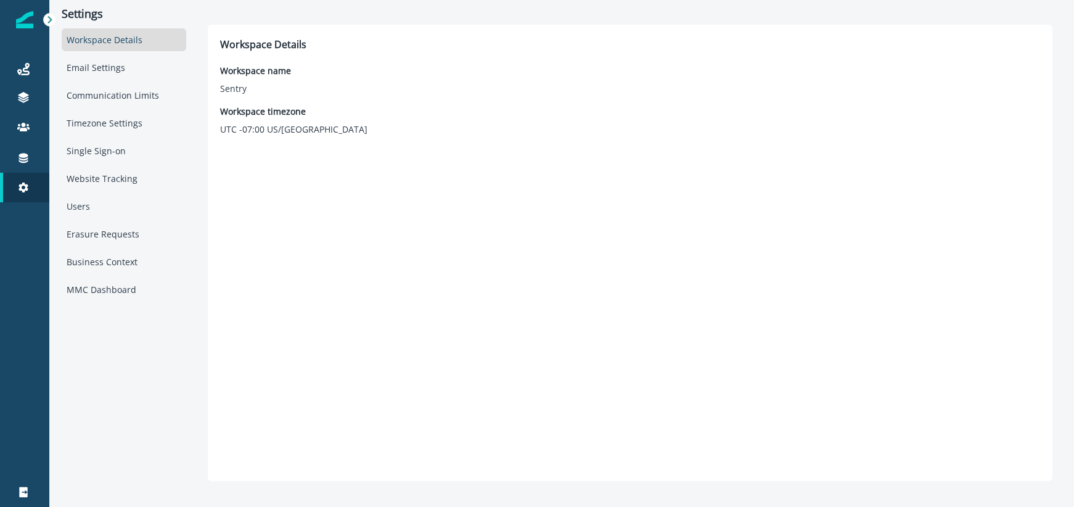
drag, startPoint x: 115, startPoint y: 281, endPoint x: 128, endPoint y: 274, distance: 14.6
click at [115, 281] on div "MMC Dashboard" at bounding box center [124, 289] width 125 height 23
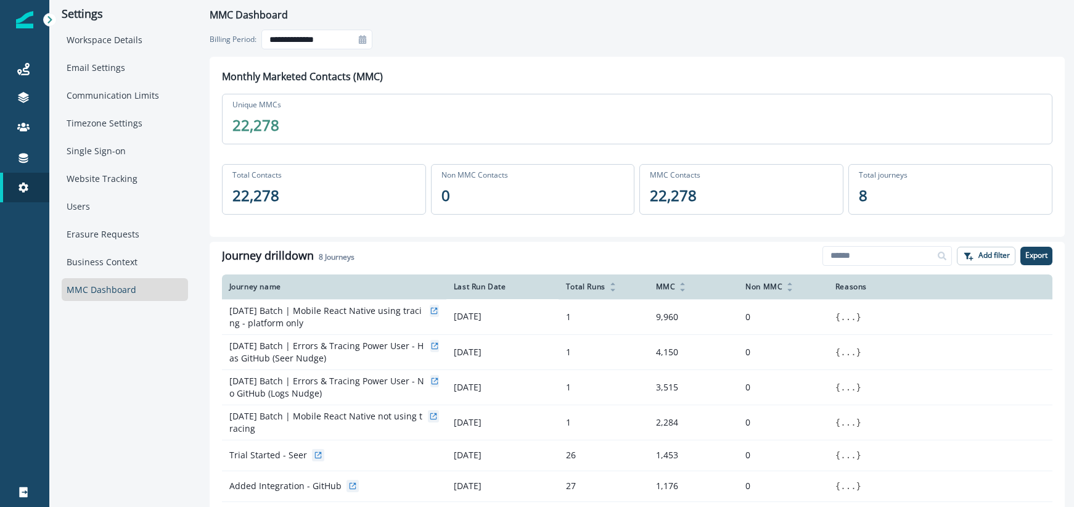
click at [370, 37] on div at bounding box center [363, 40] width 20 height 20
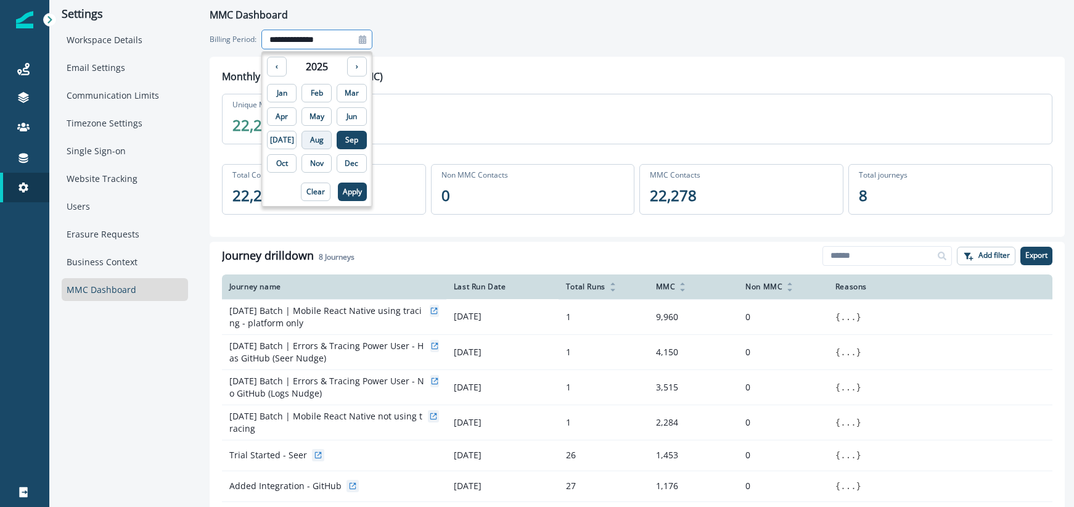
click at [311, 139] on p "Aug" at bounding box center [317, 140] width 14 height 9
click at [347, 187] on p "Apply" at bounding box center [352, 191] width 19 height 9
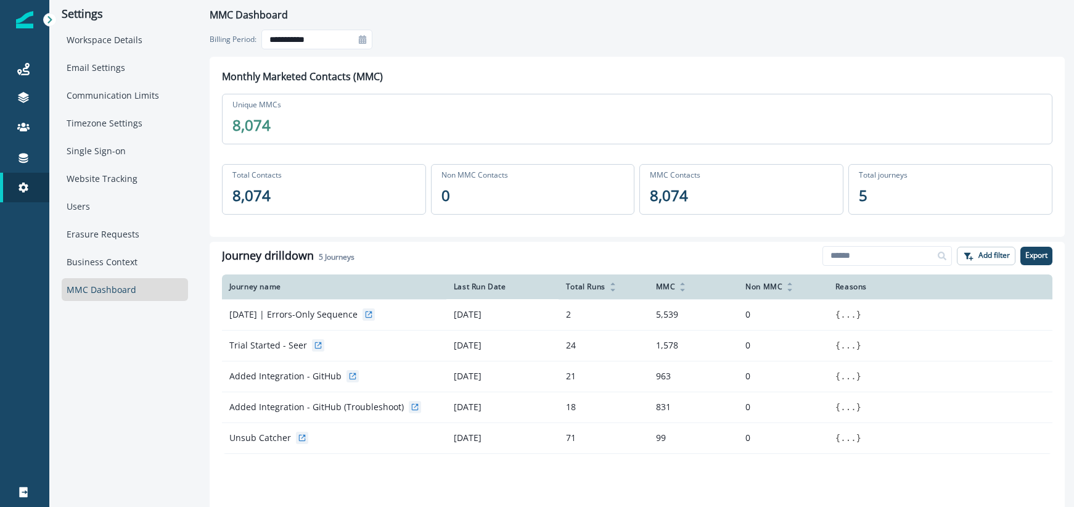
click at [365, 39] on icon at bounding box center [362, 39] width 9 height 9
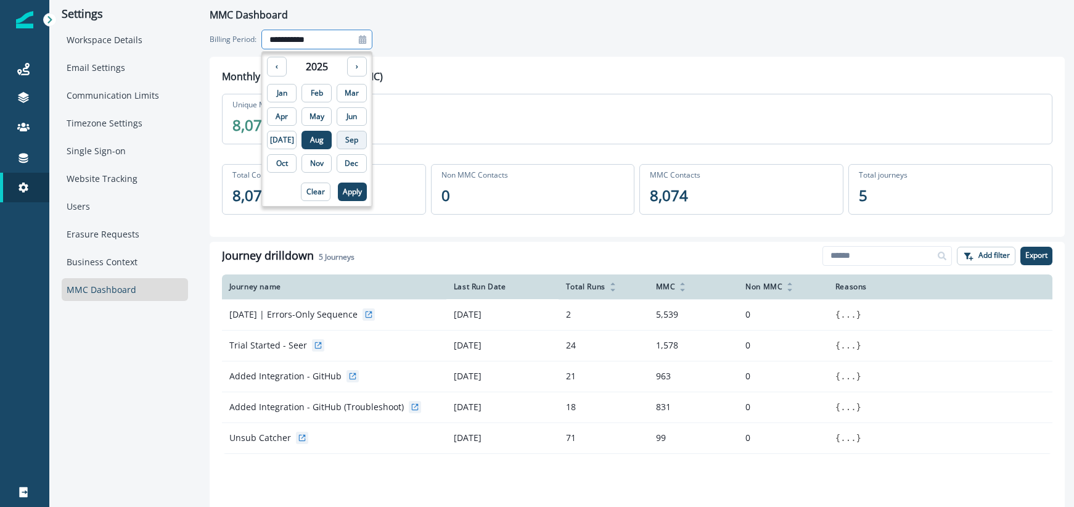
click at [345, 139] on p "Sep" at bounding box center [351, 140] width 13 height 9
type input "**********"
click at [343, 187] on p "Apply" at bounding box center [352, 191] width 19 height 9
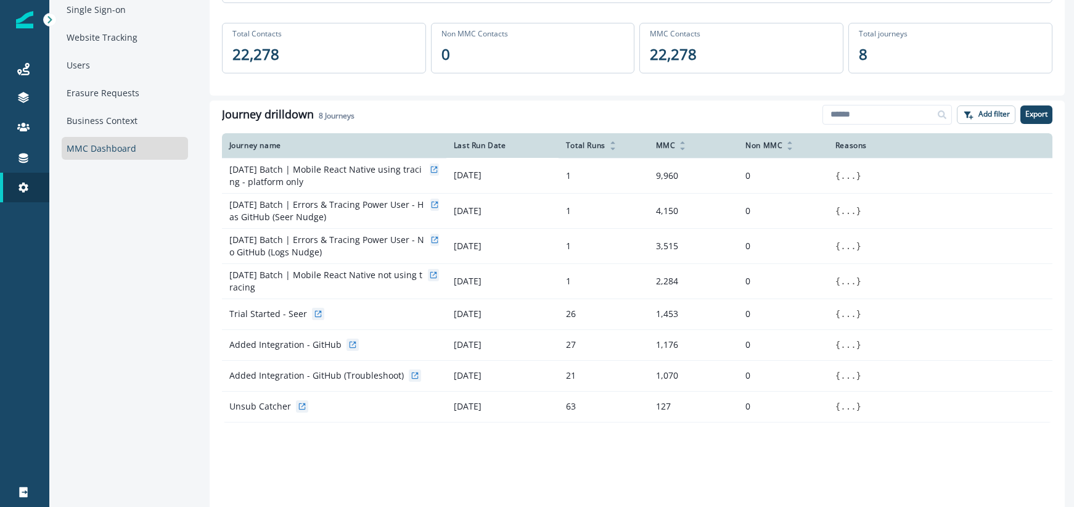
scroll to position [132, 0]
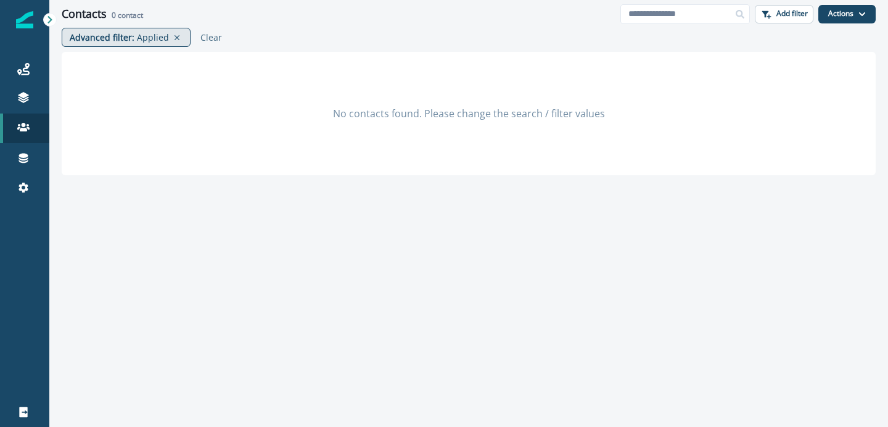
click at [151, 37] on p "Applied" at bounding box center [153, 37] width 32 height 13
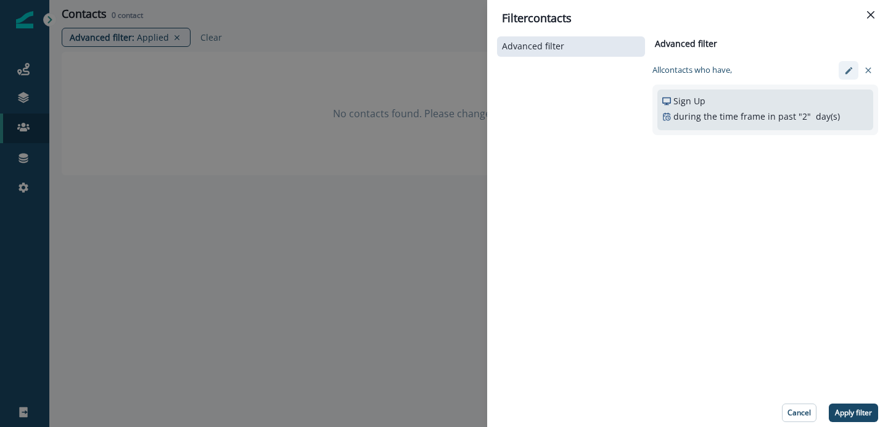
click at [849, 71] on icon "edit-filter" at bounding box center [848, 70] width 9 height 9
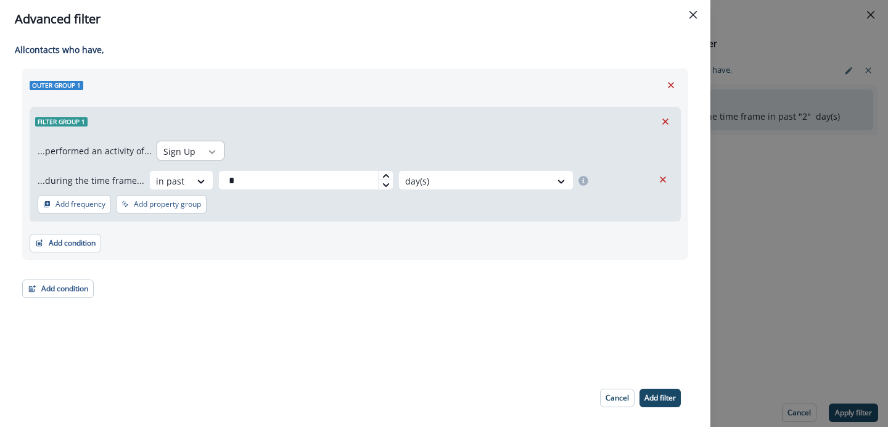
click at [207, 153] on icon at bounding box center [212, 152] width 11 height 12
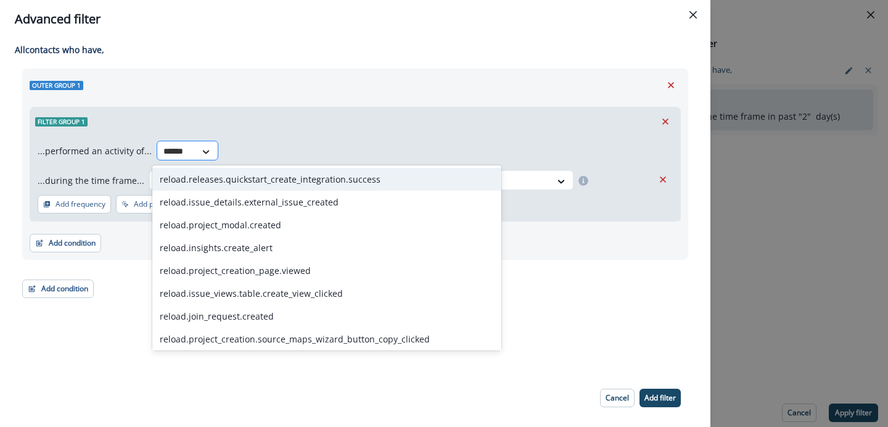
type input "*******"
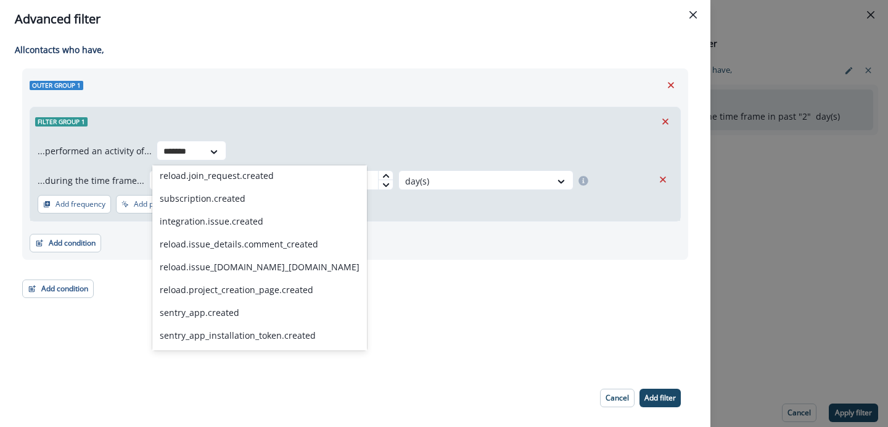
scroll to position [44, 0]
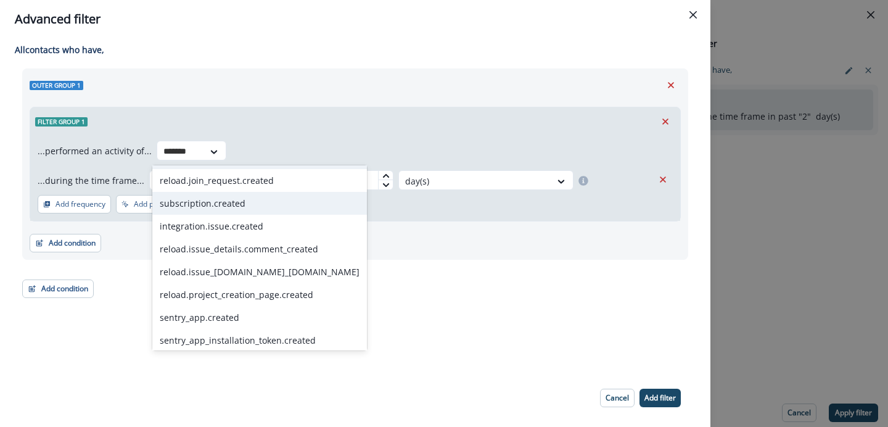
click at [215, 203] on div "subscription.created" at bounding box center [259, 203] width 215 height 23
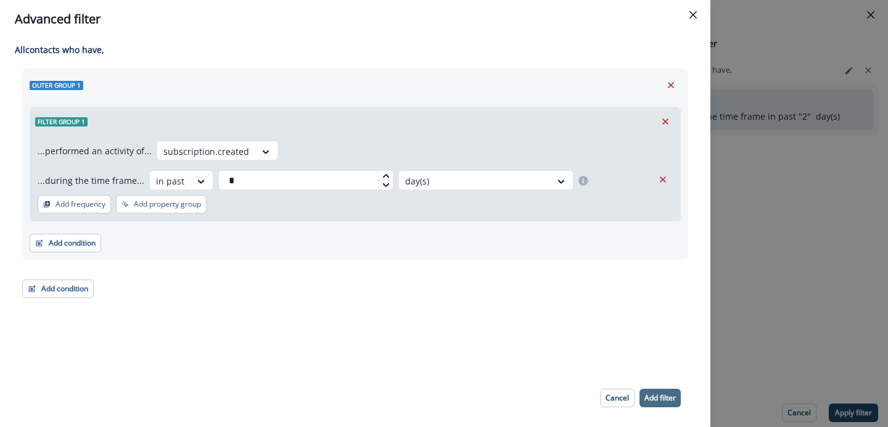
click at [655, 397] on p "Add filter" at bounding box center [659, 397] width 31 height 9
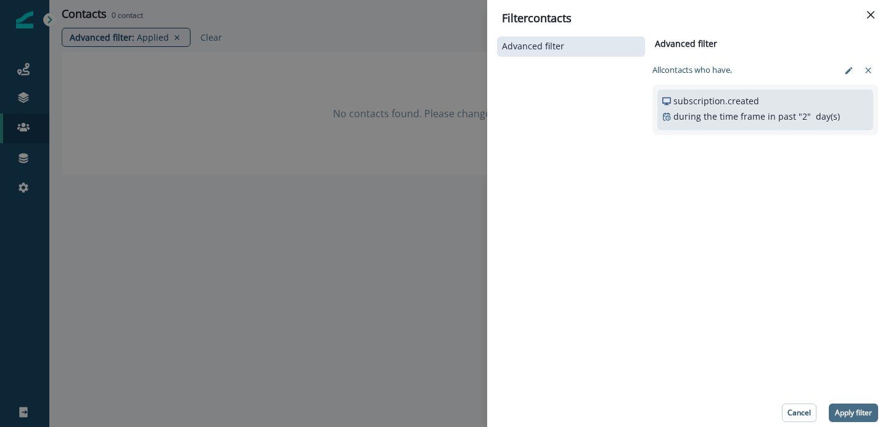
click at [861, 413] on p "Apply filter" at bounding box center [853, 412] width 37 height 9
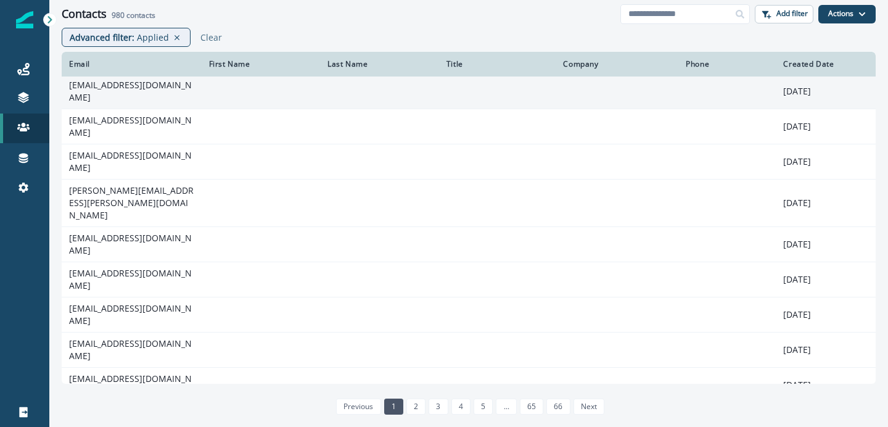
scroll to position [160, 0]
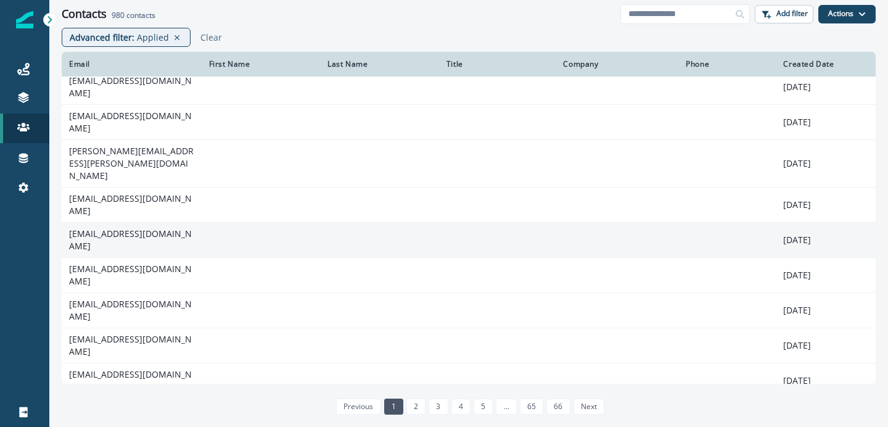
click at [170, 223] on td "saidandresmix01@gmail.com" at bounding box center [132, 240] width 140 height 35
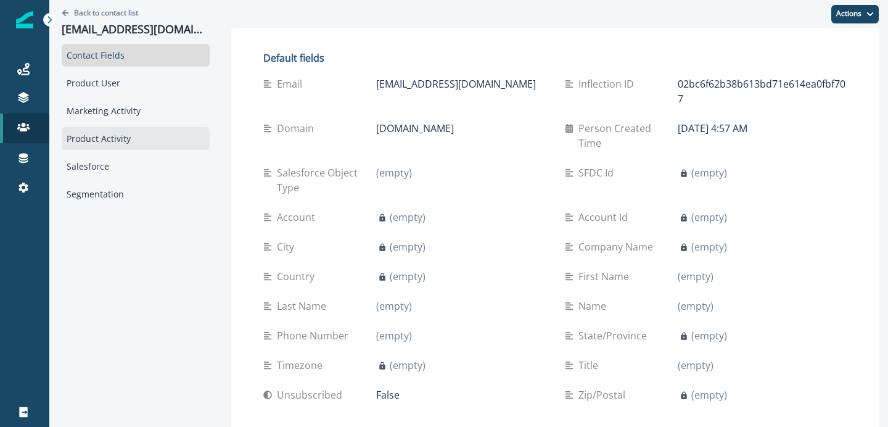
click at [102, 136] on div "Product Activity" at bounding box center [136, 138] width 148 height 23
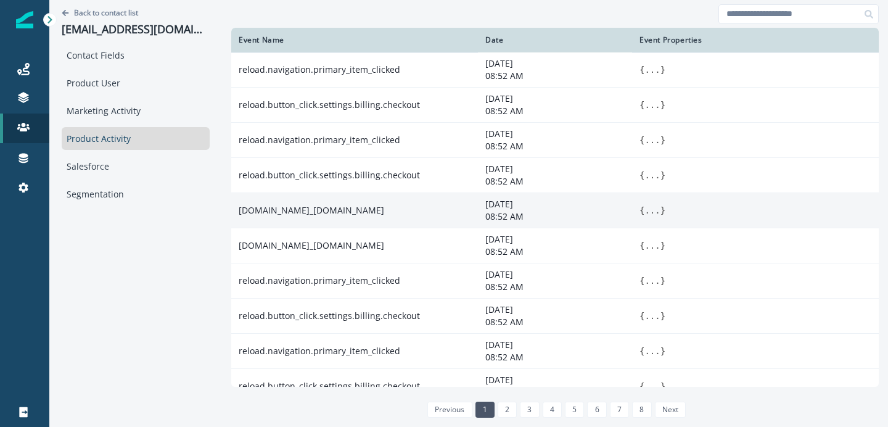
scroll to position [193, 0]
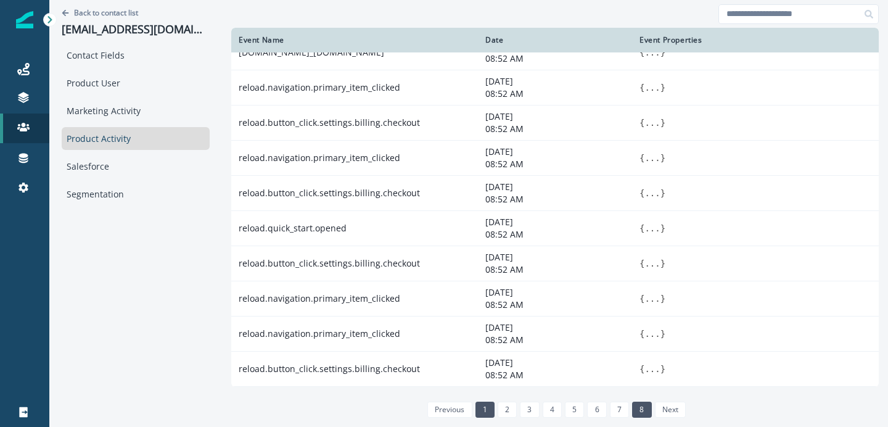
click at [644, 410] on link "8" at bounding box center [641, 409] width 19 height 16
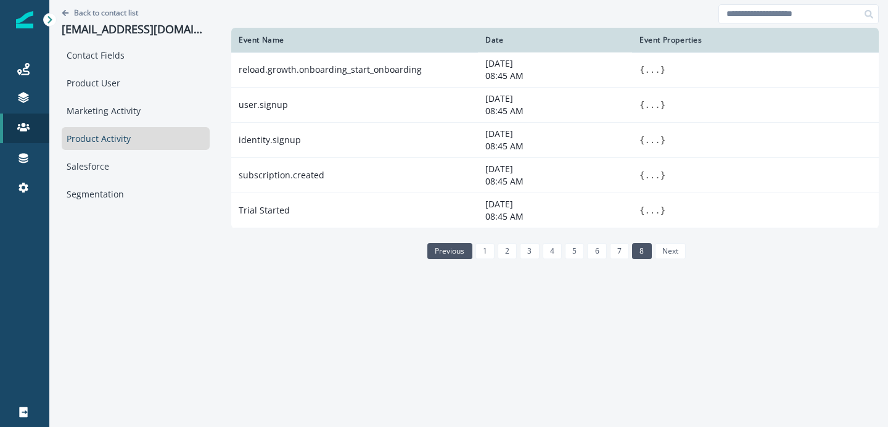
scroll to position [0, 0]
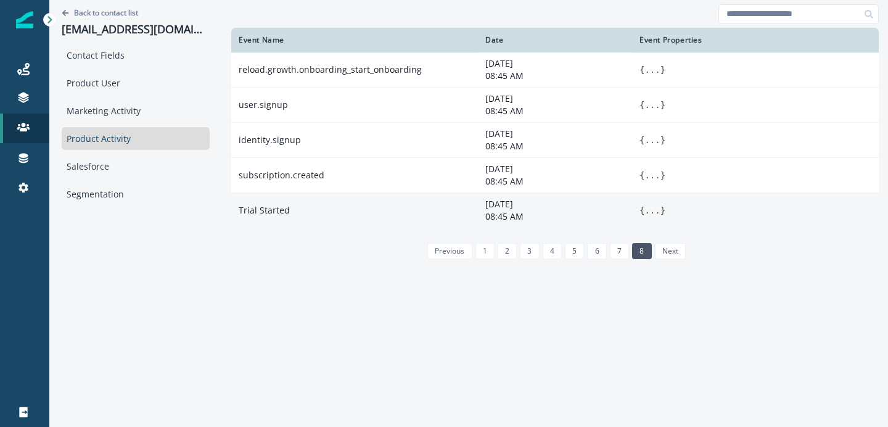
click at [655, 207] on button "..." at bounding box center [651, 210] width 15 height 12
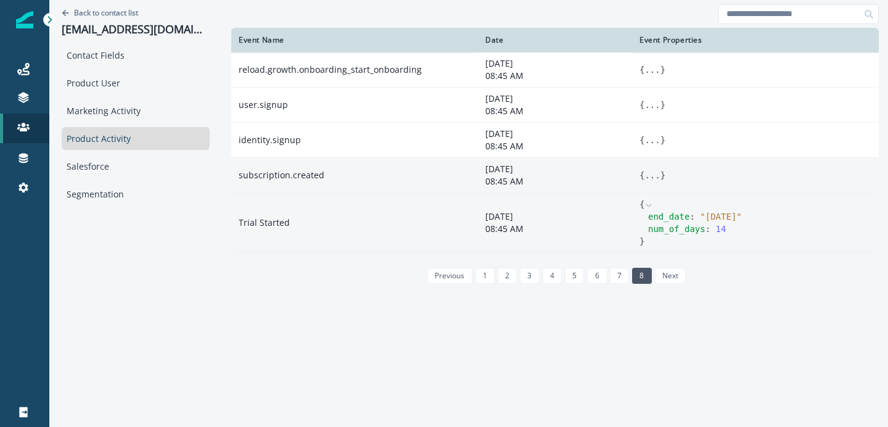
click at [657, 171] on button "..." at bounding box center [651, 175] width 15 height 12
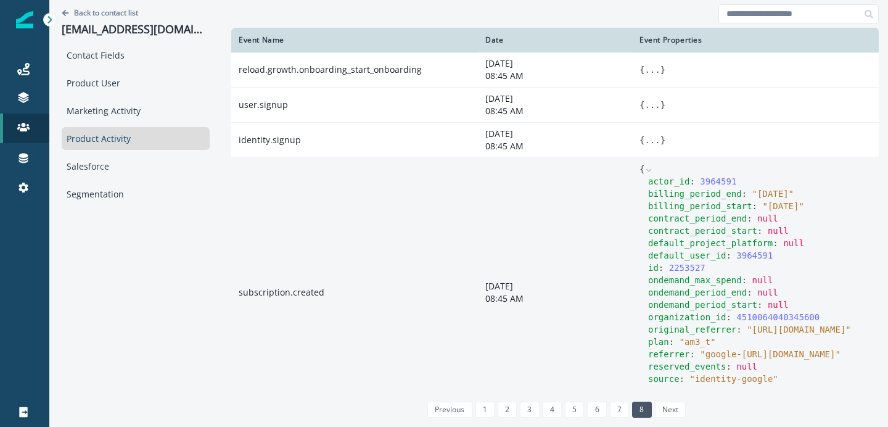
scroll to position [138, 0]
